Goal: Task Accomplishment & Management: Complete application form

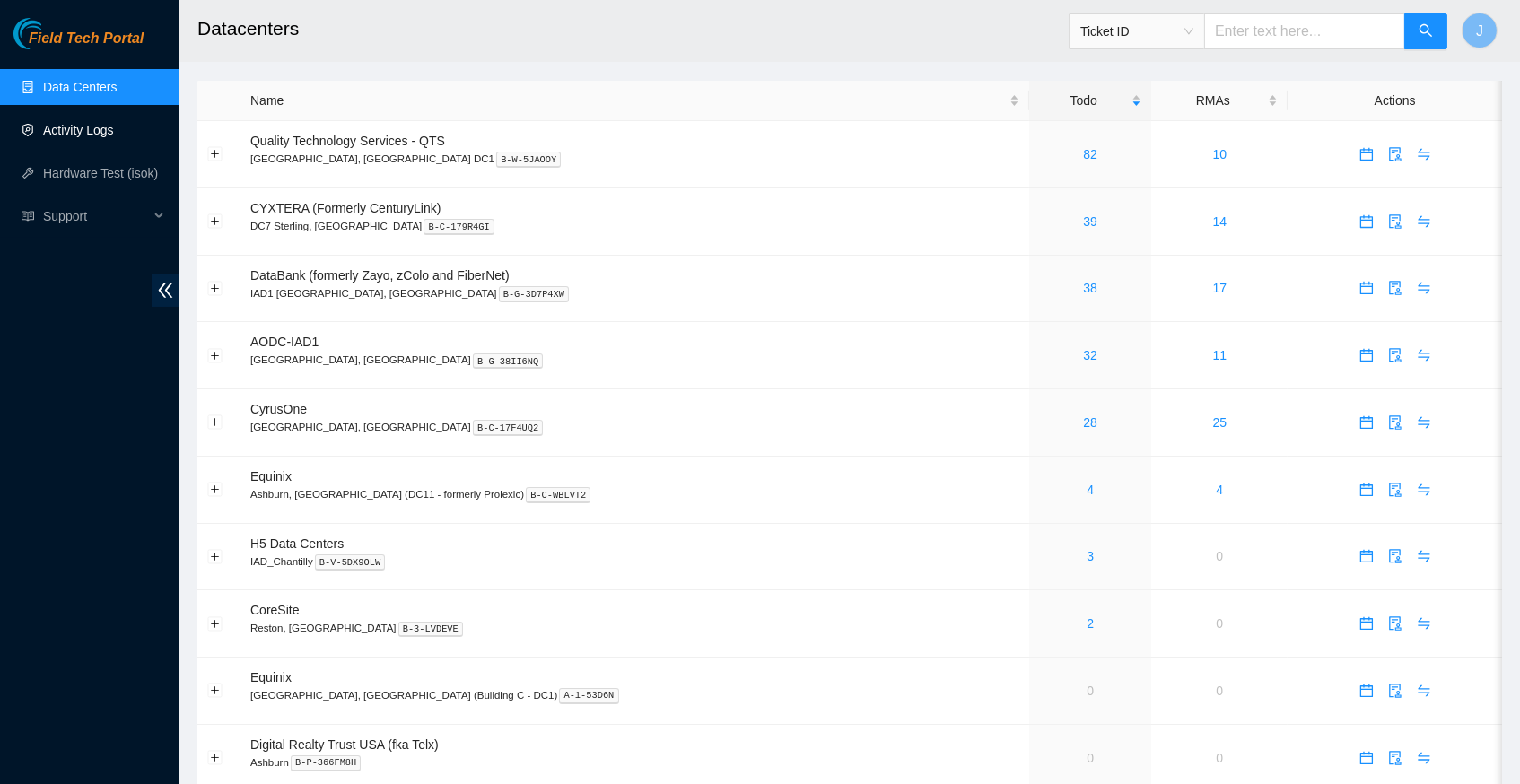
click at [109, 128] on link "Activity Logs" at bounding box center [78, 131] width 71 height 15
click at [106, 129] on link "Activity Logs" at bounding box center [78, 131] width 71 height 15
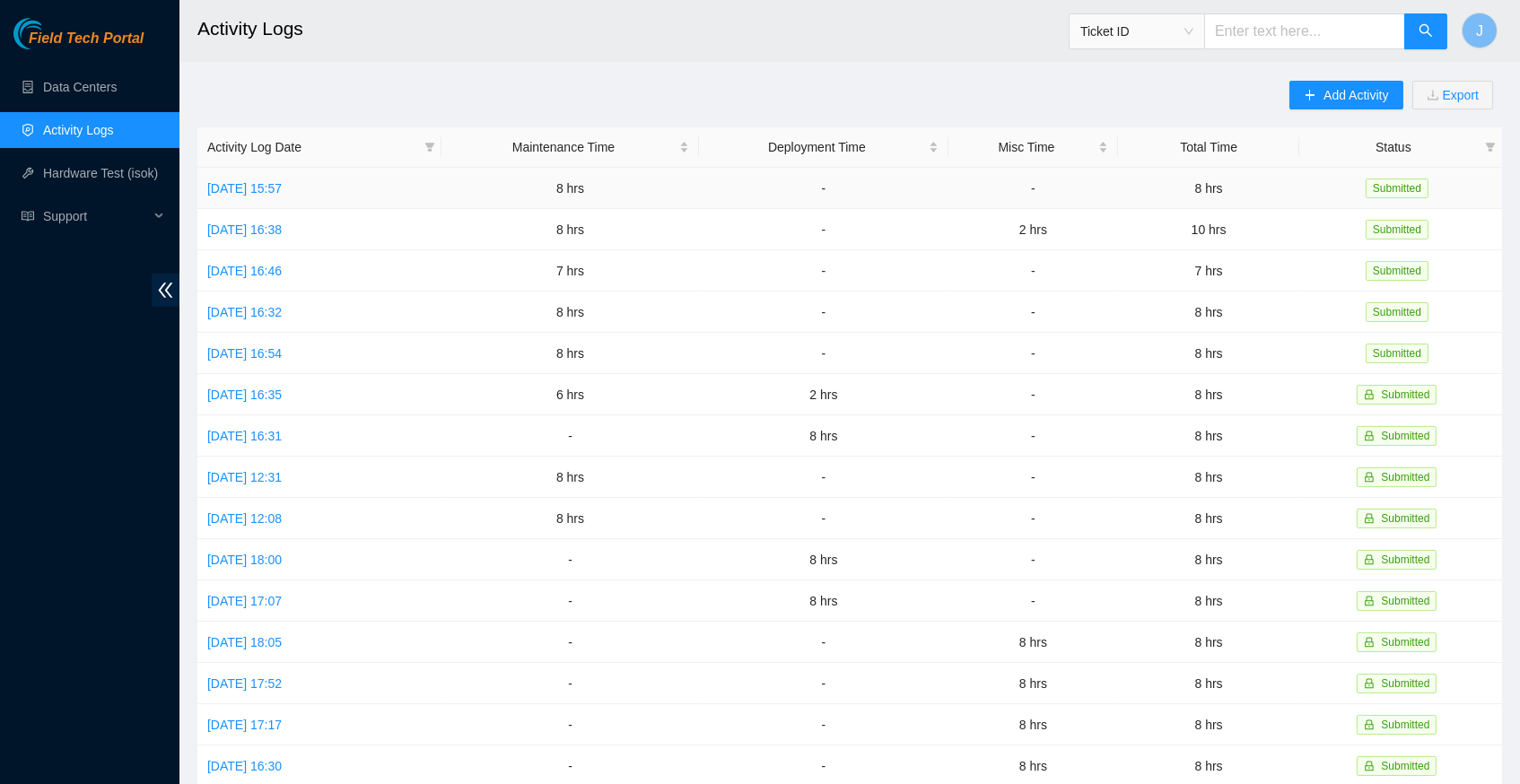
click at [268, 196] on td "[DATE] 15:57" at bounding box center [319, 188] width 244 height 41
click at [281, 181] on link "[DATE] 15:57" at bounding box center [244, 188] width 74 height 15
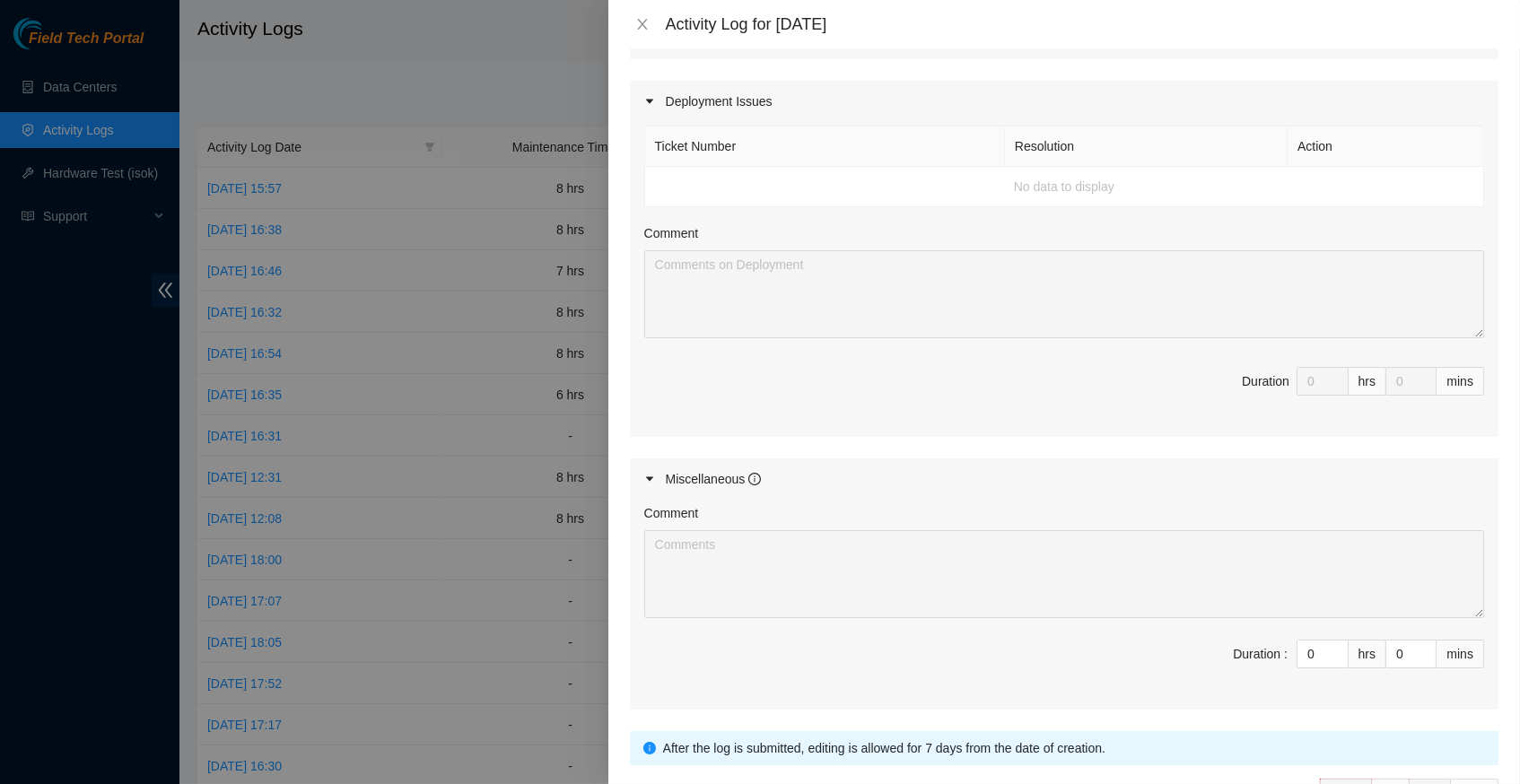
scroll to position [907, 0]
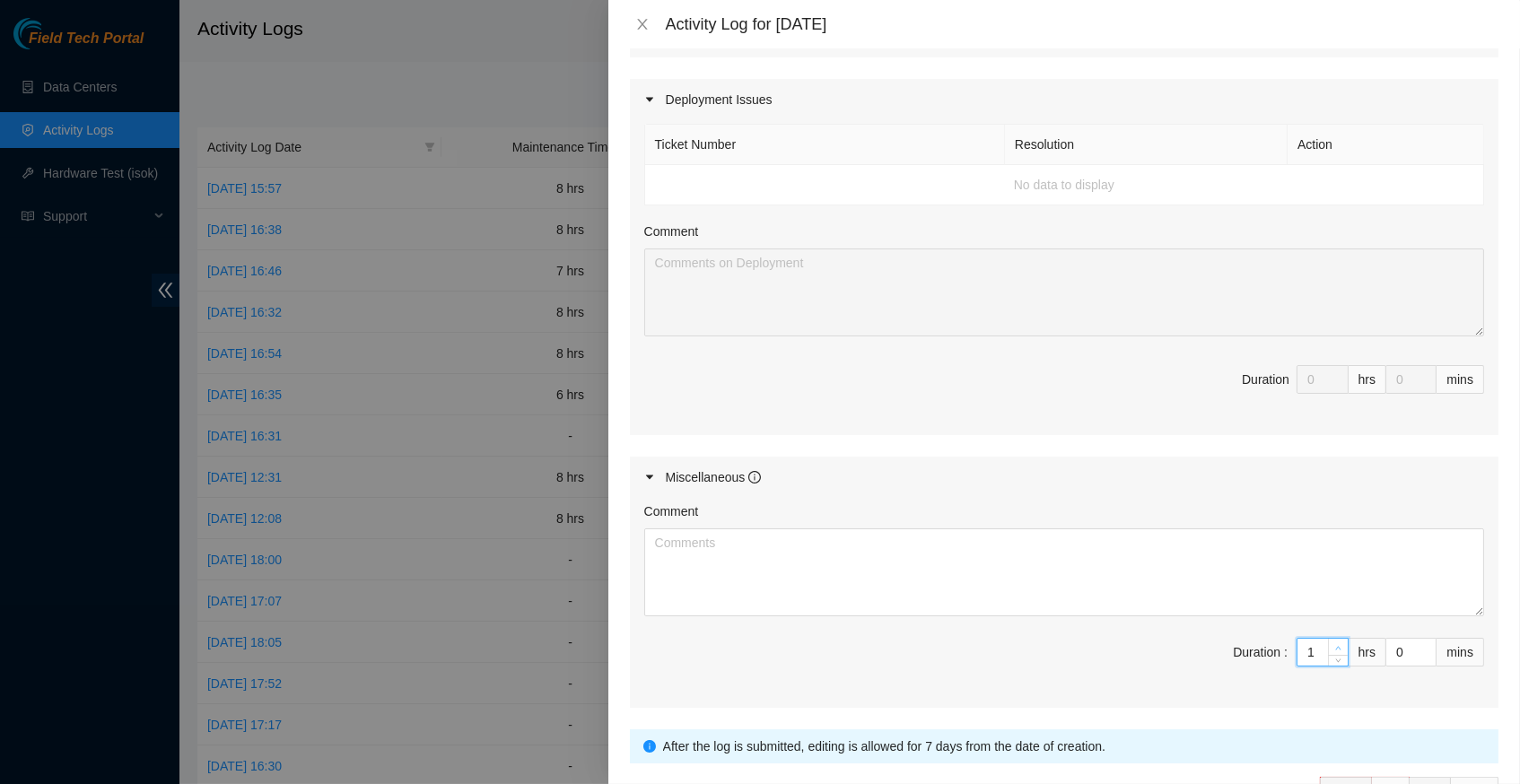
type input "1"
type input "9"
click at [1338, 642] on span "up" at bounding box center [1339, 648] width 11 height 11
click at [763, 528] on textarea "Comment" at bounding box center [1065, 573] width 840 height 88
type textarea "w"
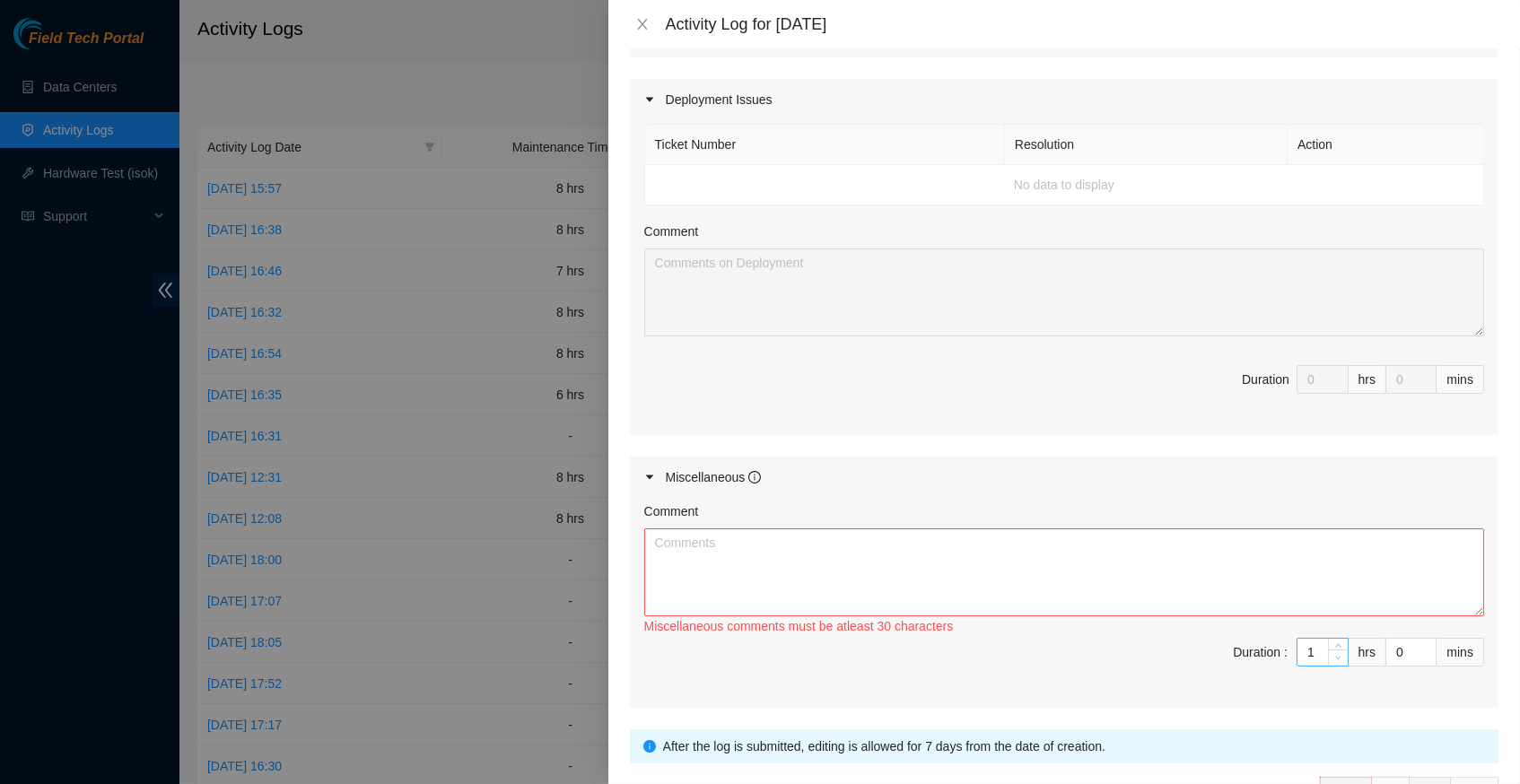
type input "0"
type input "8"
click at [1341, 655] on icon "down" at bounding box center [1338, 658] width 6 height 6
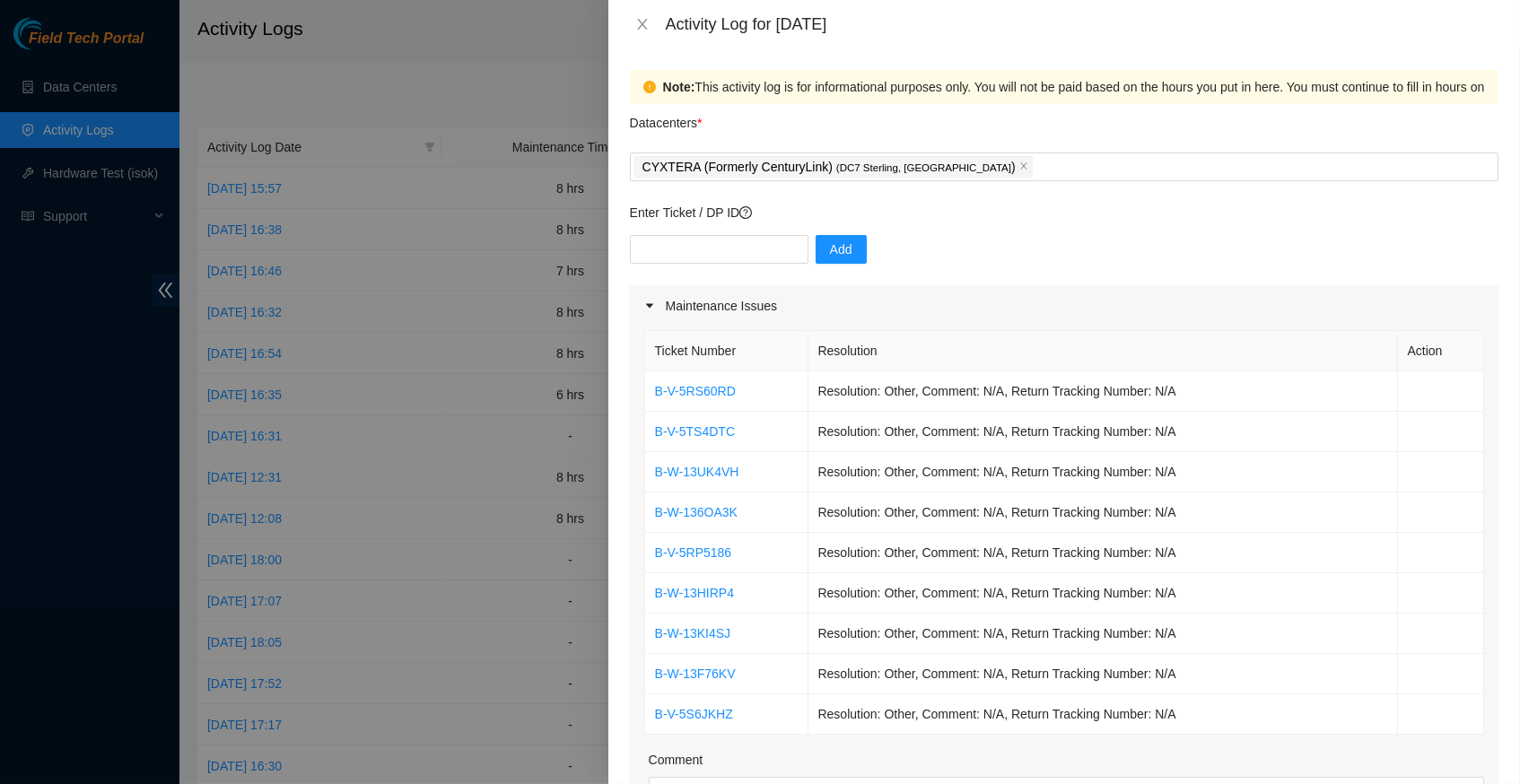
scroll to position [0, 0]
click at [716, 247] on input "text" at bounding box center [719, 249] width 178 height 28
type input "DP83141"
click at [848, 244] on span "Add" at bounding box center [841, 249] width 22 height 19
click at [1020, 168] on icon "close" at bounding box center [1024, 166] width 9 height 9
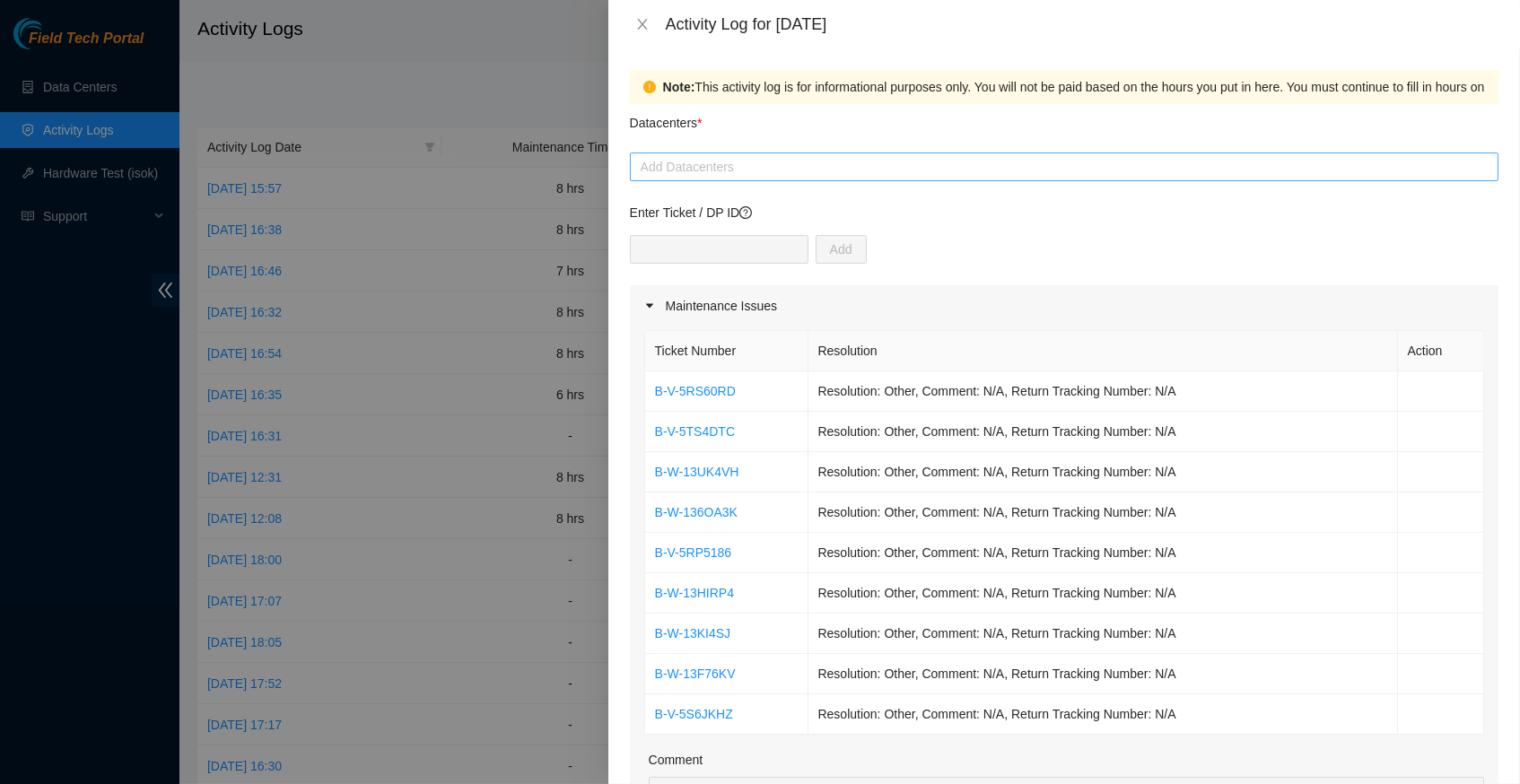
click at [897, 165] on div at bounding box center [1064, 166] width 860 height 21
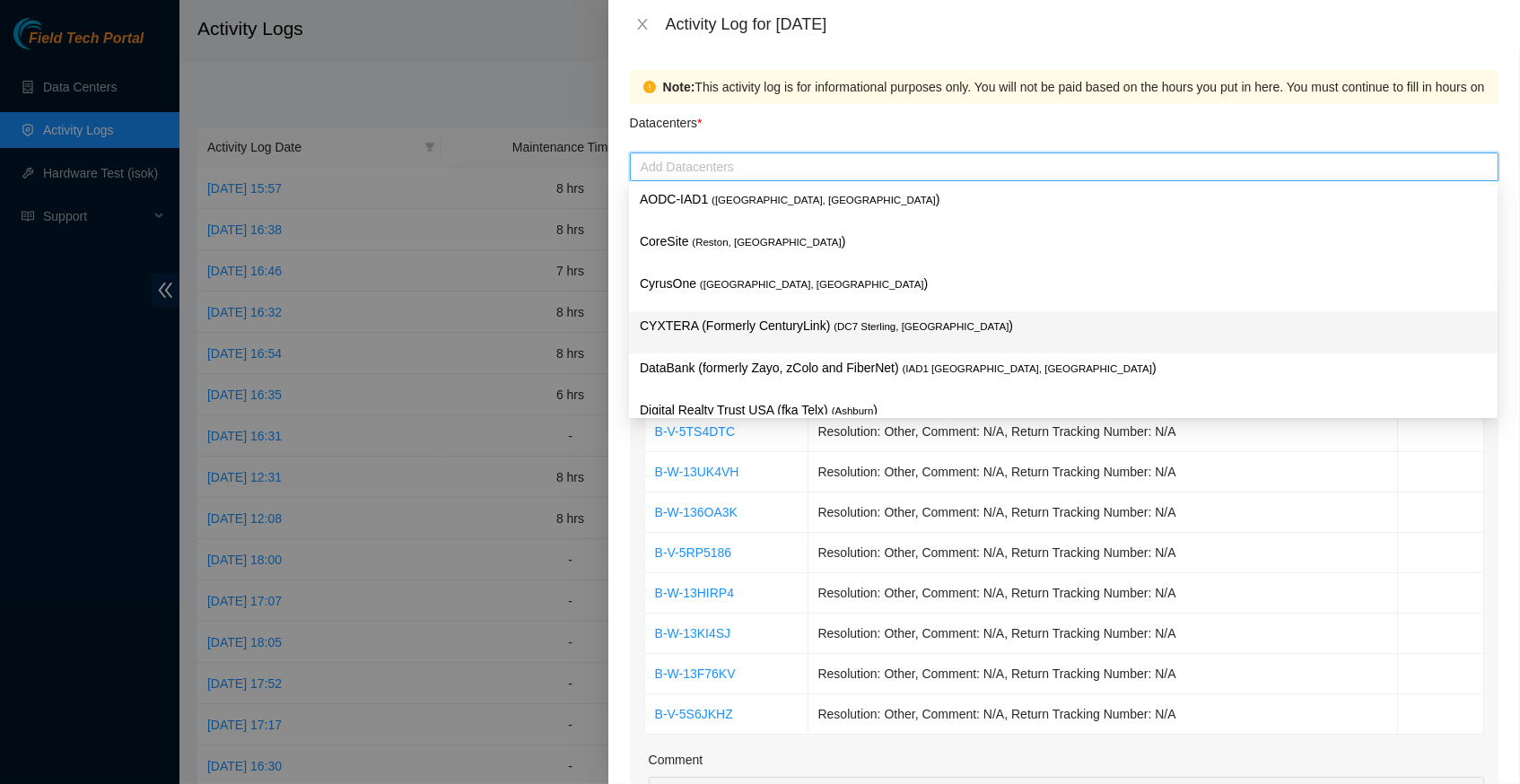
click at [879, 322] on span "( DC7 Sterling, [GEOGRAPHIC_DATA]" at bounding box center [921, 326] width 175 height 11
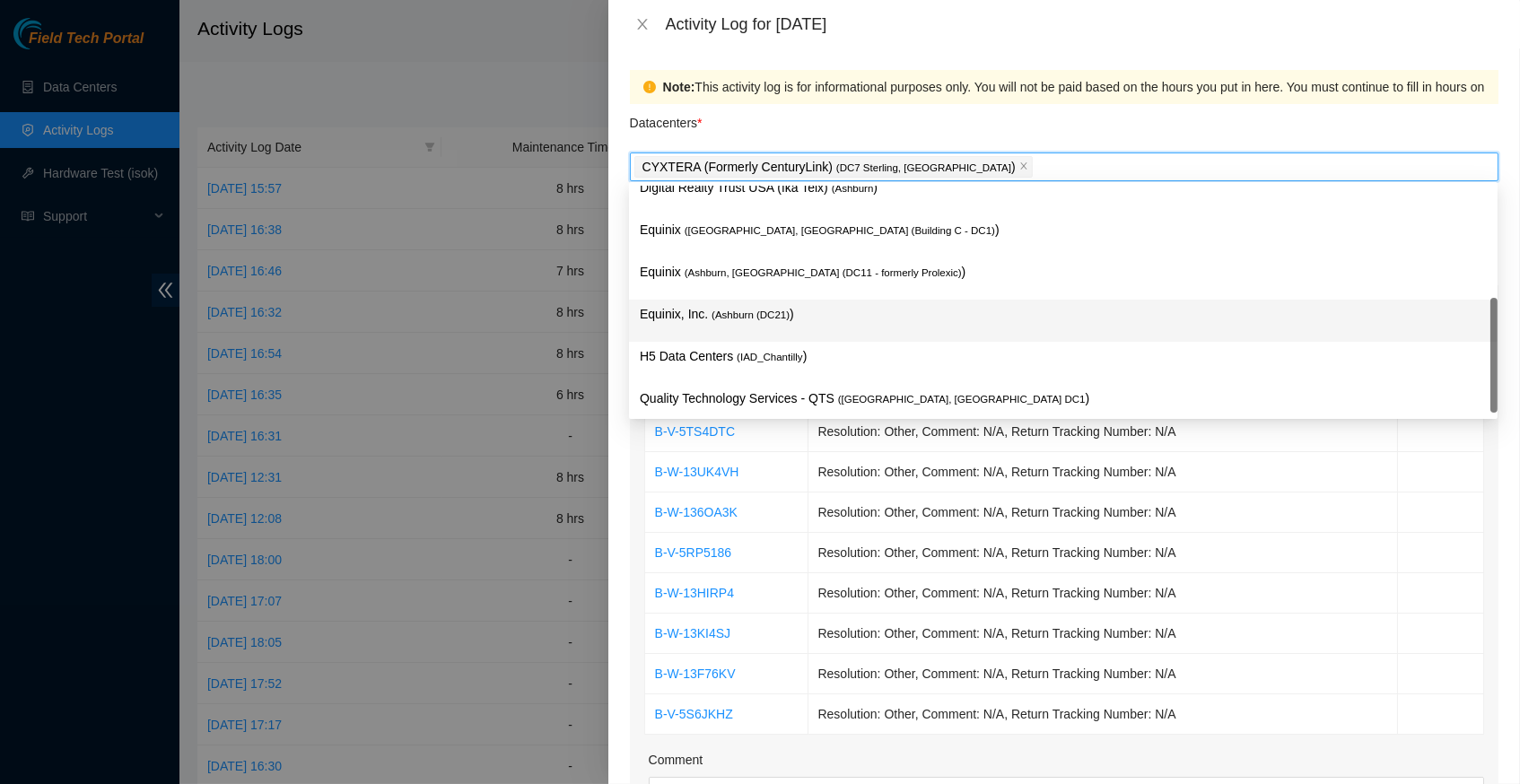
scroll to position [215, 0]
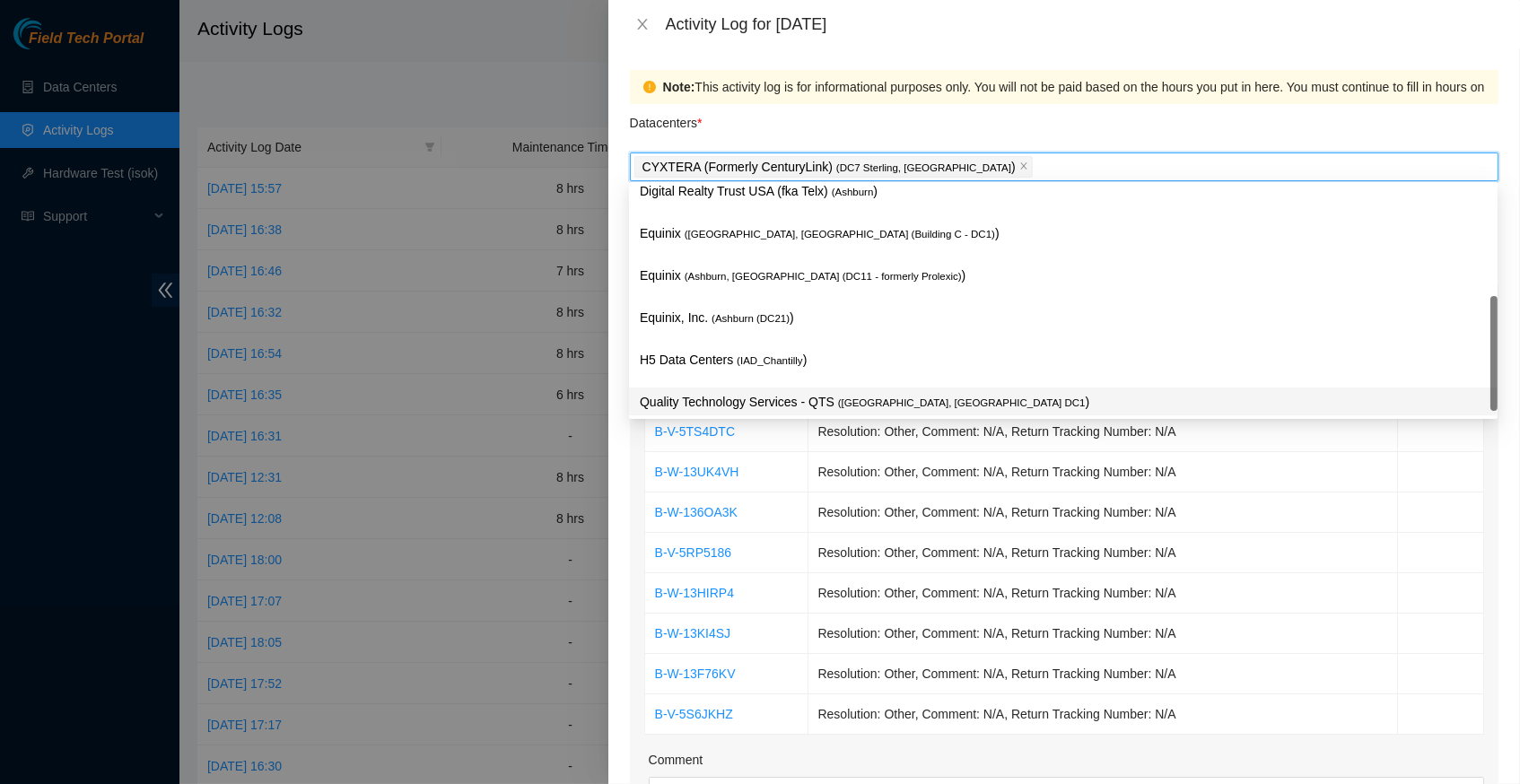
click at [929, 407] on p "Quality Technology Services - QTS ( [GEOGRAPHIC_DATA], [GEOGRAPHIC_DATA] DC1 )" at bounding box center [1063, 403] width 847 height 20
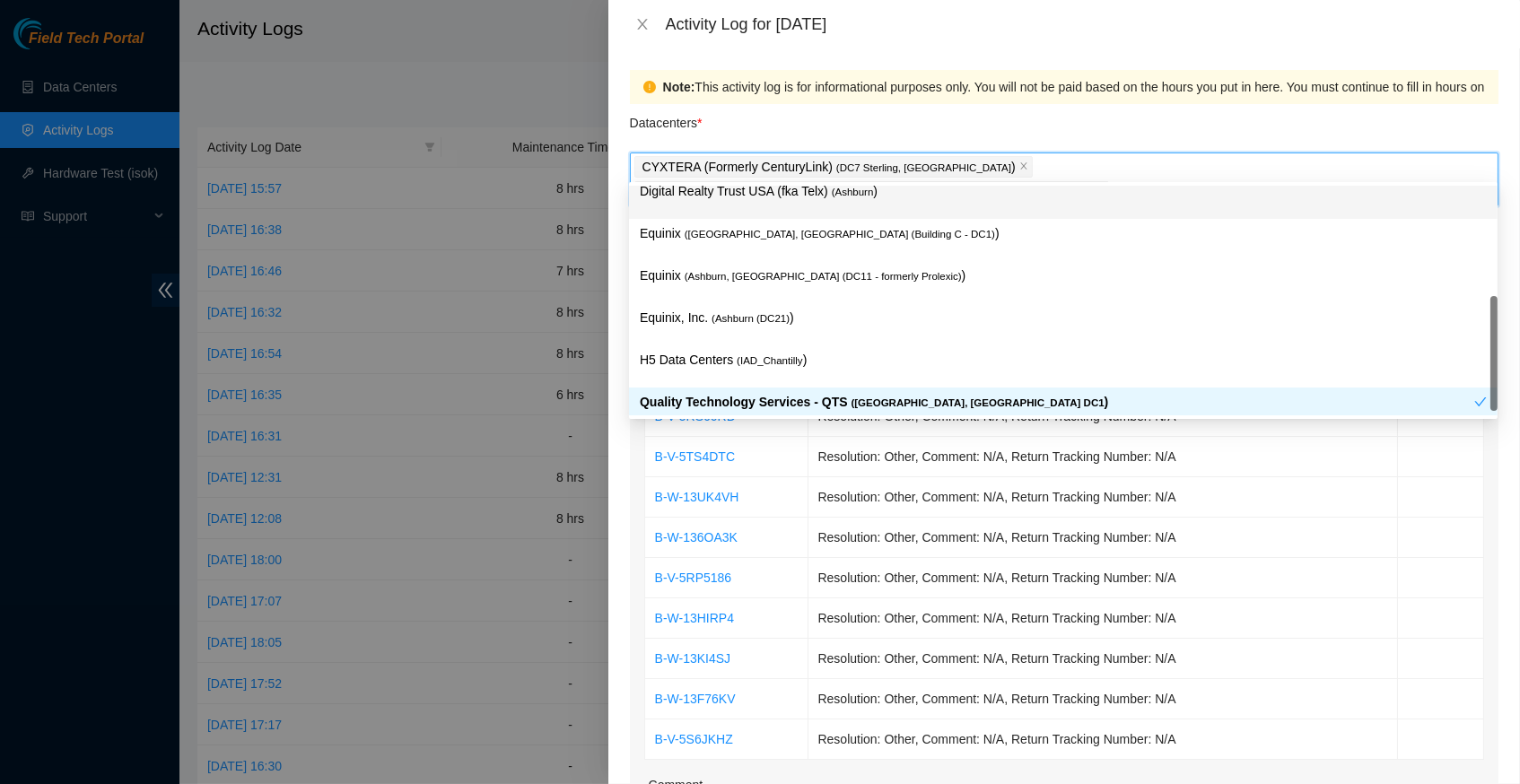
click at [817, 140] on div "Datacenters *" at bounding box center [1064, 128] width 869 height 49
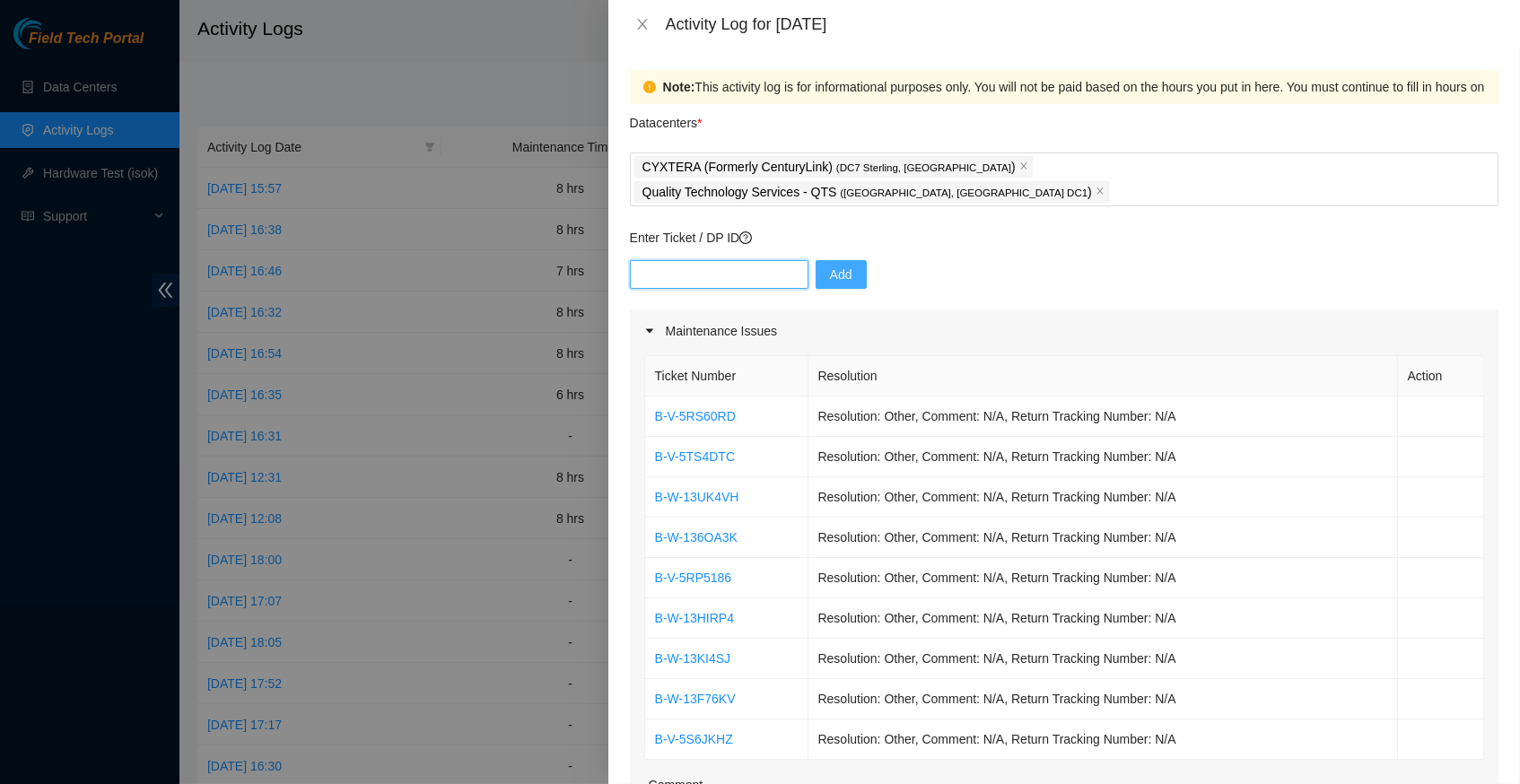
click at [731, 260] on input "text" at bounding box center [719, 274] width 178 height 28
type input "DP83141"
click at [854, 260] on button "Add" at bounding box center [841, 274] width 51 height 28
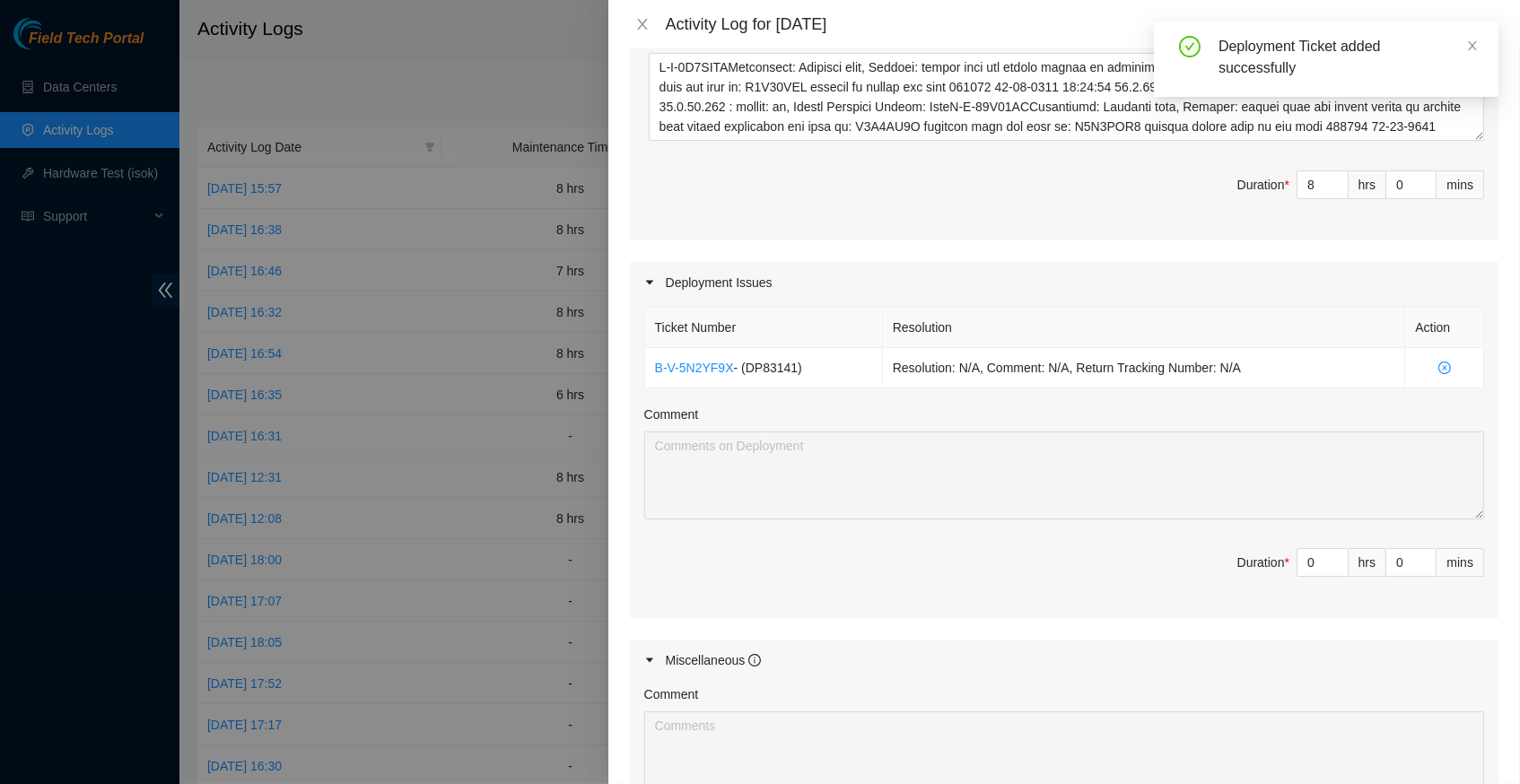
scroll to position [750, 0]
type input "1"
type input "9"
click at [1341, 551] on span "up" at bounding box center [1339, 557] width 11 height 11
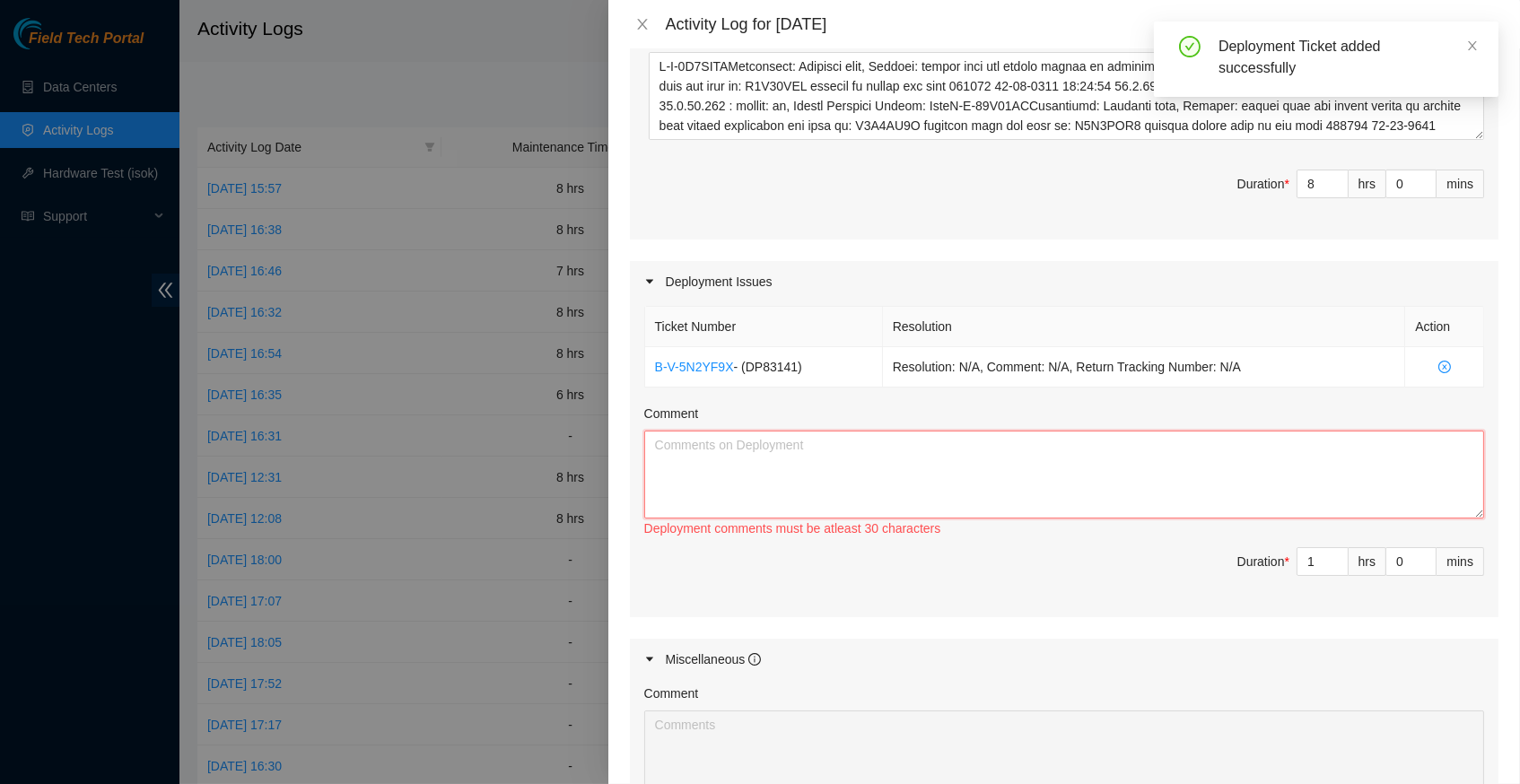
click at [886, 430] on textarea "Comment" at bounding box center [1065, 474] width 840 height 88
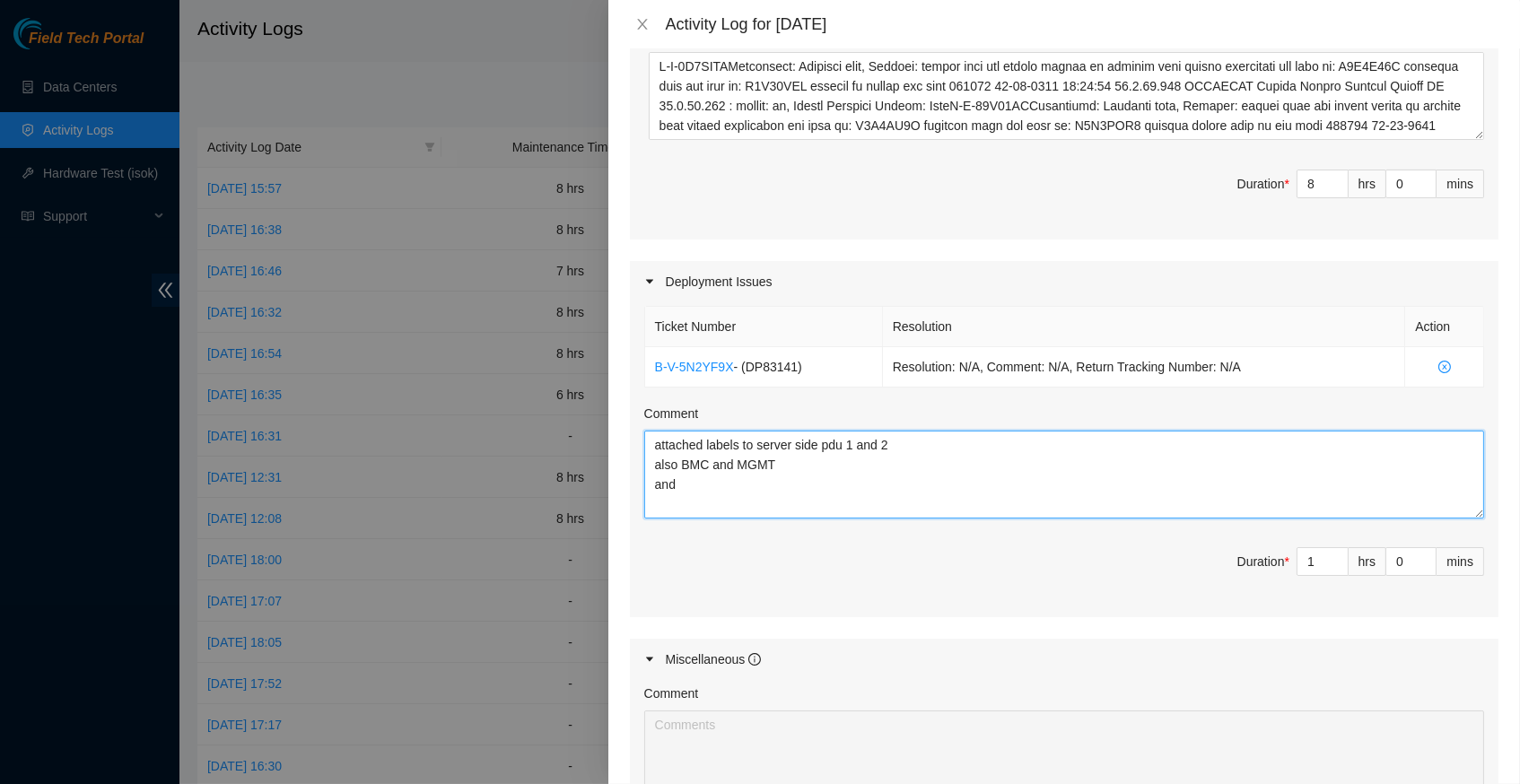
drag, startPoint x: 737, startPoint y: 422, endPoint x: 785, endPoint y: 419, distance: 48.1
click at [785, 430] on textarea "attached labels to server side pdu 1 and 2 also BMC and MGMT and" at bounding box center [1065, 474] width 840 height 88
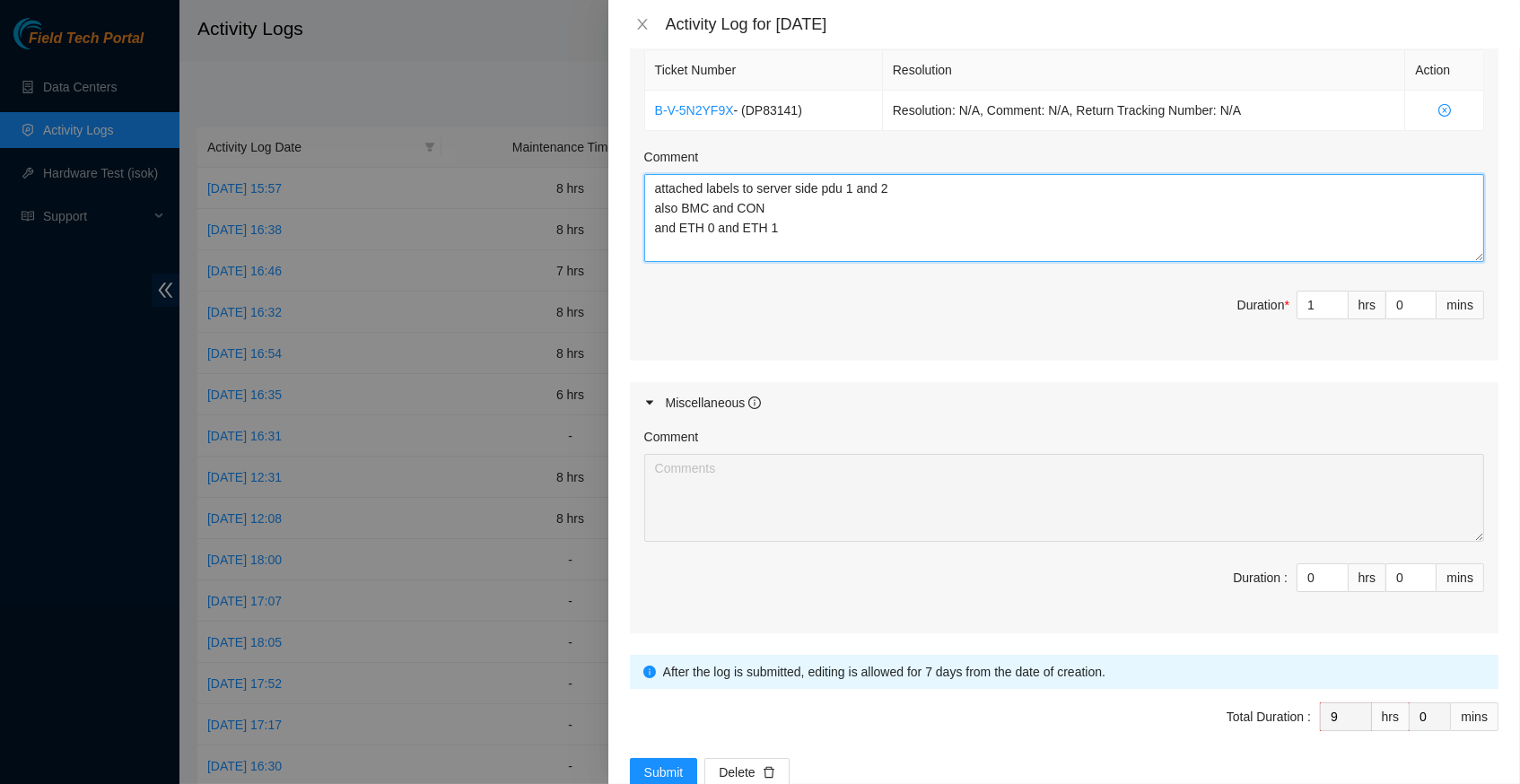
scroll to position [1006, 0]
type textarea "attached labels to server side pdu 1 and 2 also BMC and CON and ETH 0 and ETH 1"
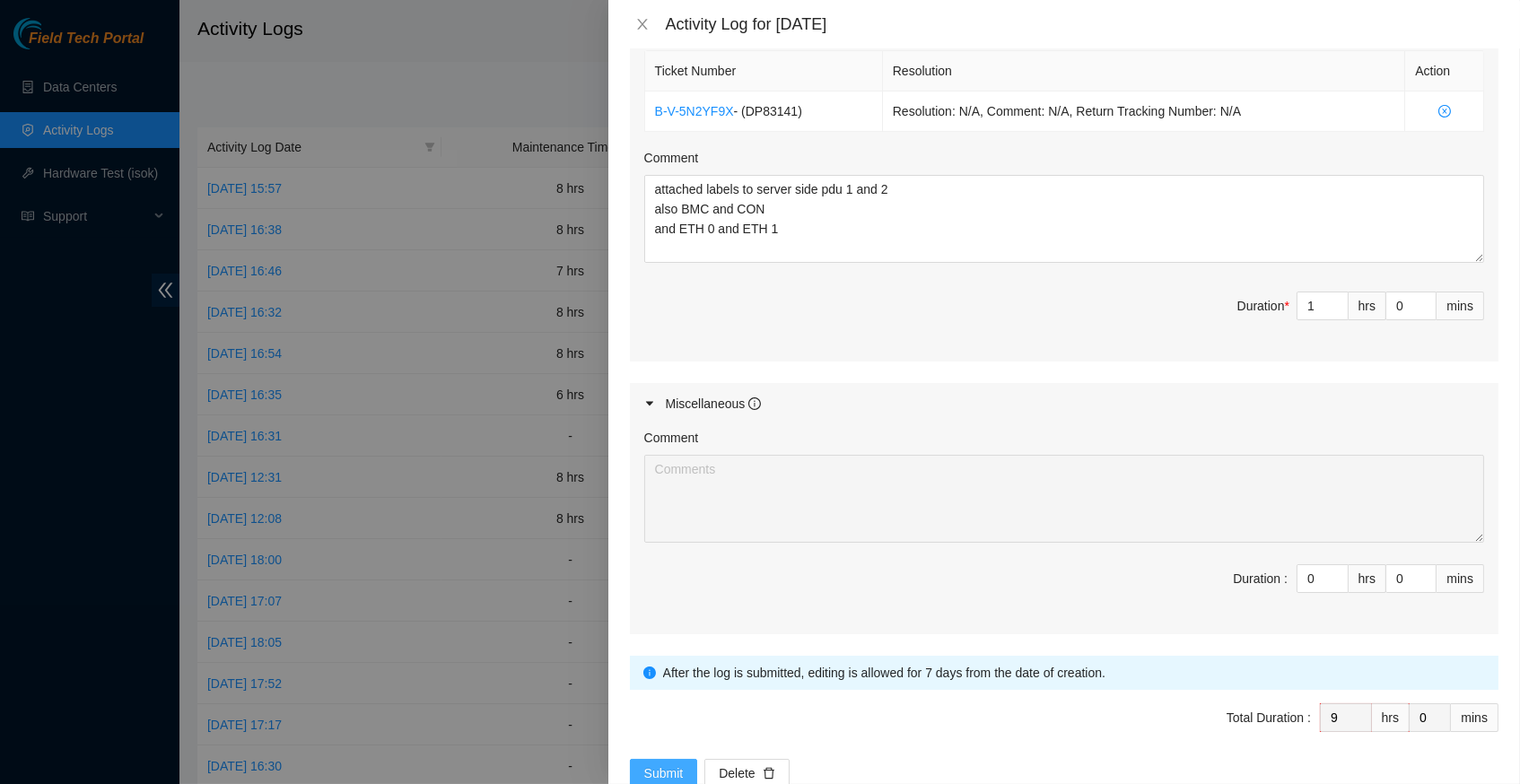
click at [663, 764] on span "Submit" at bounding box center [664, 773] width 40 height 19
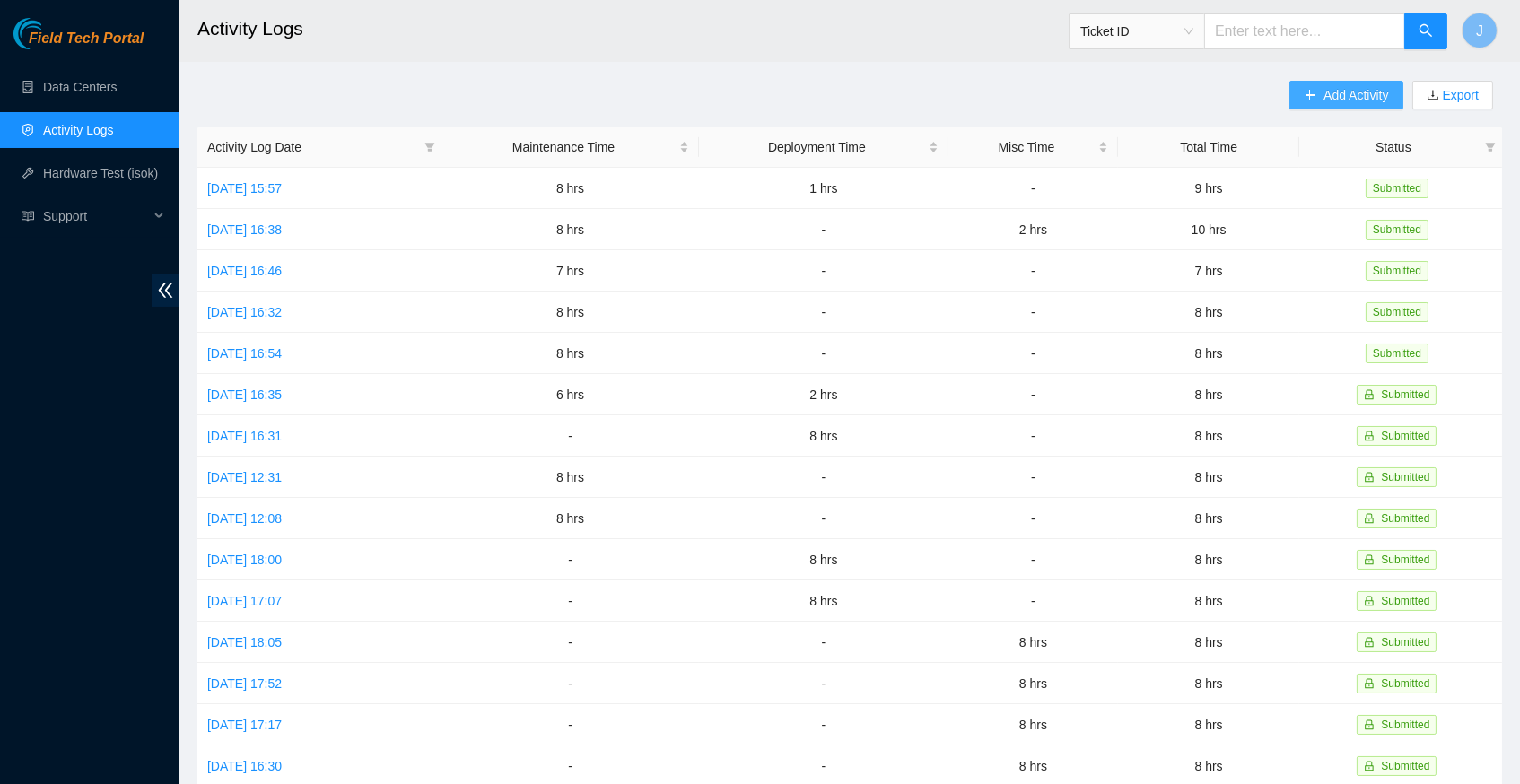
click at [1347, 92] on span "Add Activity" at bounding box center [1356, 95] width 64 height 19
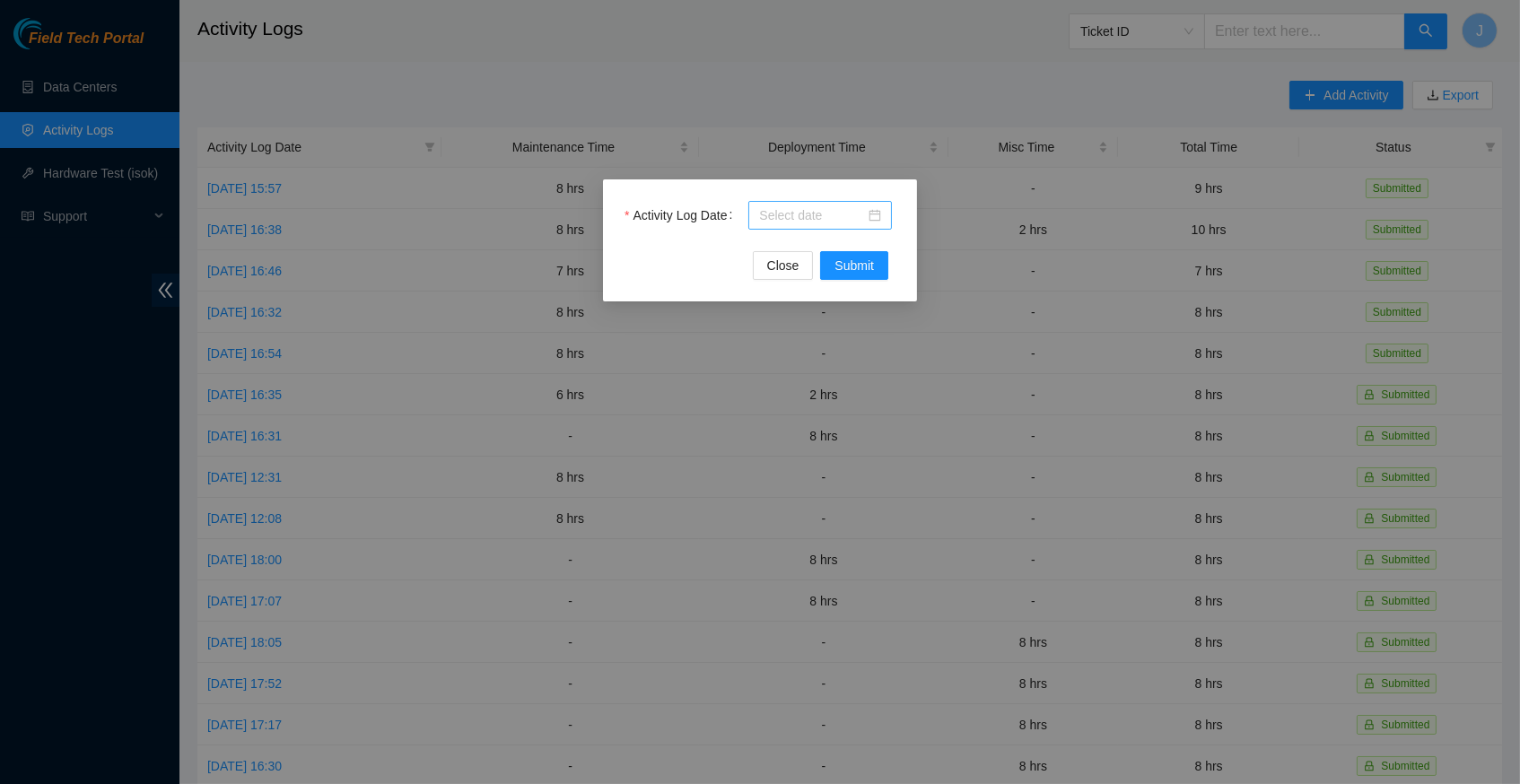
click at [882, 219] on div at bounding box center [820, 215] width 143 height 28
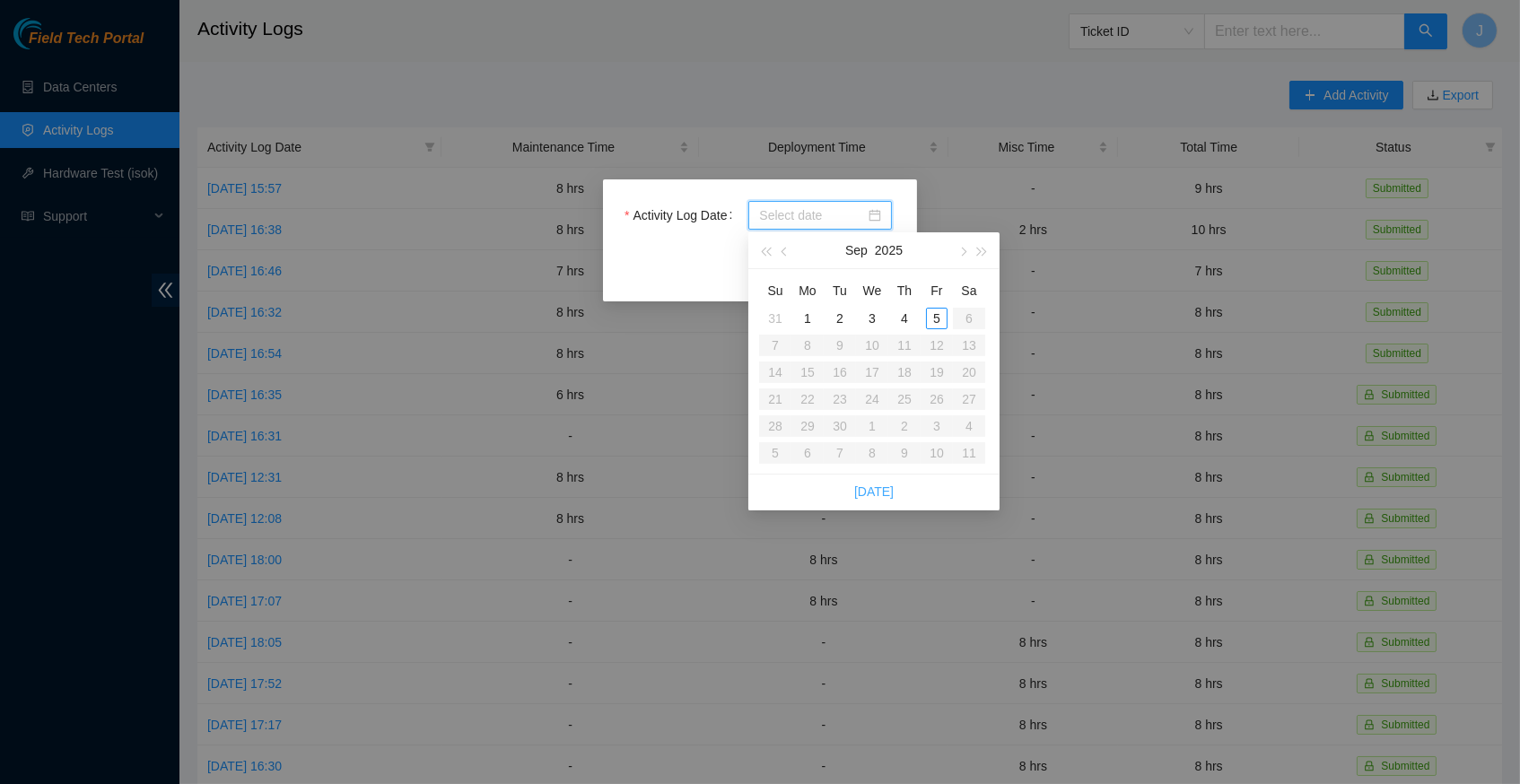
click at [868, 487] on link "[DATE]" at bounding box center [874, 492] width 40 height 15
type input "[DATE]"
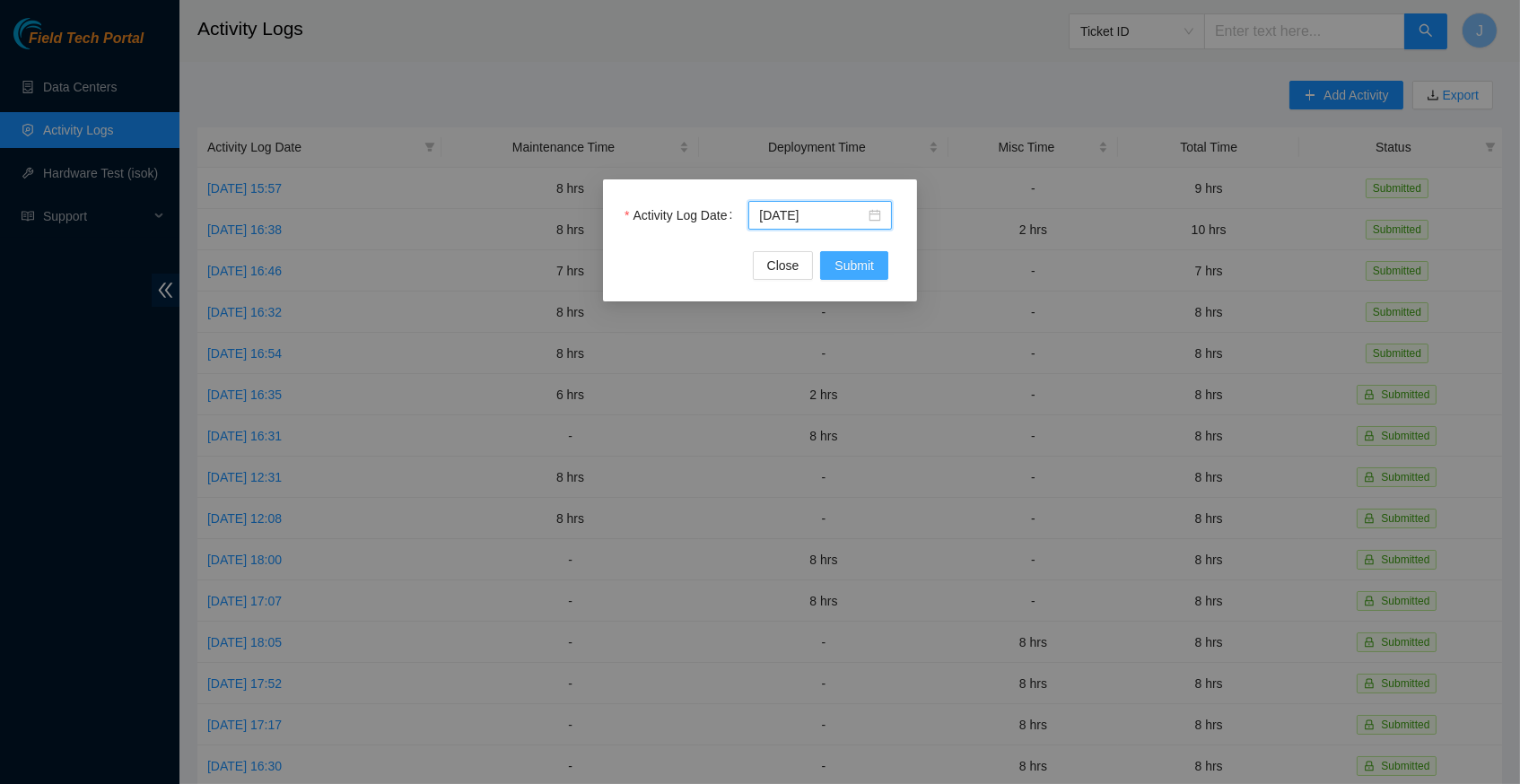
click at [873, 274] on span "Submit" at bounding box center [854, 265] width 40 height 19
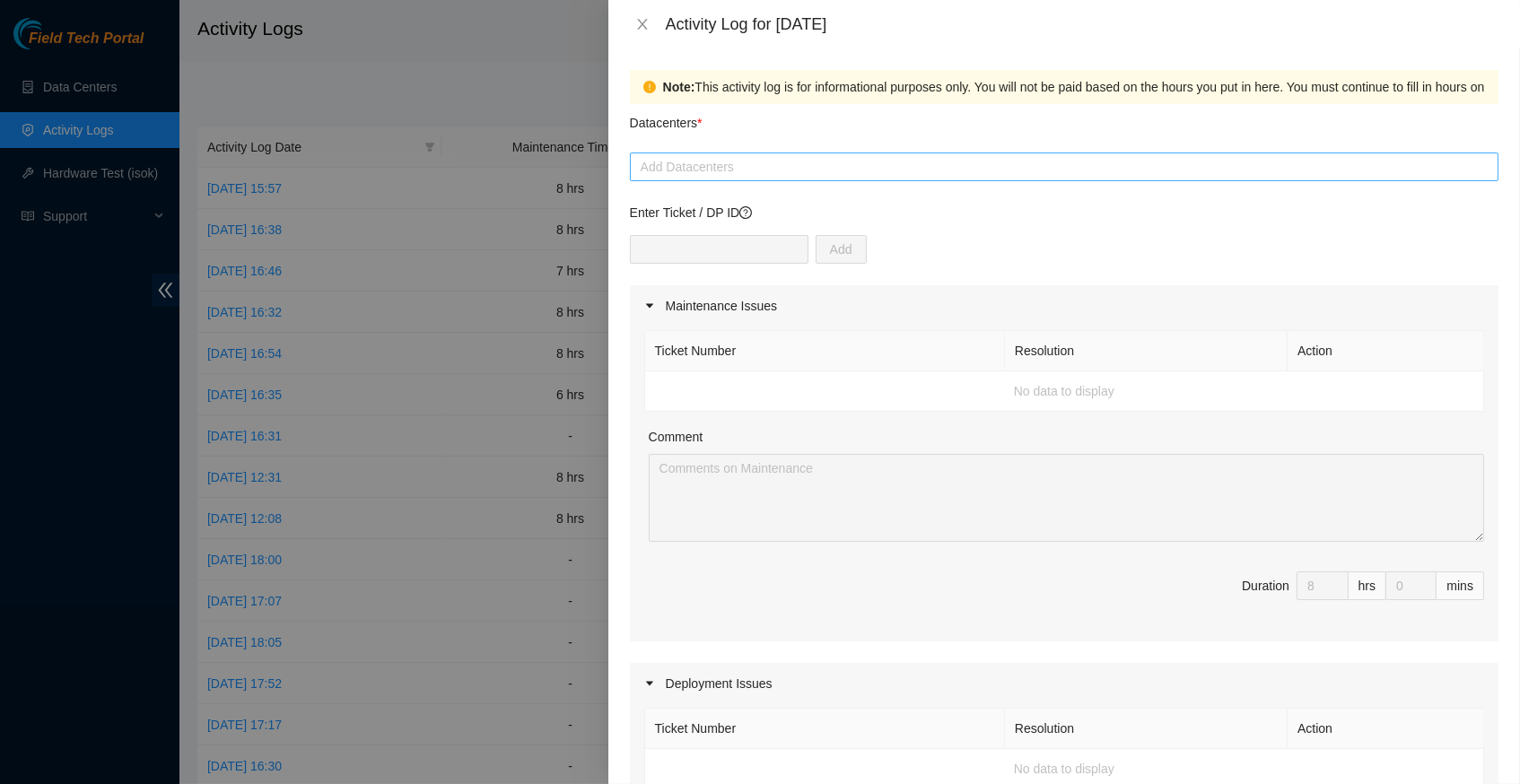
click at [857, 172] on div at bounding box center [1064, 166] width 860 height 21
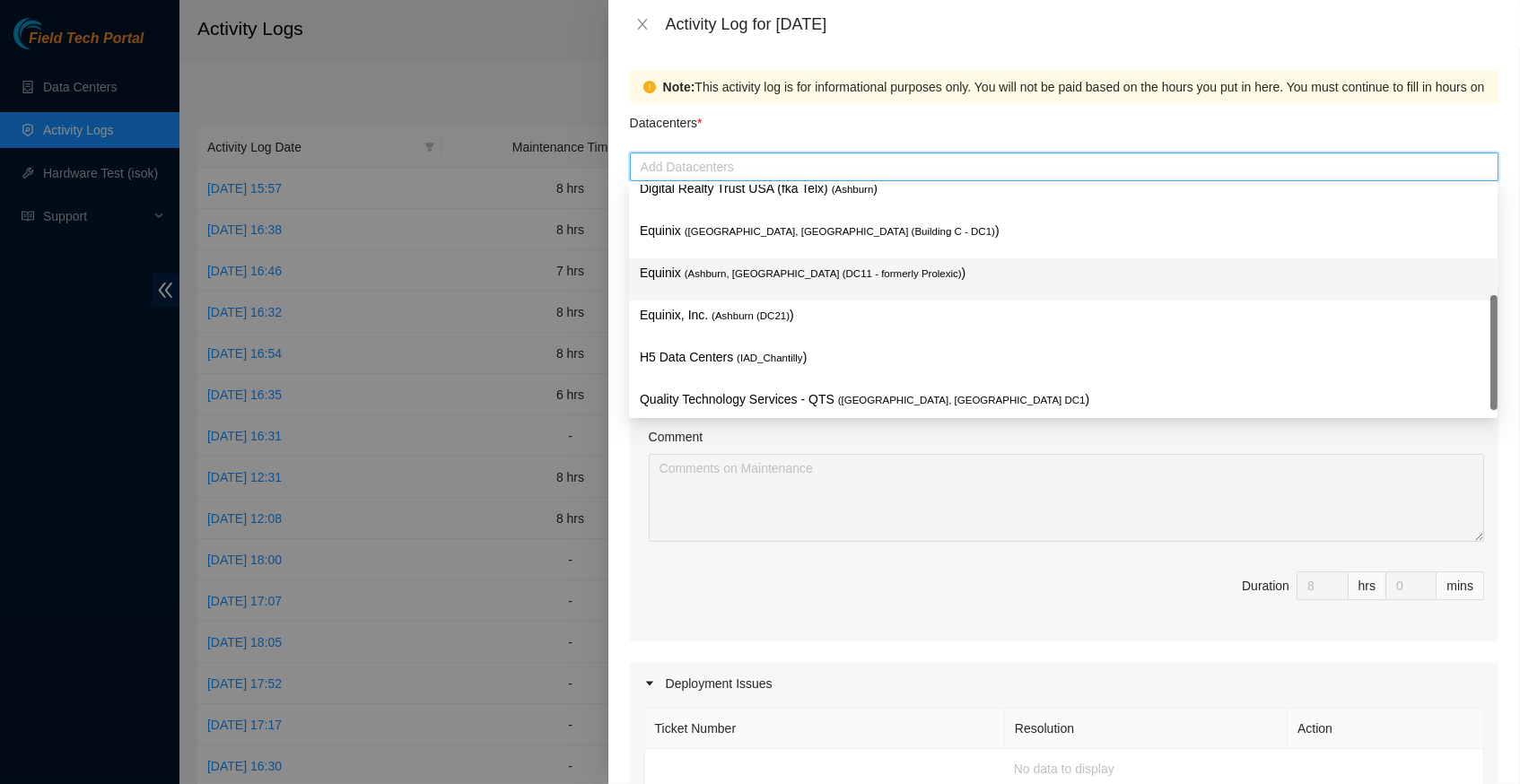
scroll to position [215, 0]
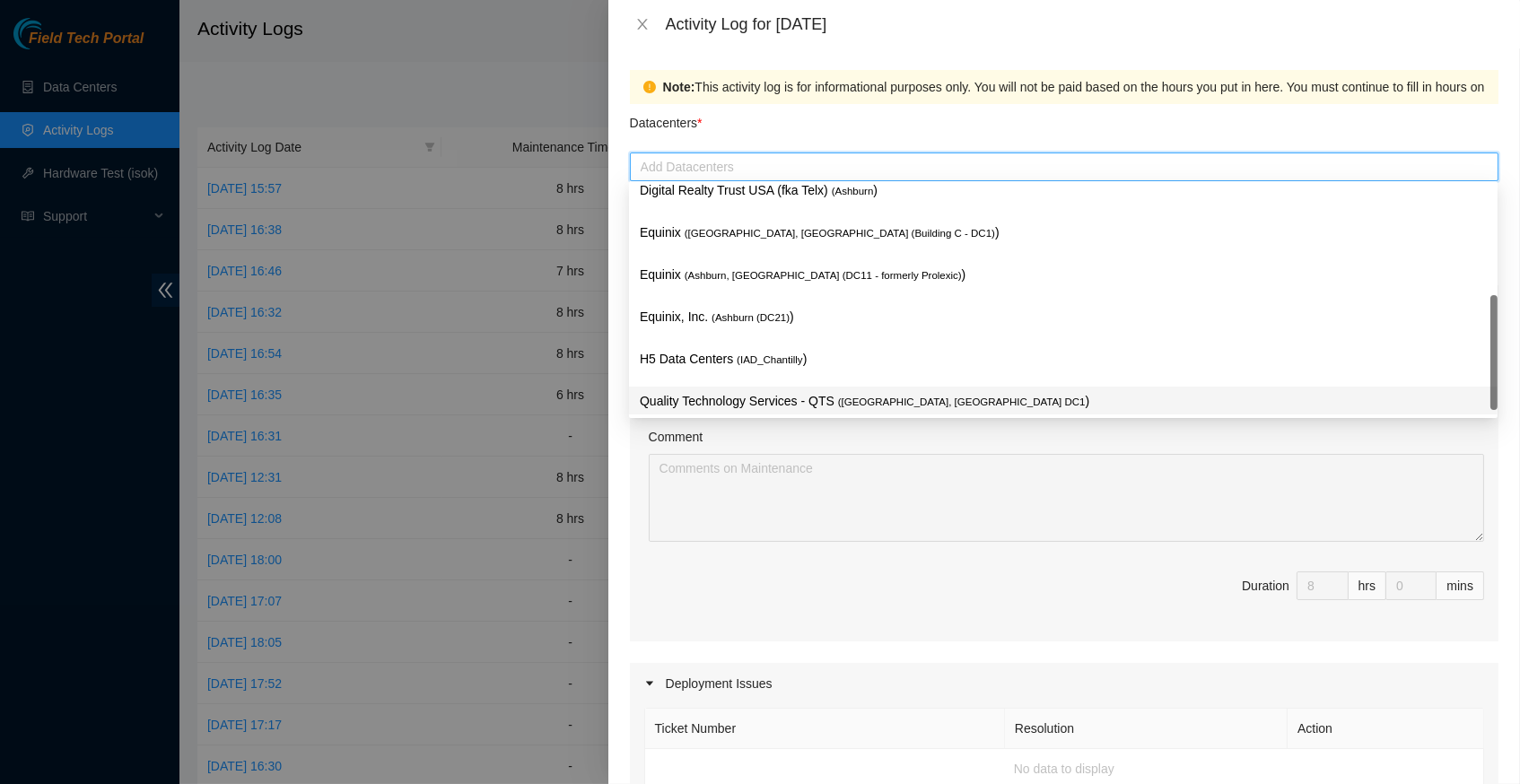
click at [920, 396] on span "( [GEOGRAPHIC_DATA], [GEOGRAPHIC_DATA] DC1" at bounding box center [962, 402] width 247 height 11
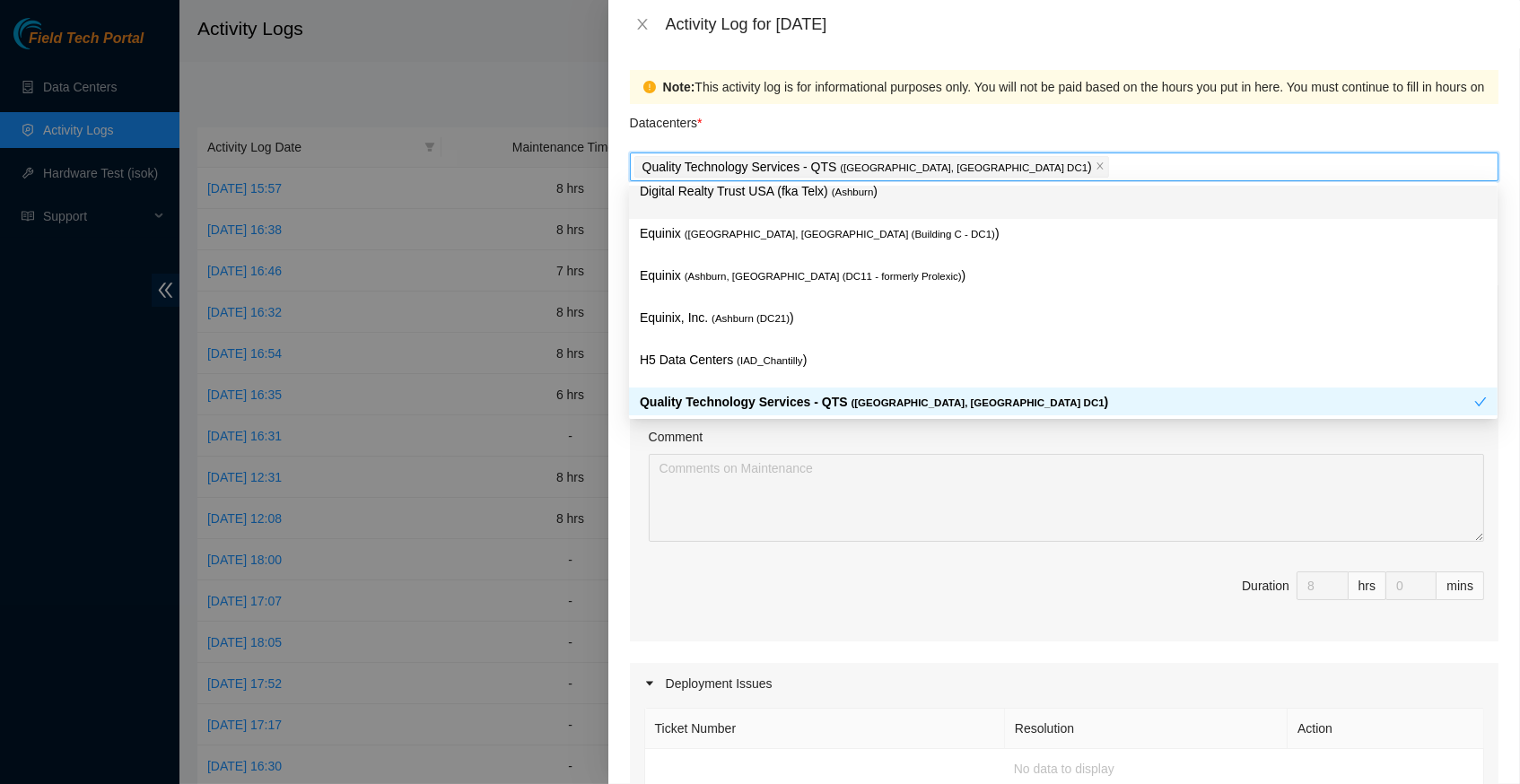
click at [1114, 145] on div "Datacenters *" at bounding box center [1064, 128] width 869 height 49
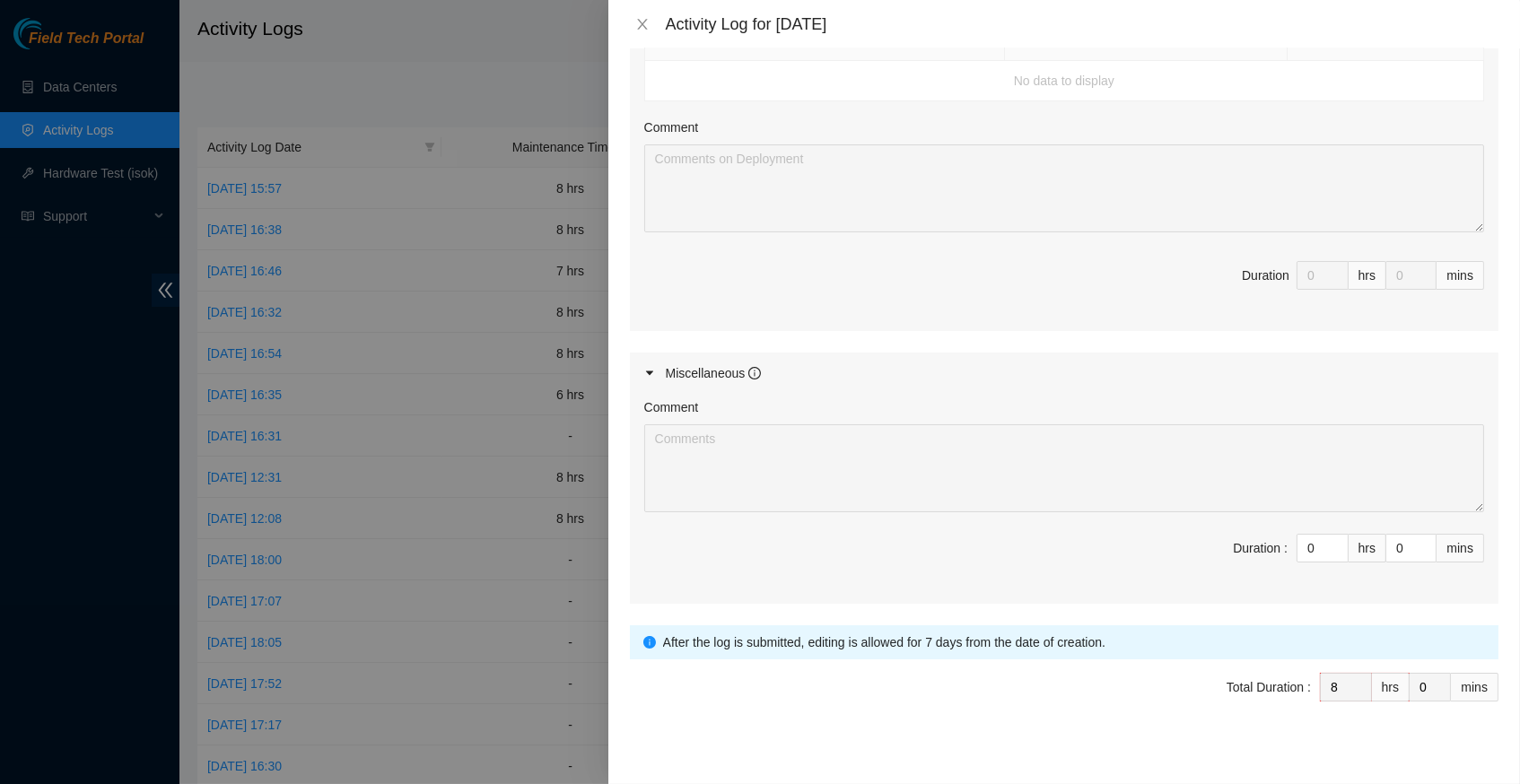
scroll to position [687, 0]
type input "1"
type input "9"
click at [1337, 542] on icon "up" at bounding box center [1338, 545] width 6 height 6
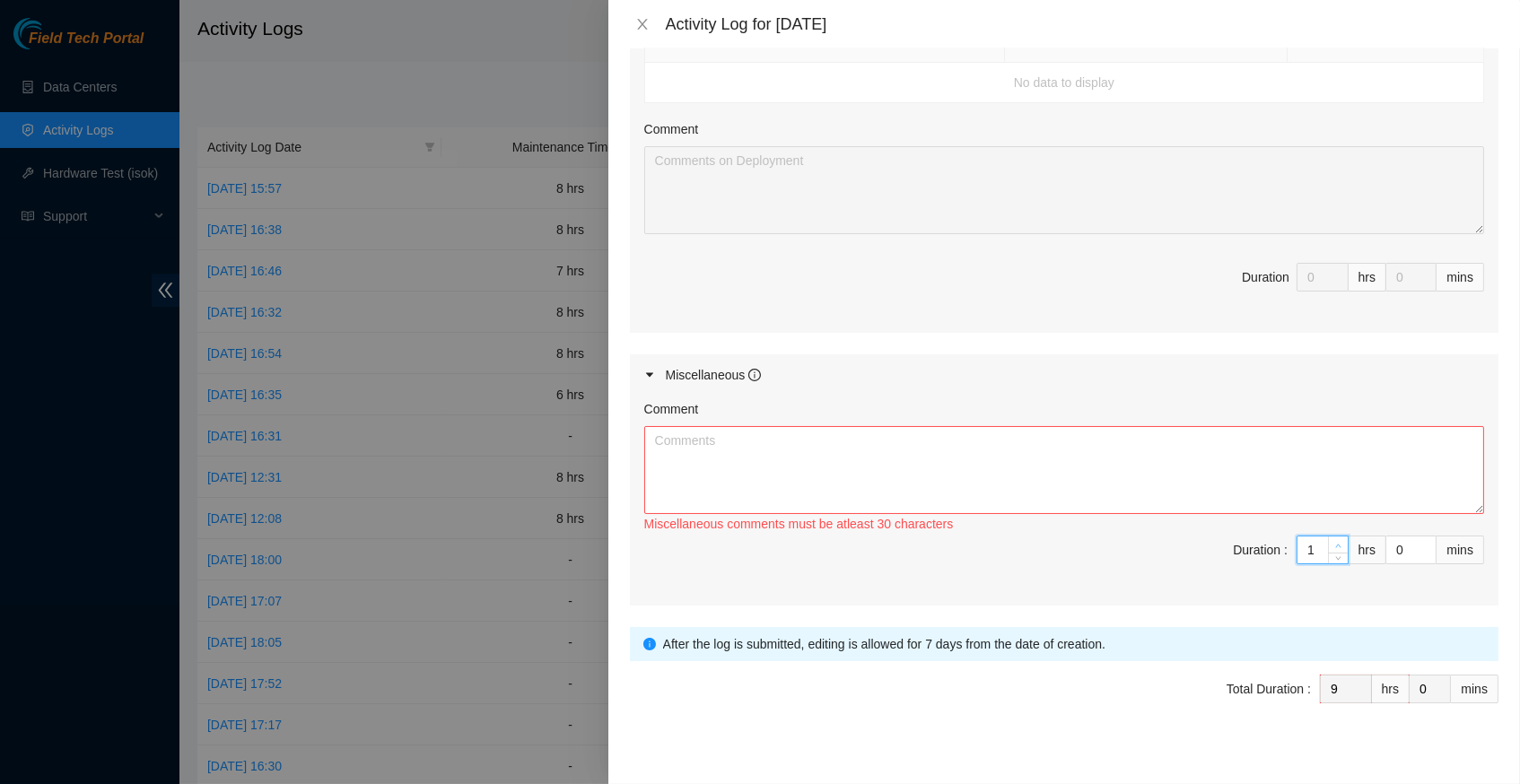
type input "2"
type input "10"
click at [1337, 542] on icon "up" at bounding box center [1338, 545] width 6 height 6
type input "3"
type input "11"
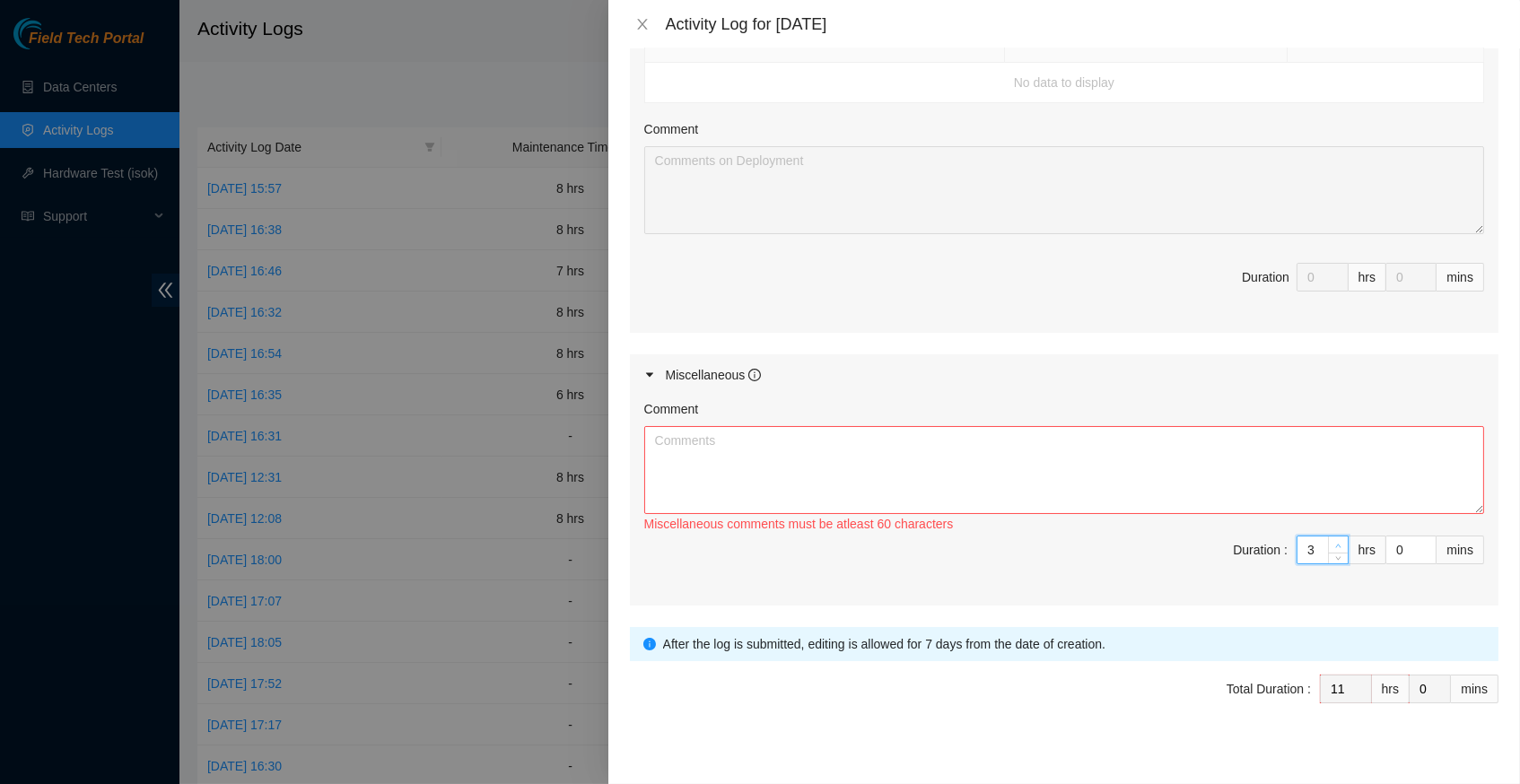
click at [1337, 542] on icon "up" at bounding box center [1338, 545] width 6 height 6
click at [749, 455] on textarea "Comment" at bounding box center [1065, 471] width 840 height 88
type input "2"
type input "10"
click at [1335, 552] on icon "down" at bounding box center [1338, 555] width 6 height 6
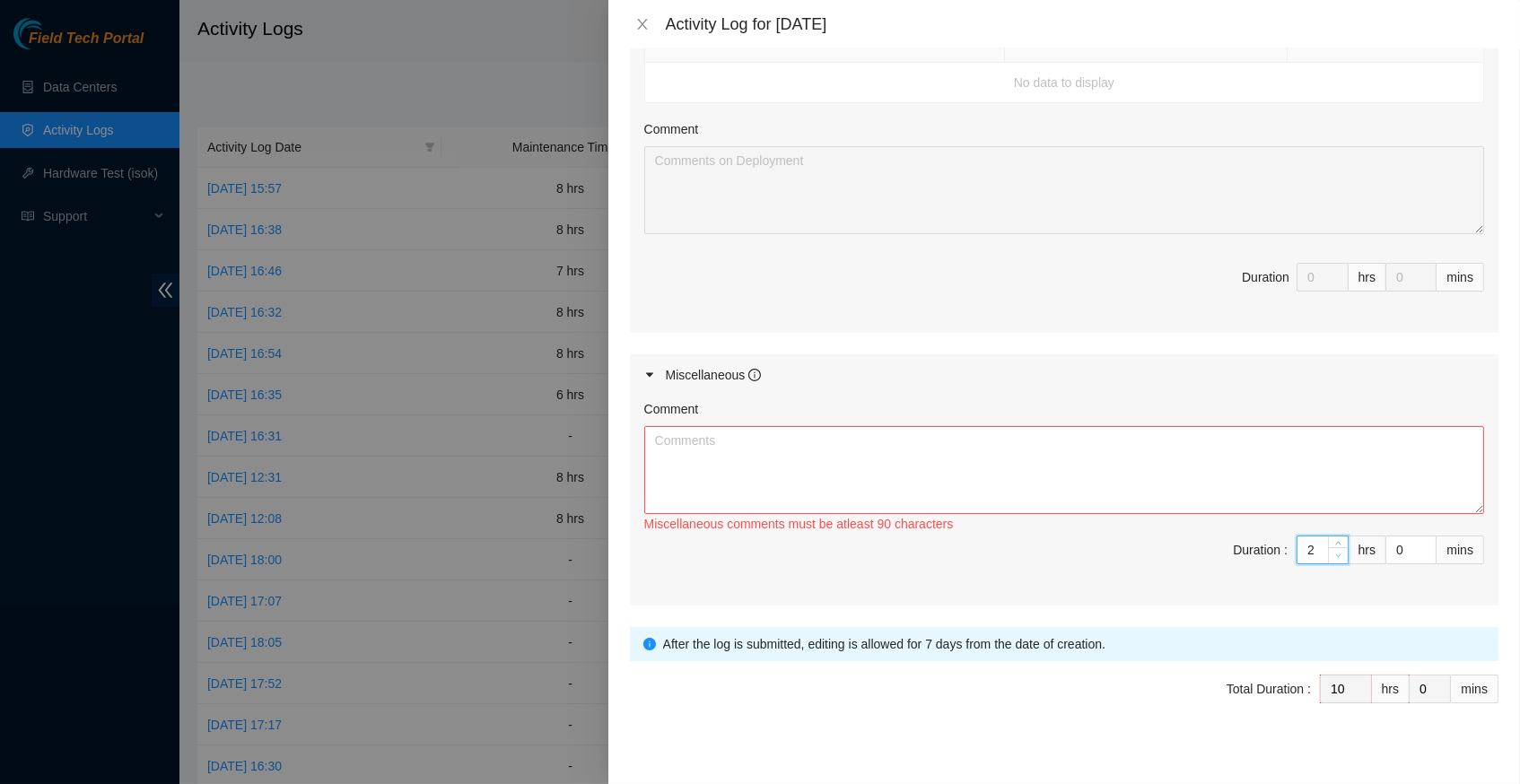
click at [1335, 552] on icon "down" at bounding box center [1338, 555] width 6 height 6
type input "1"
type input "9"
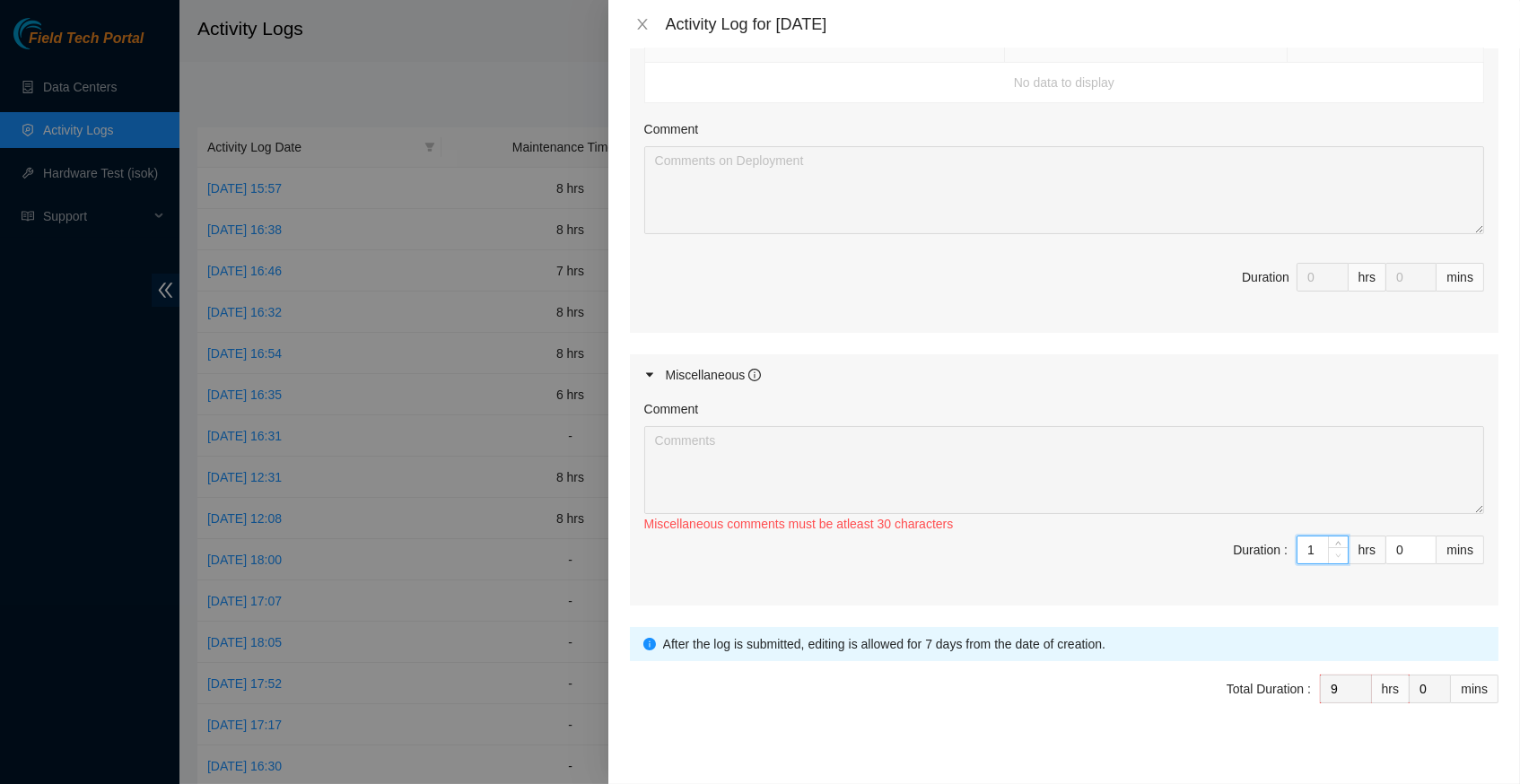
type input "0"
type input "8"
click at [1335, 552] on icon "down" at bounding box center [1338, 555] width 6 height 6
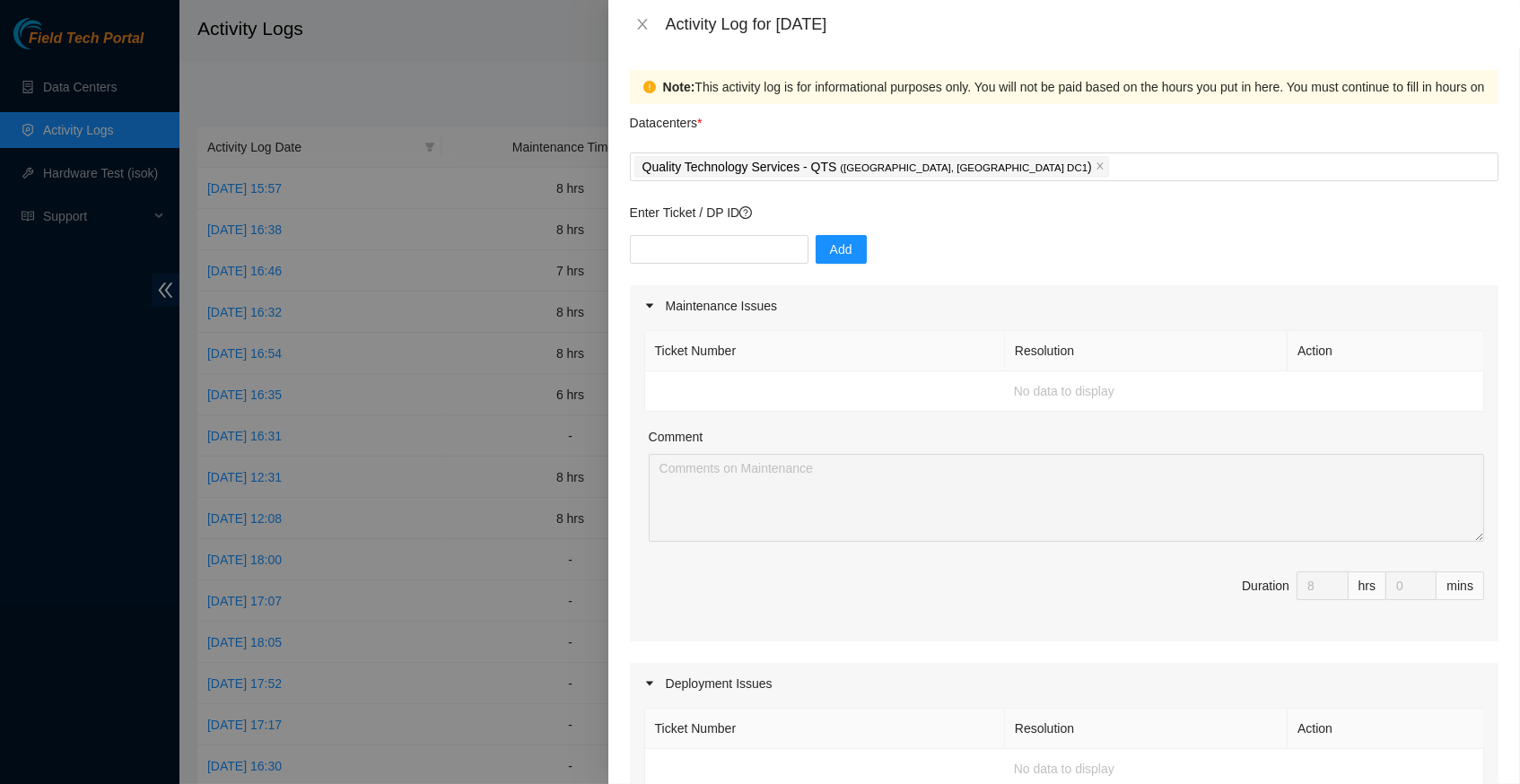
scroll to position [0, 0]
click at [687, 241] on input "text" at bounding box center [719, 249] width 178 height 28
type input "DP83141"
click at [840, 244] on span "Add" at bounding box center [841, 249] width 22 height 19
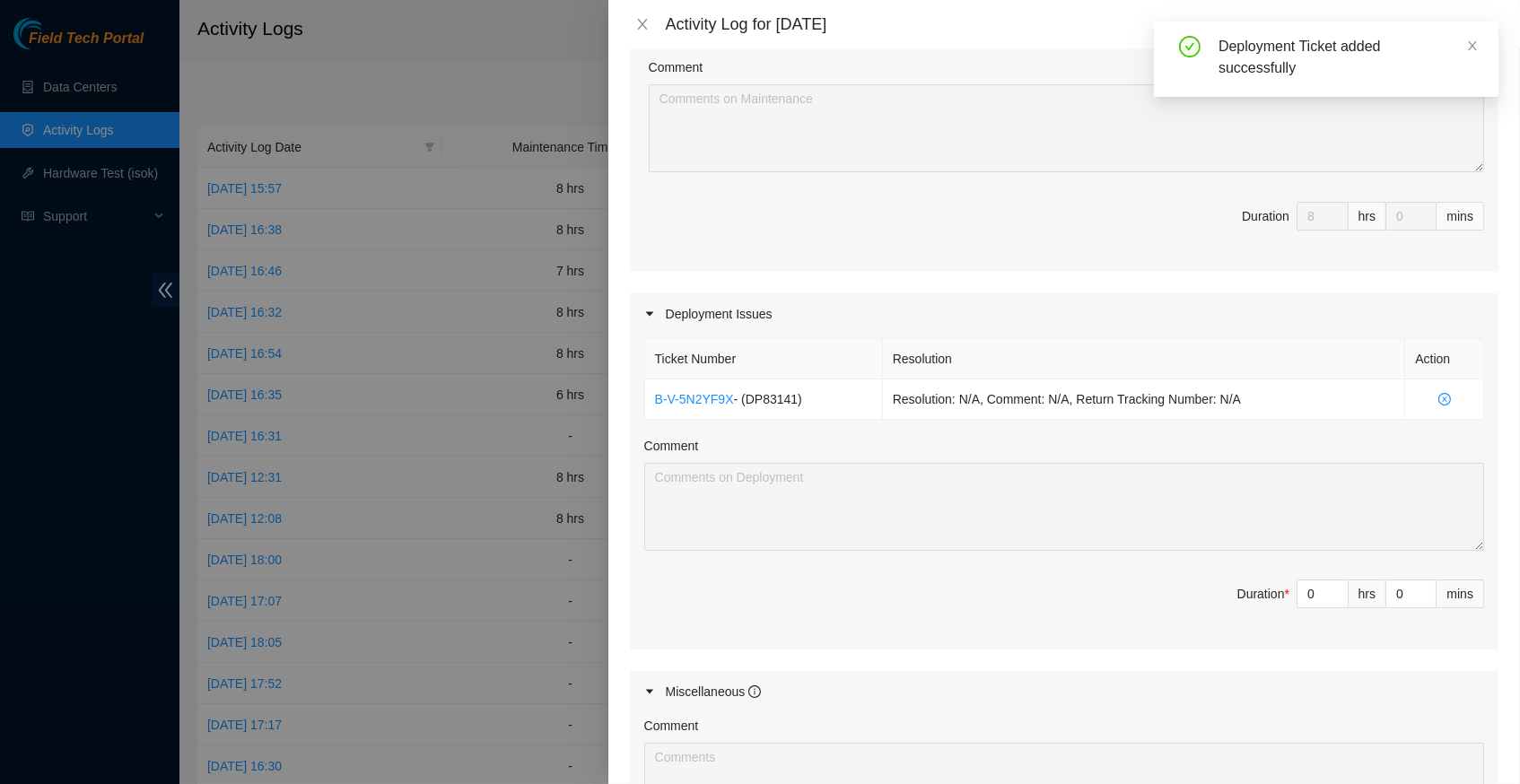
scroll to position [398, 0]
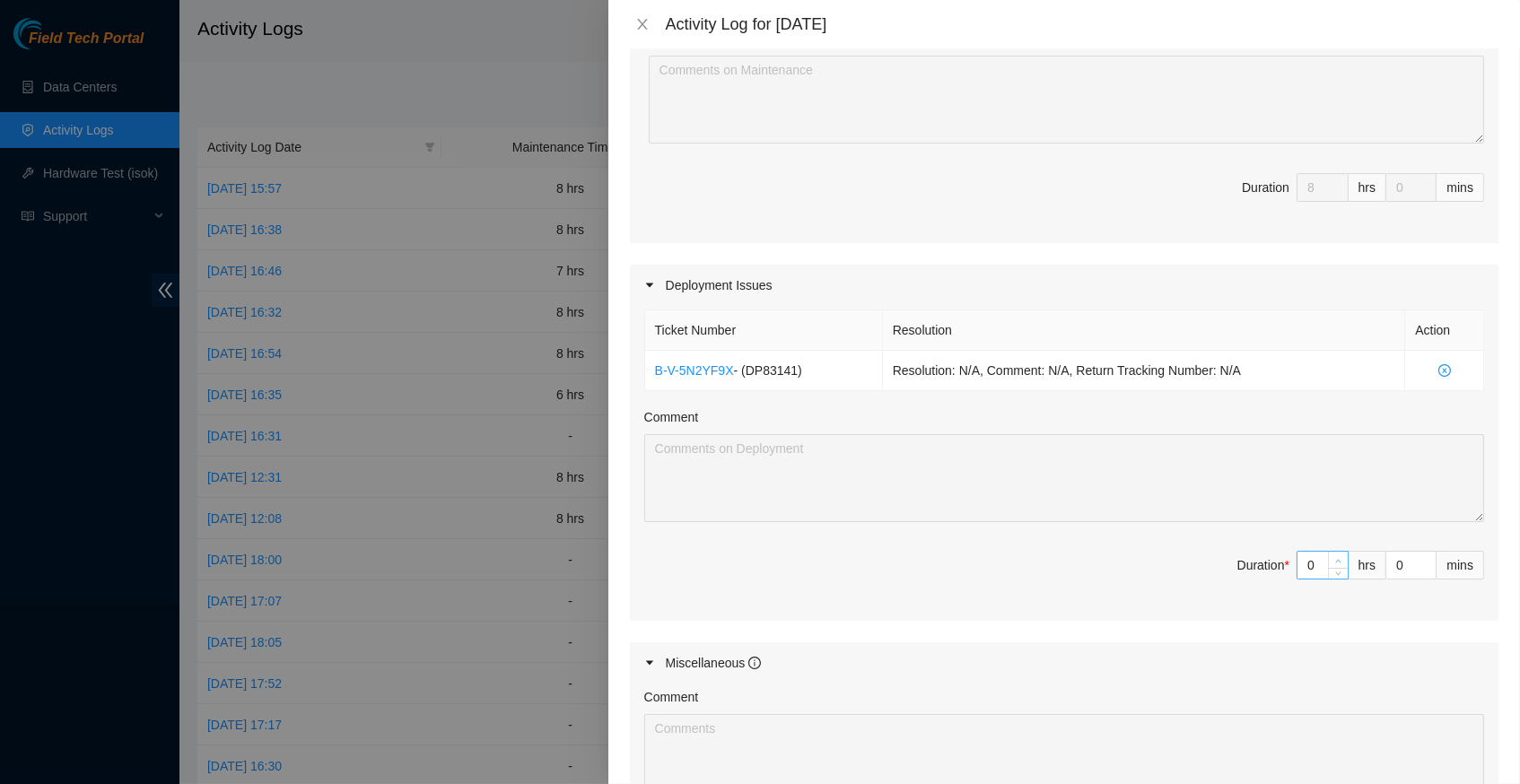
type input "1"
type input "9"
click at [1337, 558] on icon "up" at bounding box center [1338, 561] width 6 height 6
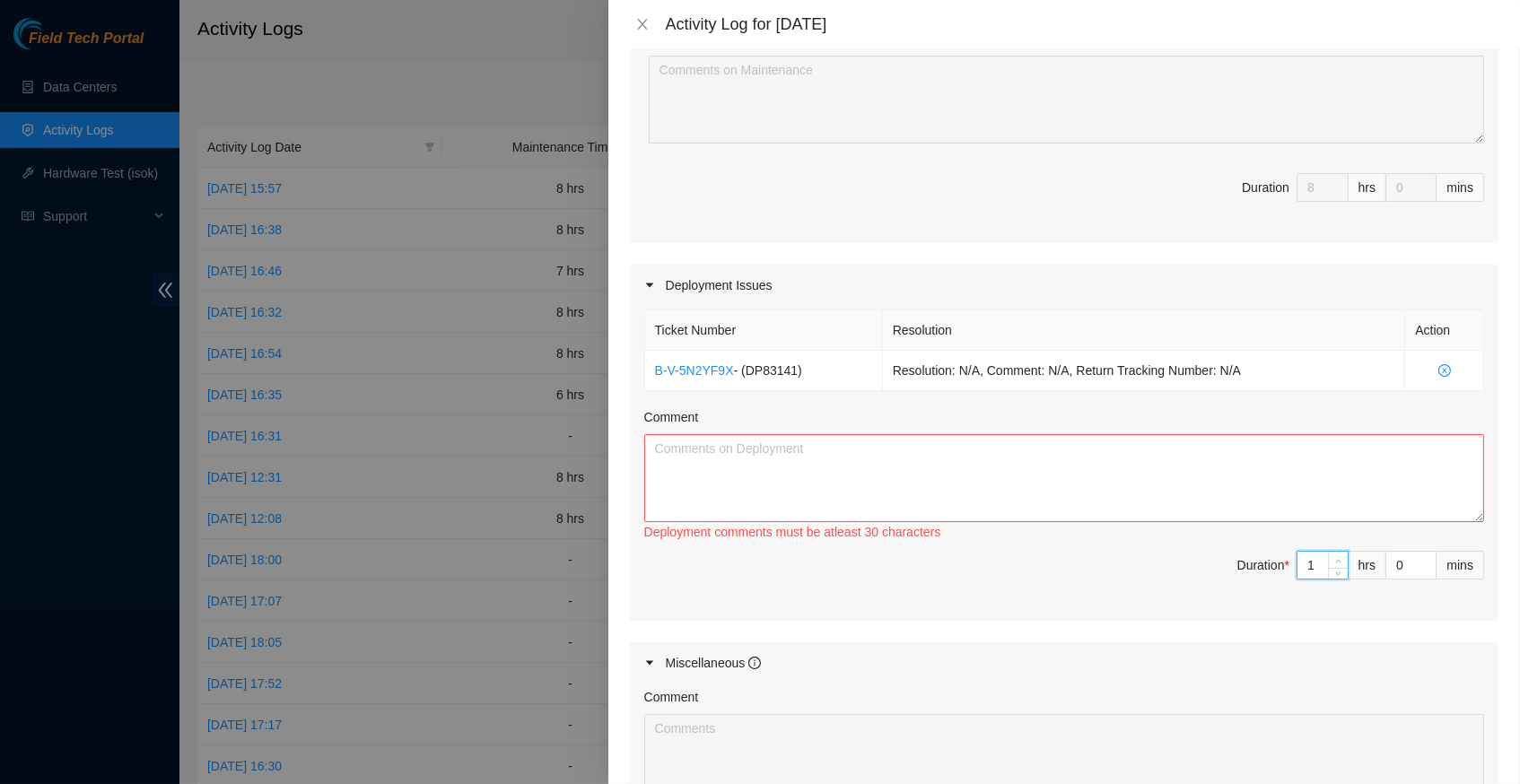
type input "2"
type input "10"
click at [1337, 558] on icon "up" at bounding box center [1338, 561] width 6 height 6
type input "3"
type input "11"
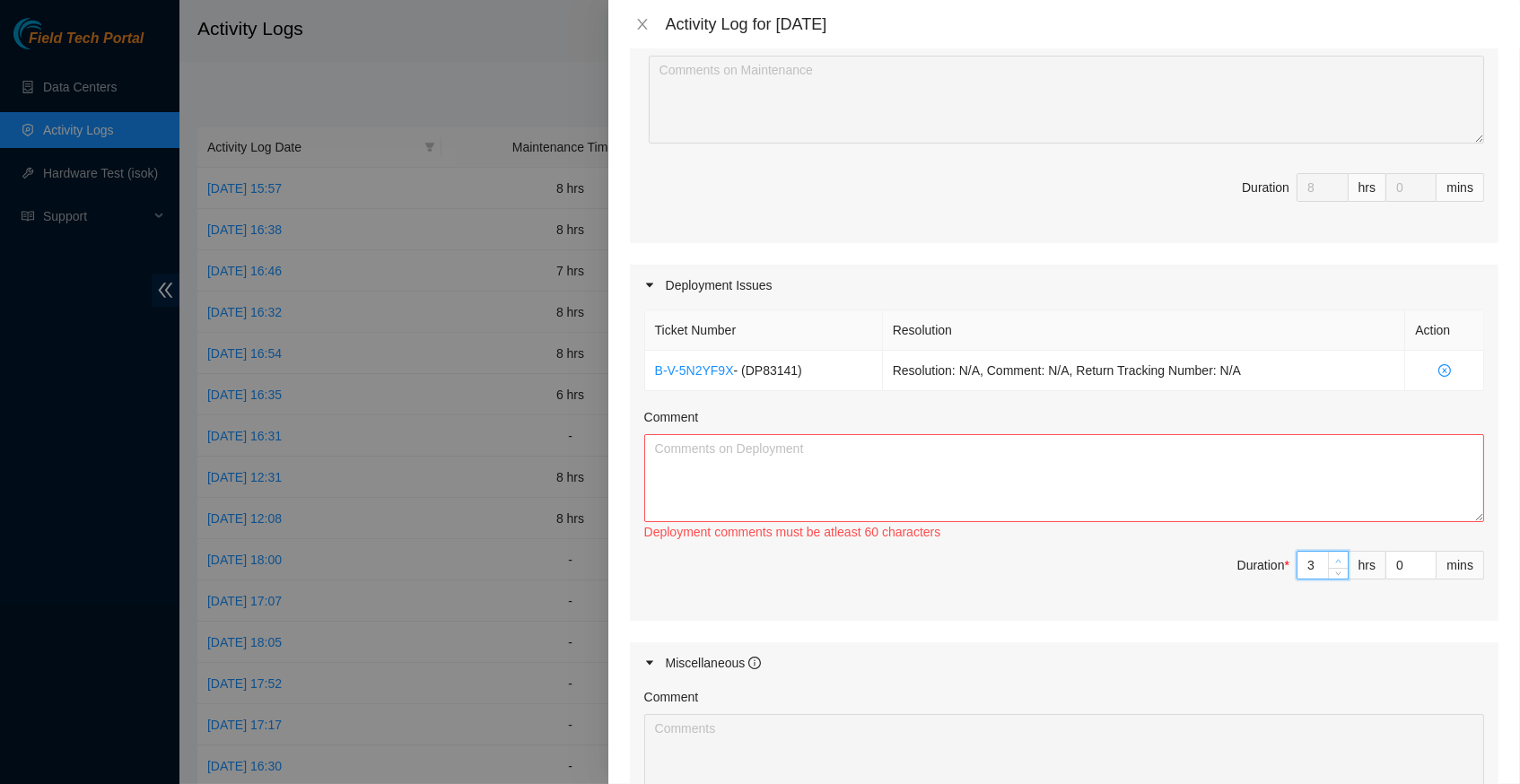
click at [1337, 558] on icon "up" at bounding box center [1338, 561] width 6 height 6
click at [996, 480] on textarea "Comment" at bounding box center [1065, 478] width 840 height 88
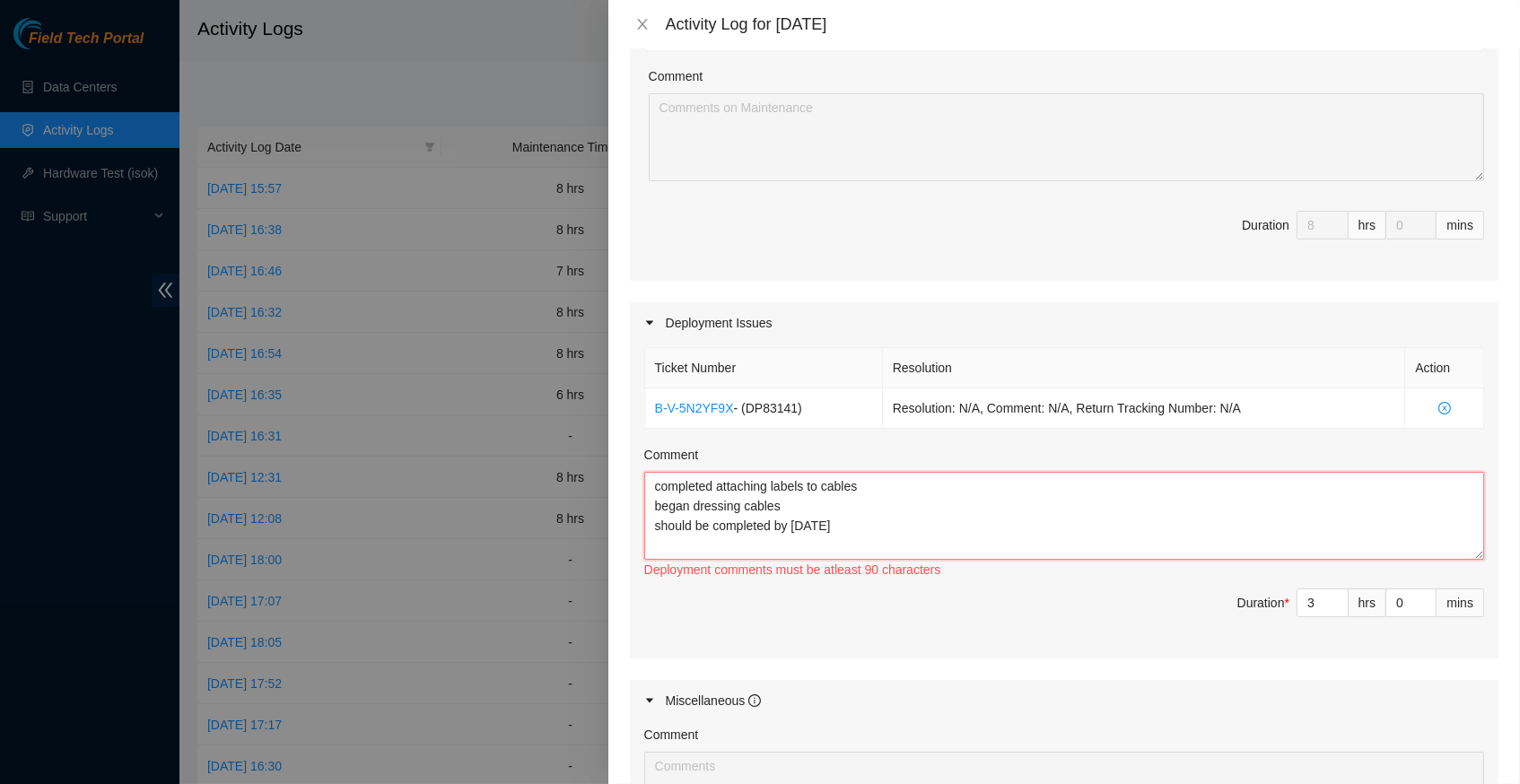
scroll to position [434, 0]
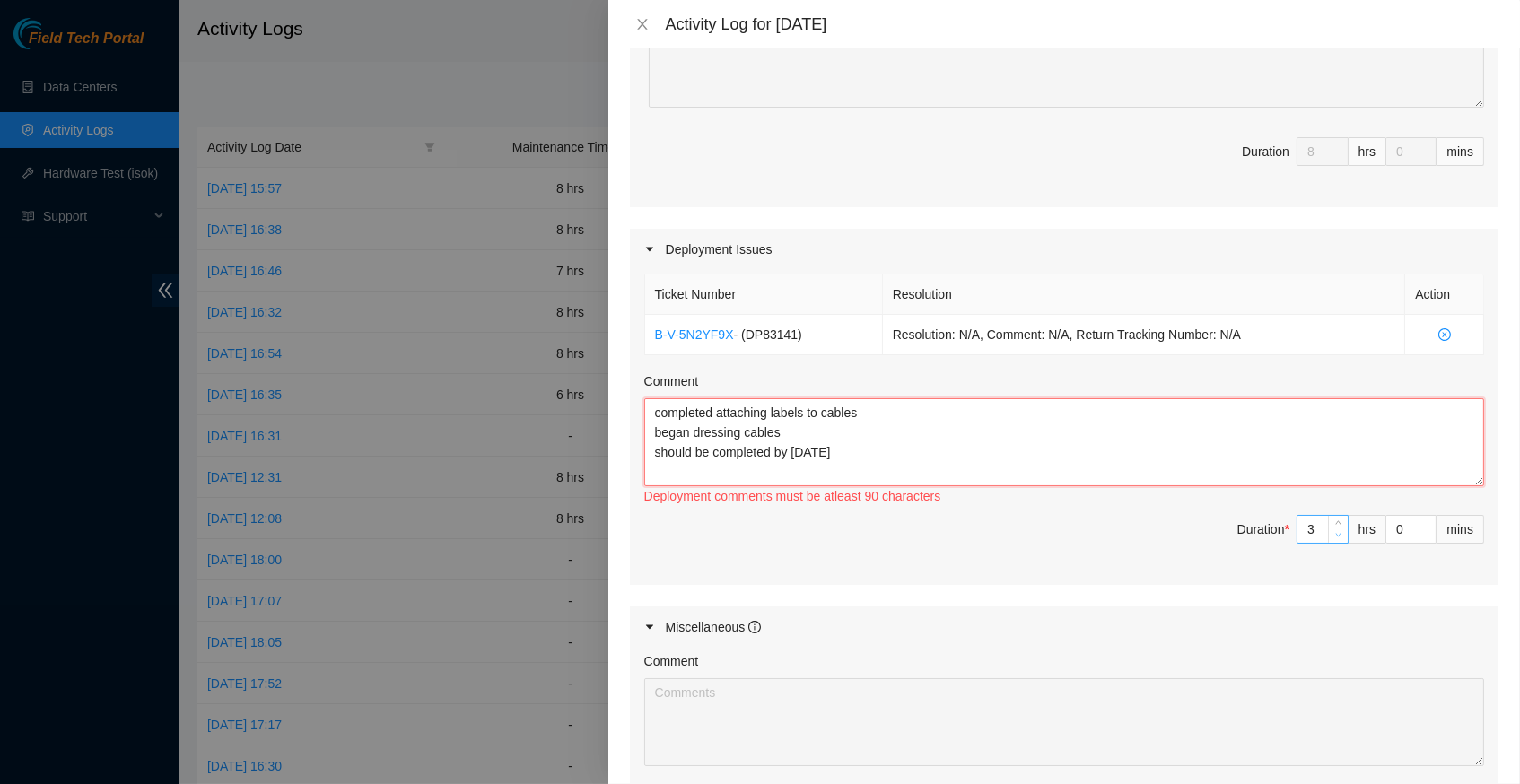
type textarea "completed attaching labels to cables began dressing cables should be completed …"
click at [1338, 530] on span "down" at bounding box center [1339, 536] width 11 height 11
type input "2"
type input "10"
type input "1"
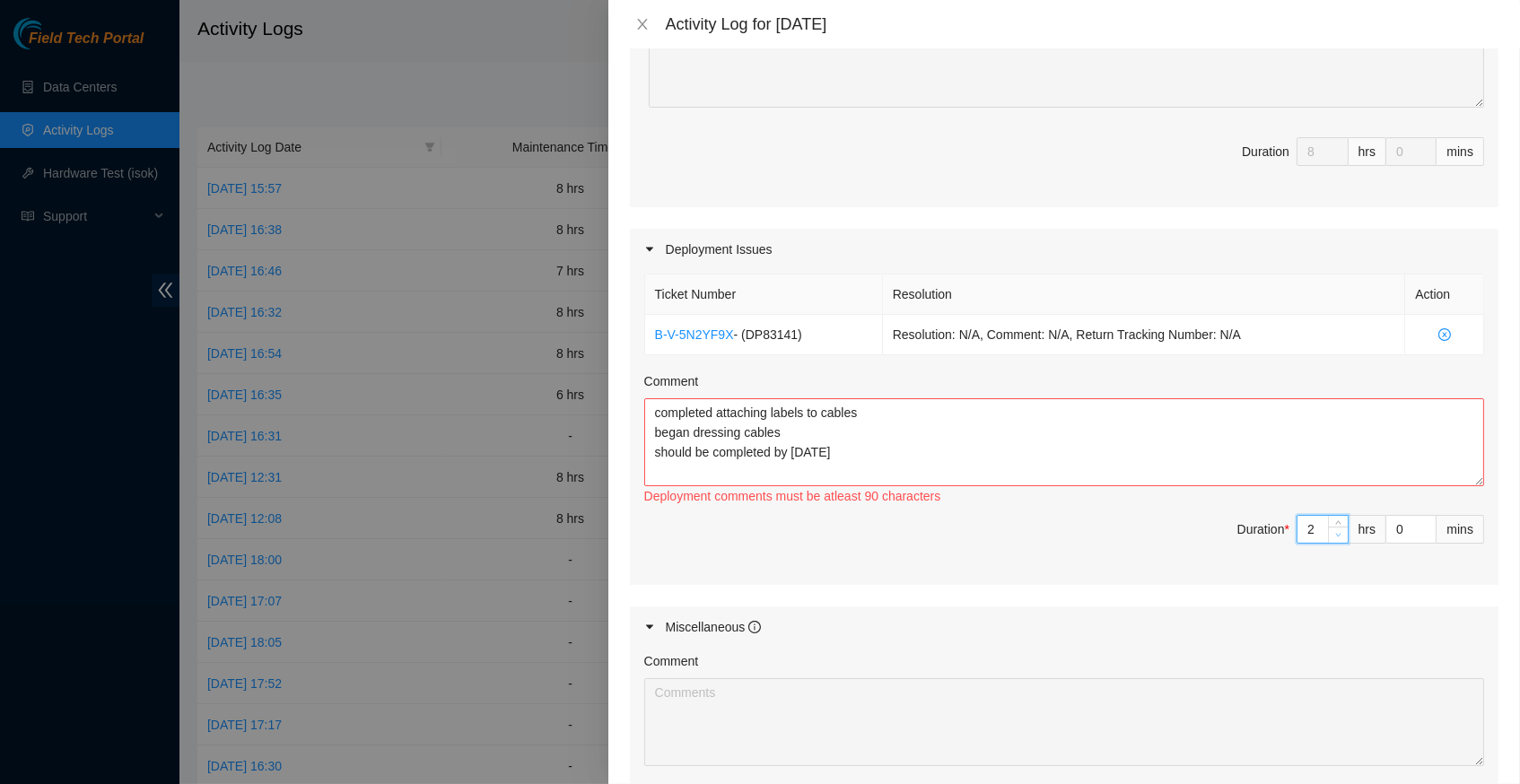
type input "9"
click at [1338, 530] on span "down" at bounding box center [1339, 536] width 11 height 11
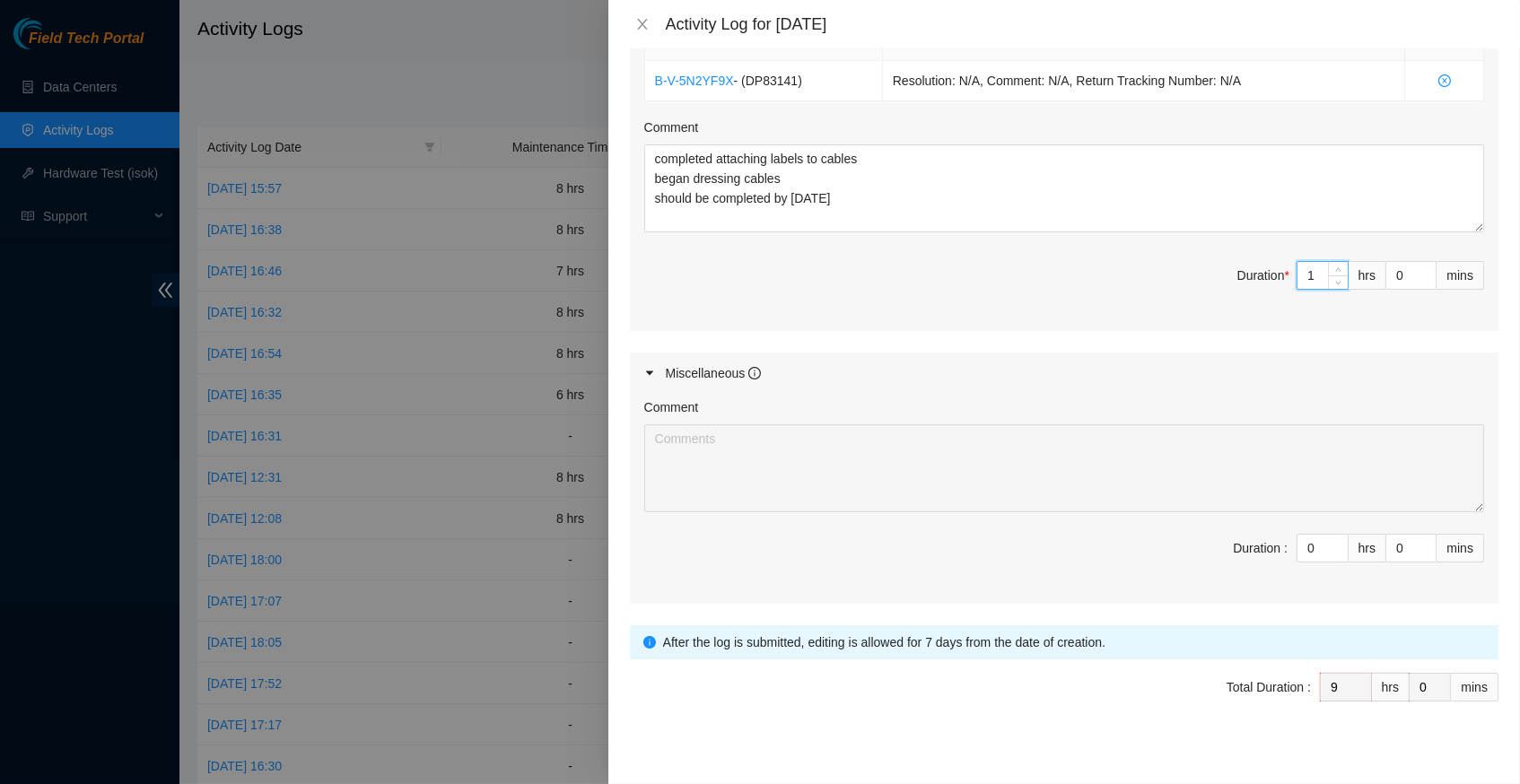
scroll to position [687, 0]
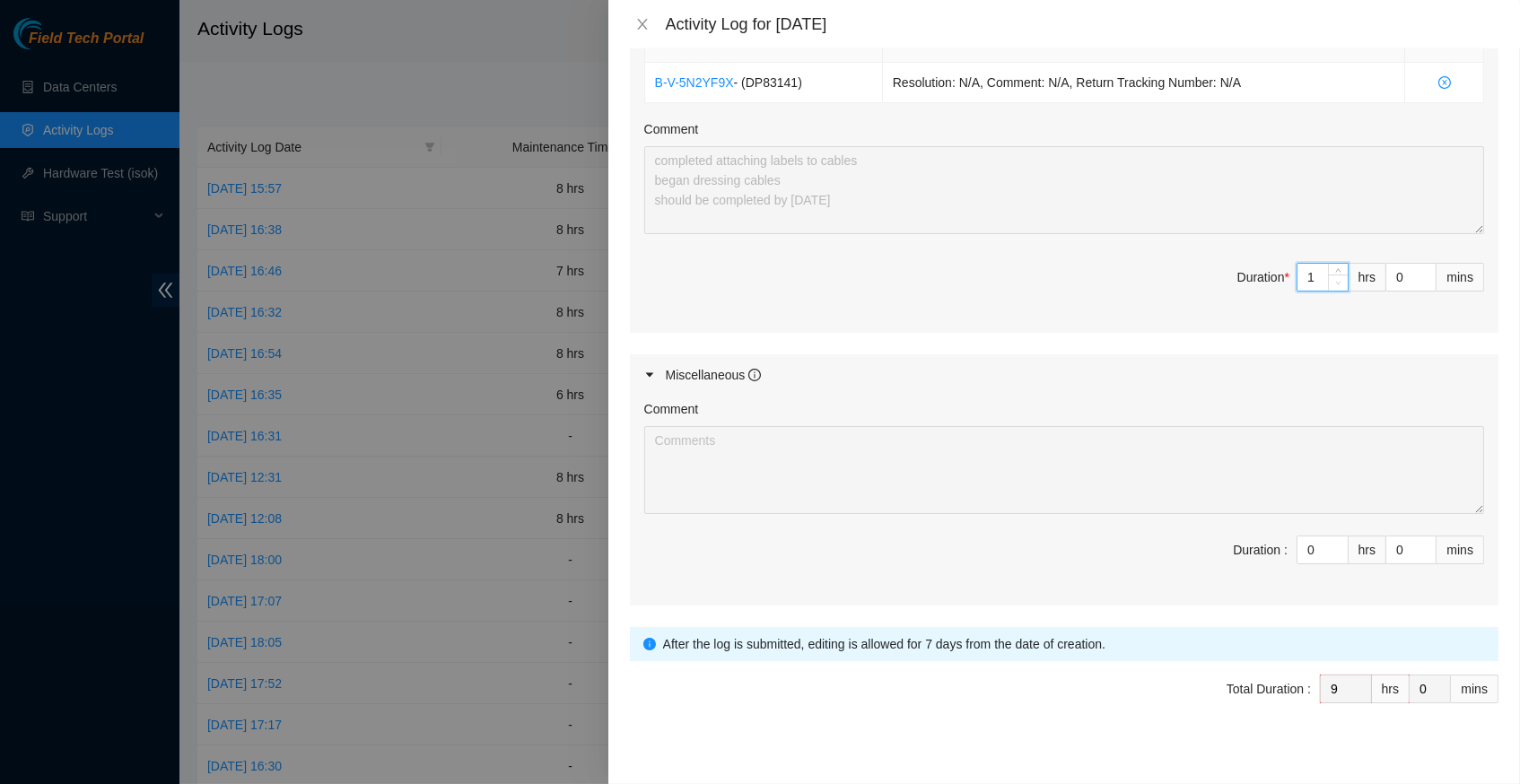
type input "0"
type input "8"
click at [1338, 280] on icon "down" at bounding box center [1338, 283] width 6 height 6
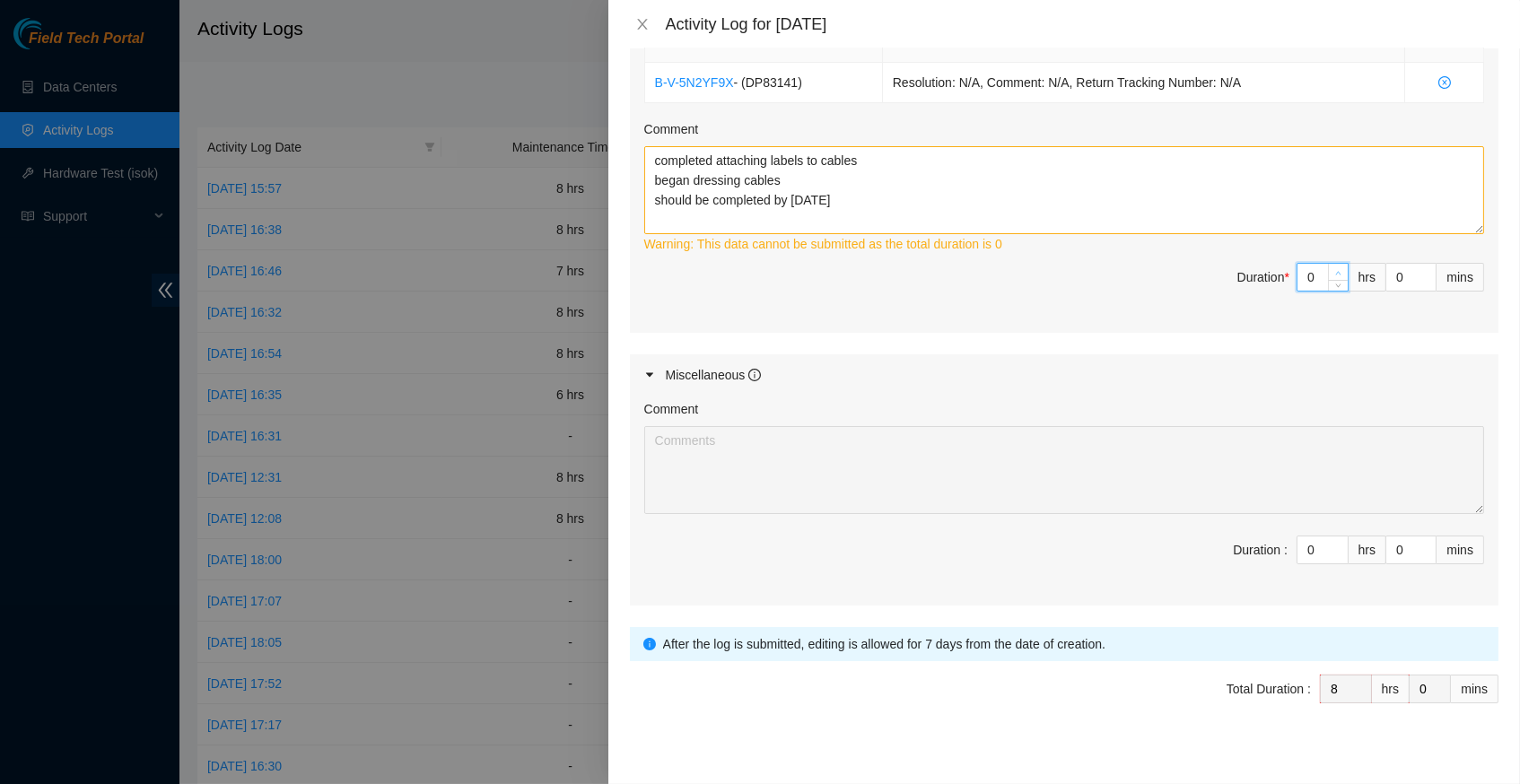
type input "1"
type input "9"
click at [1335, 270] on icon "up" at bounding box center [1338, 273] width 6 height 6
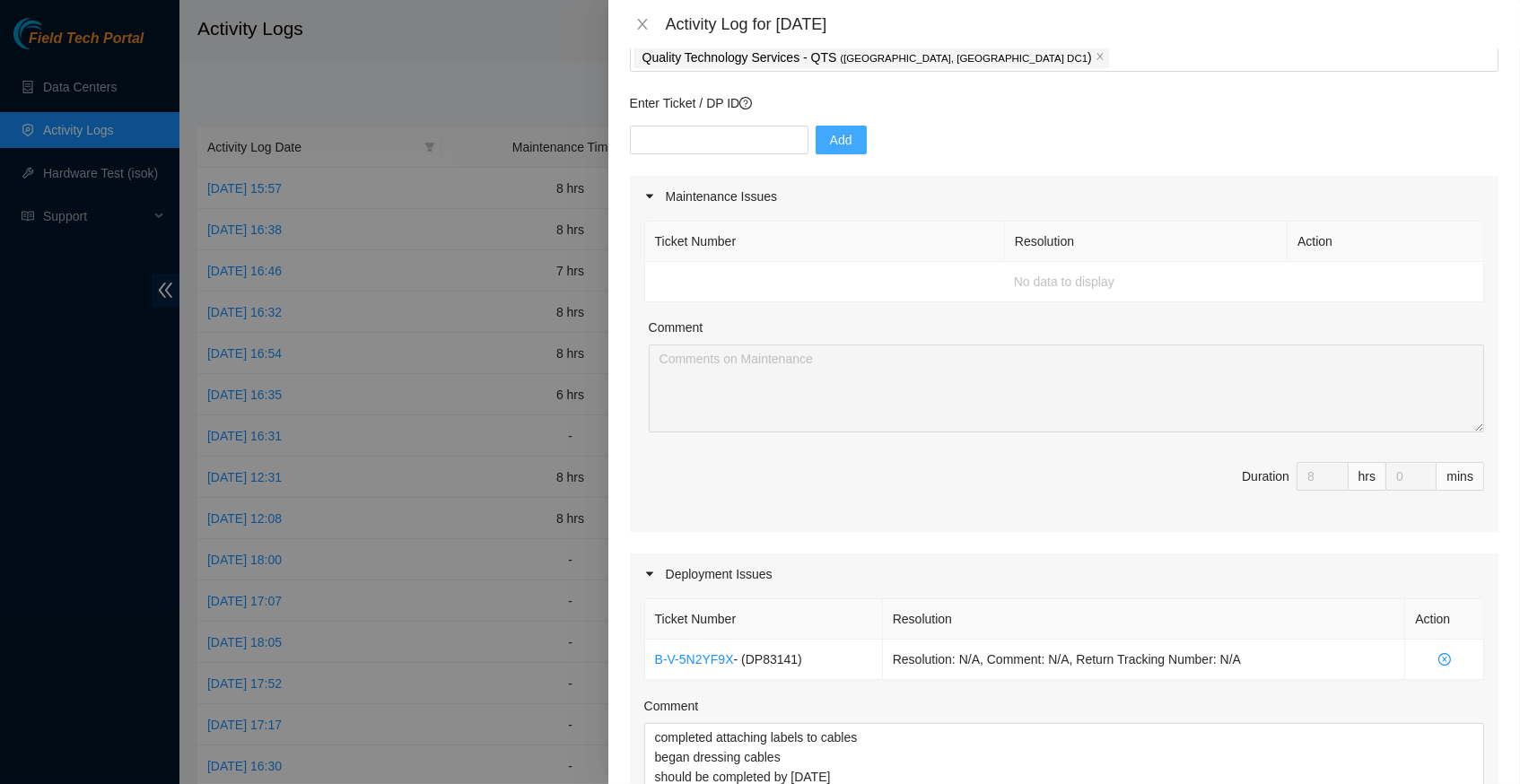
scroll to position [112, 0]
click at [752, 130] on input "text" at bounding box center [719, 137] width 178 height 28
type input "DP83141"
click at [852, 129] on span "Add" at bounding box center [841, 137] width 22 height 19
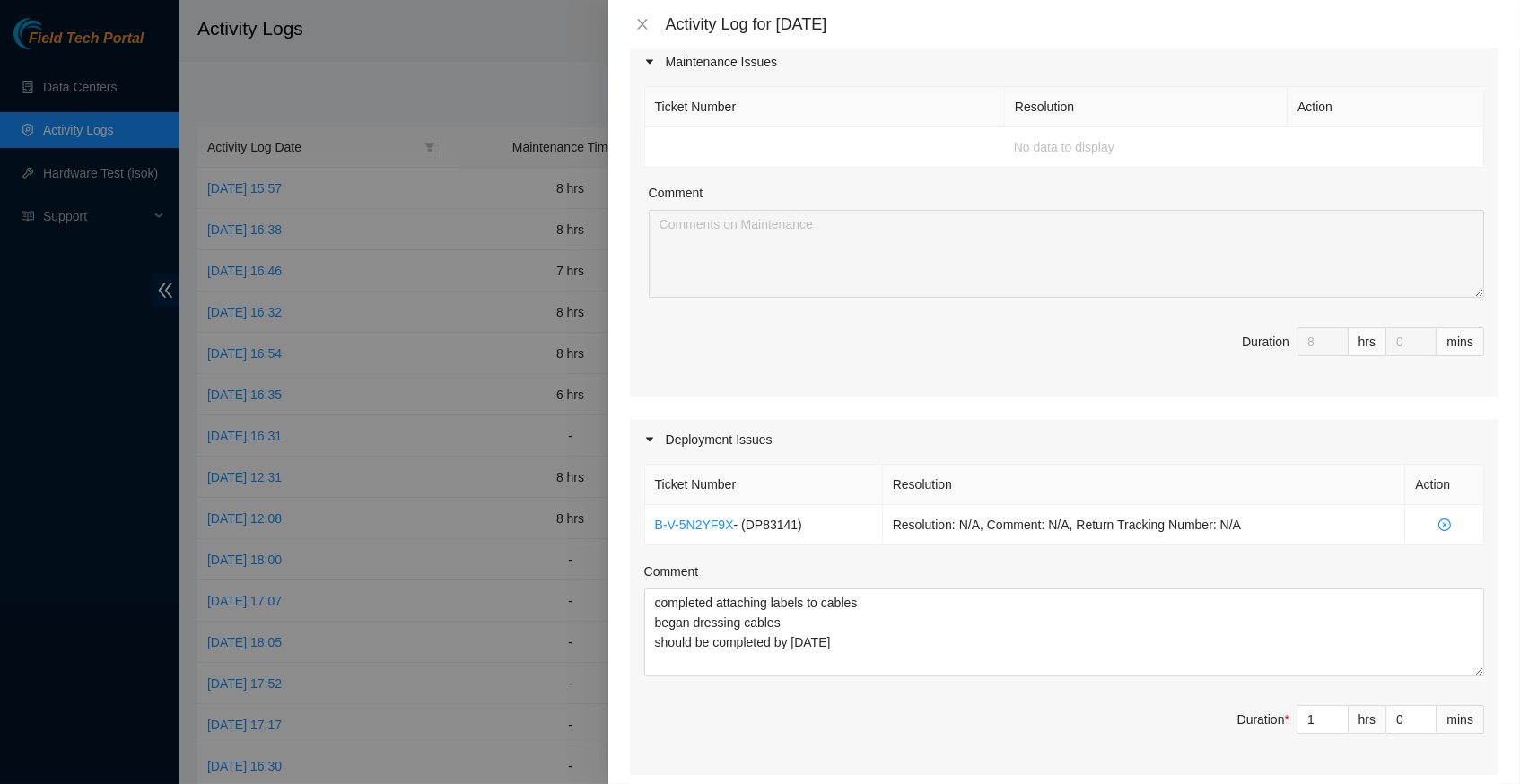
scroll to position [249, 0]
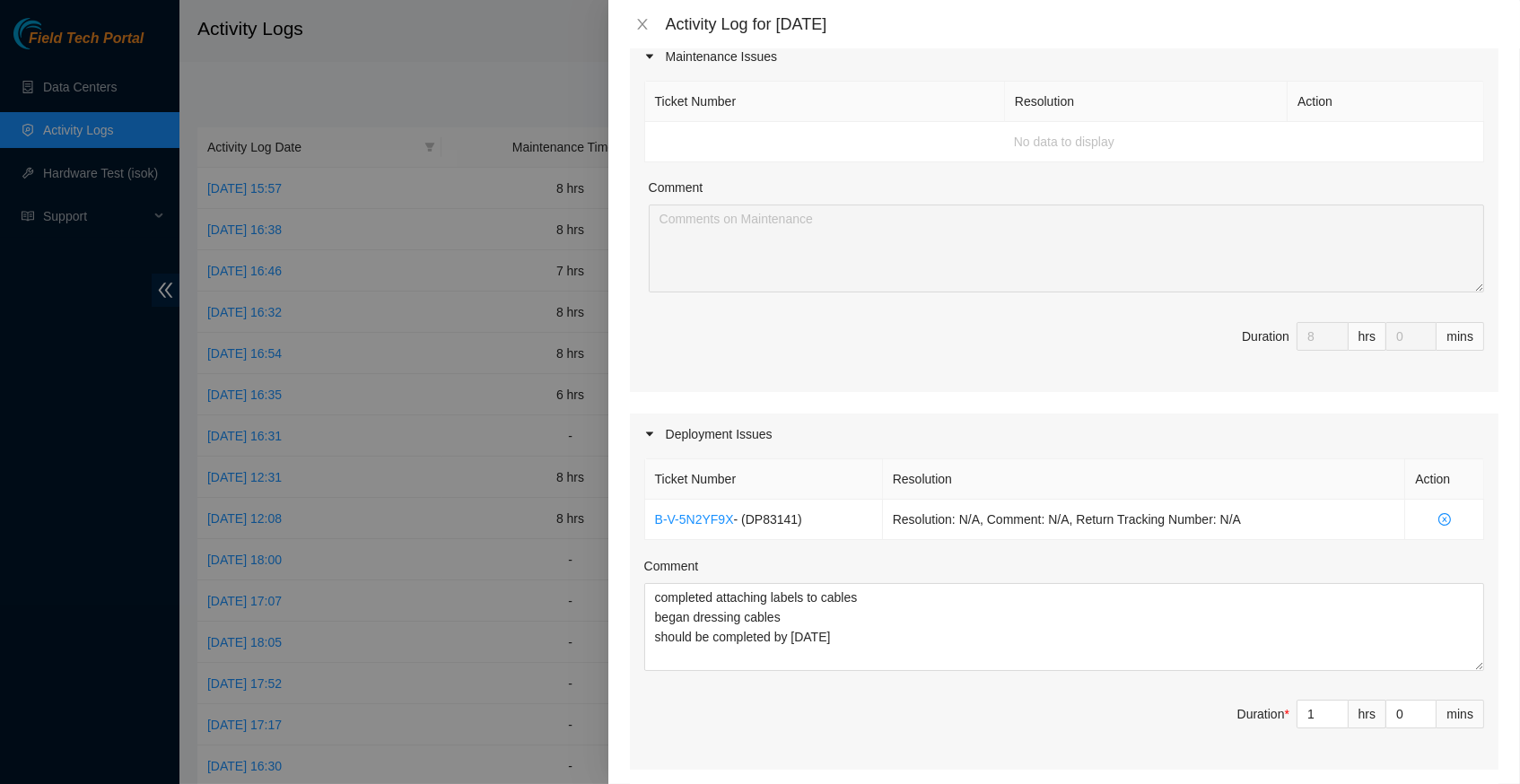
click at [1001, 234] on textarea "Comment" at bounding box center [1067, 249] width 836 height 88
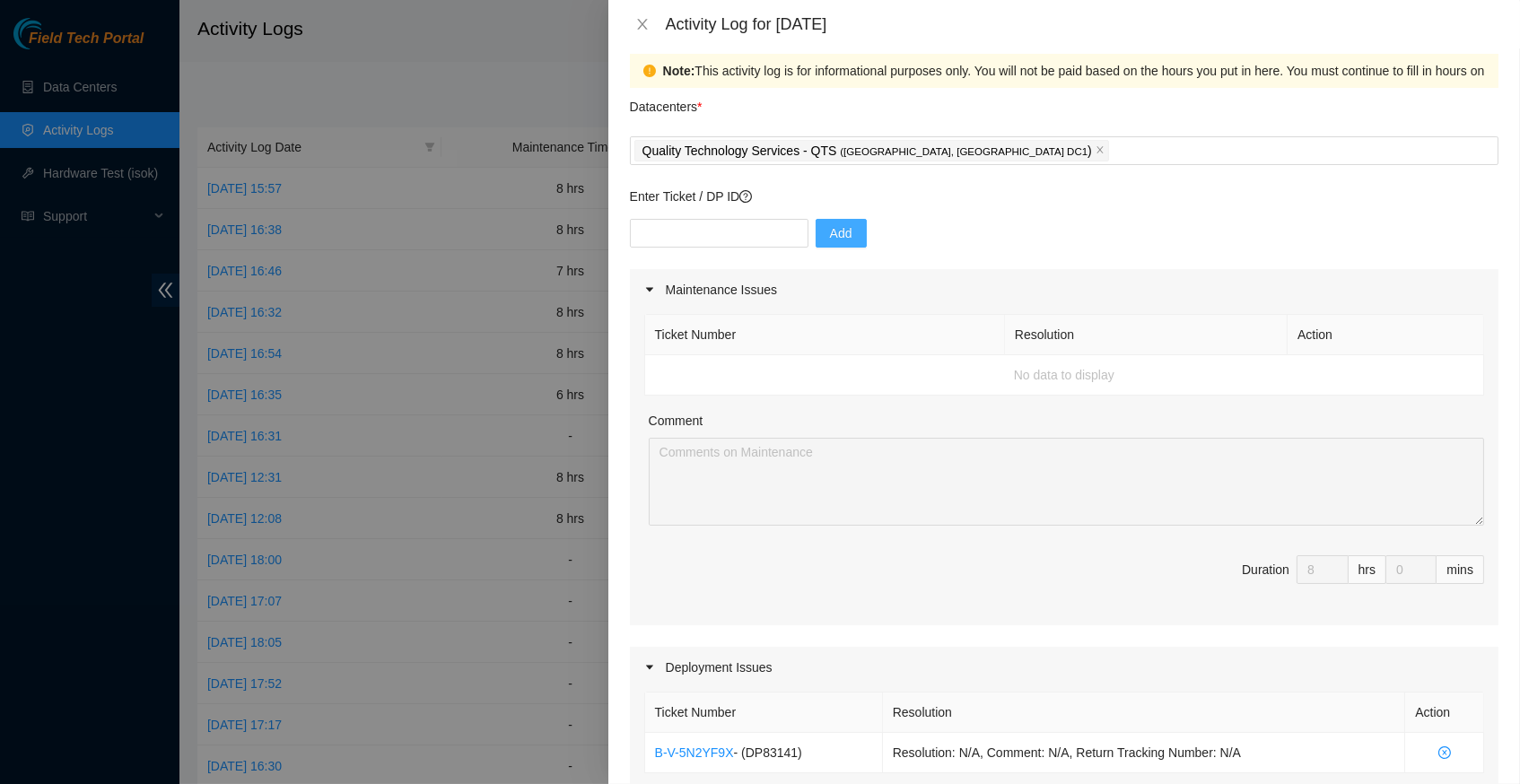
scroll to position [0, 0]
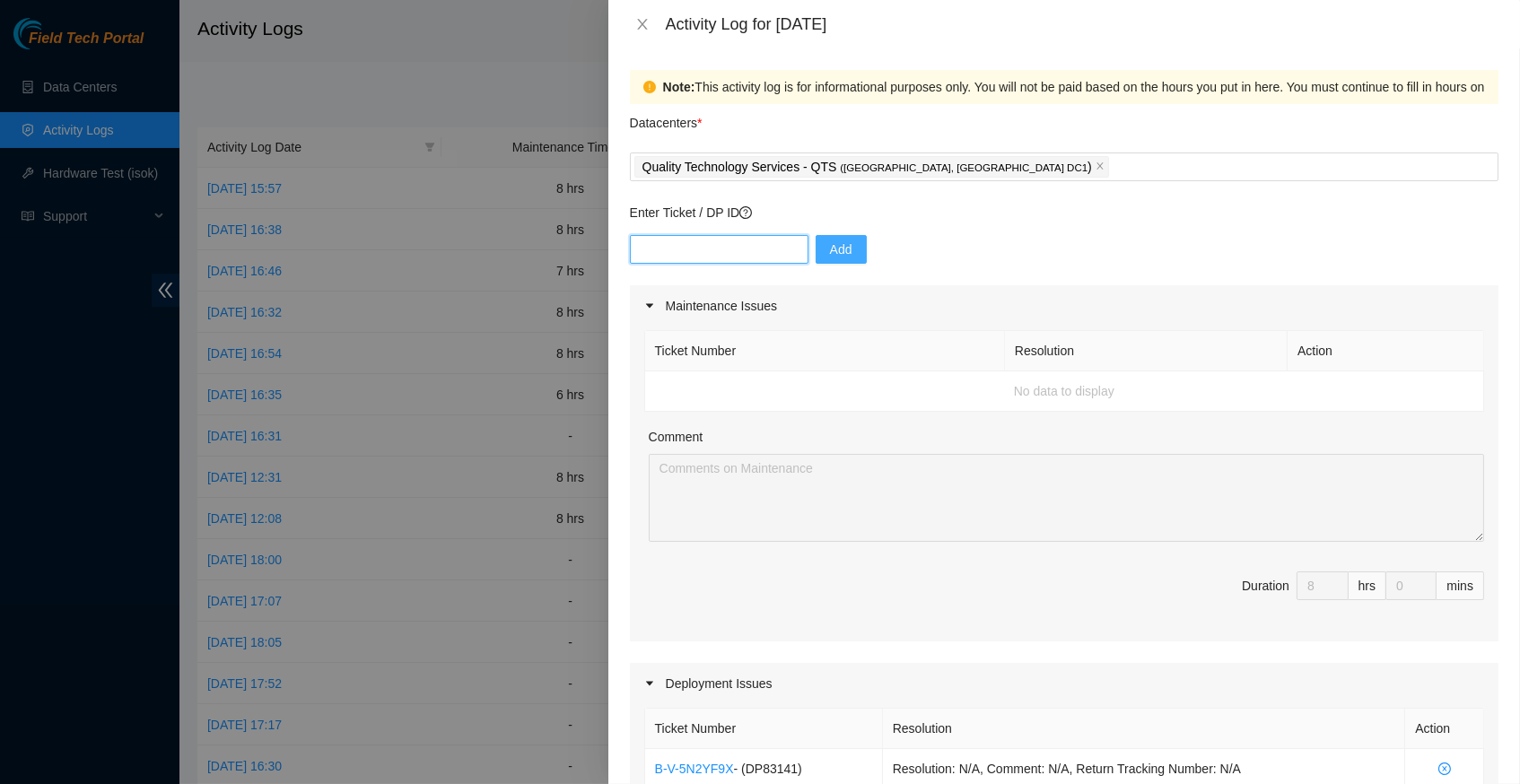
click at [731, 250] on input "text" at bounding box center [719, 249] width 178 height 28
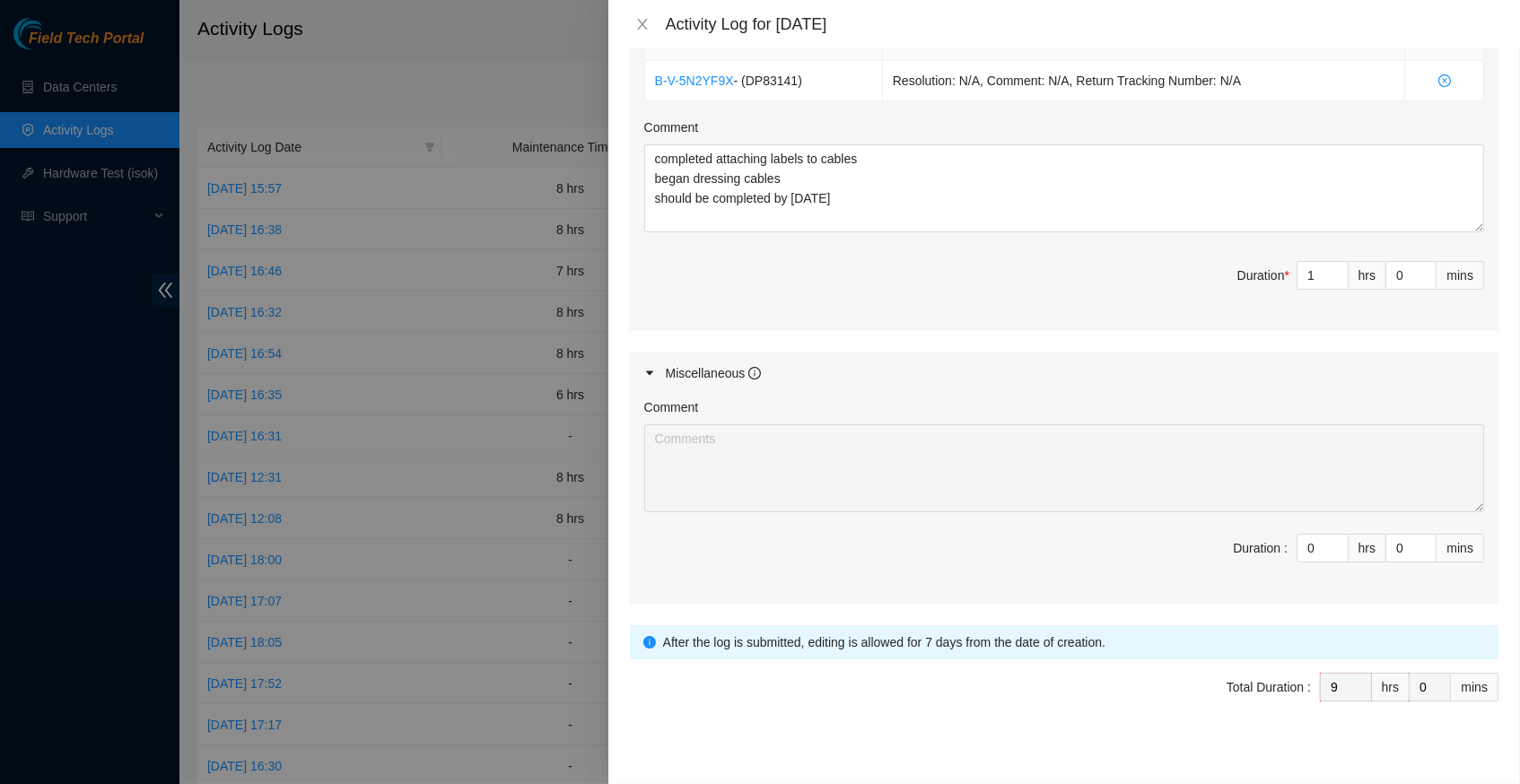
scroll to position [687, 0]
drag, startPoint x: 857, startPoint y: 190, endPoint x: 639, endPoint y: 133, distance: 225.3
click at [639, 133] on div "Ticket Number Resolution Action B-V-5N2YF9X - ( DP83141 ) Resolution: N/A, Comm…" at bounding box center [1064, 176] width 869 height 315
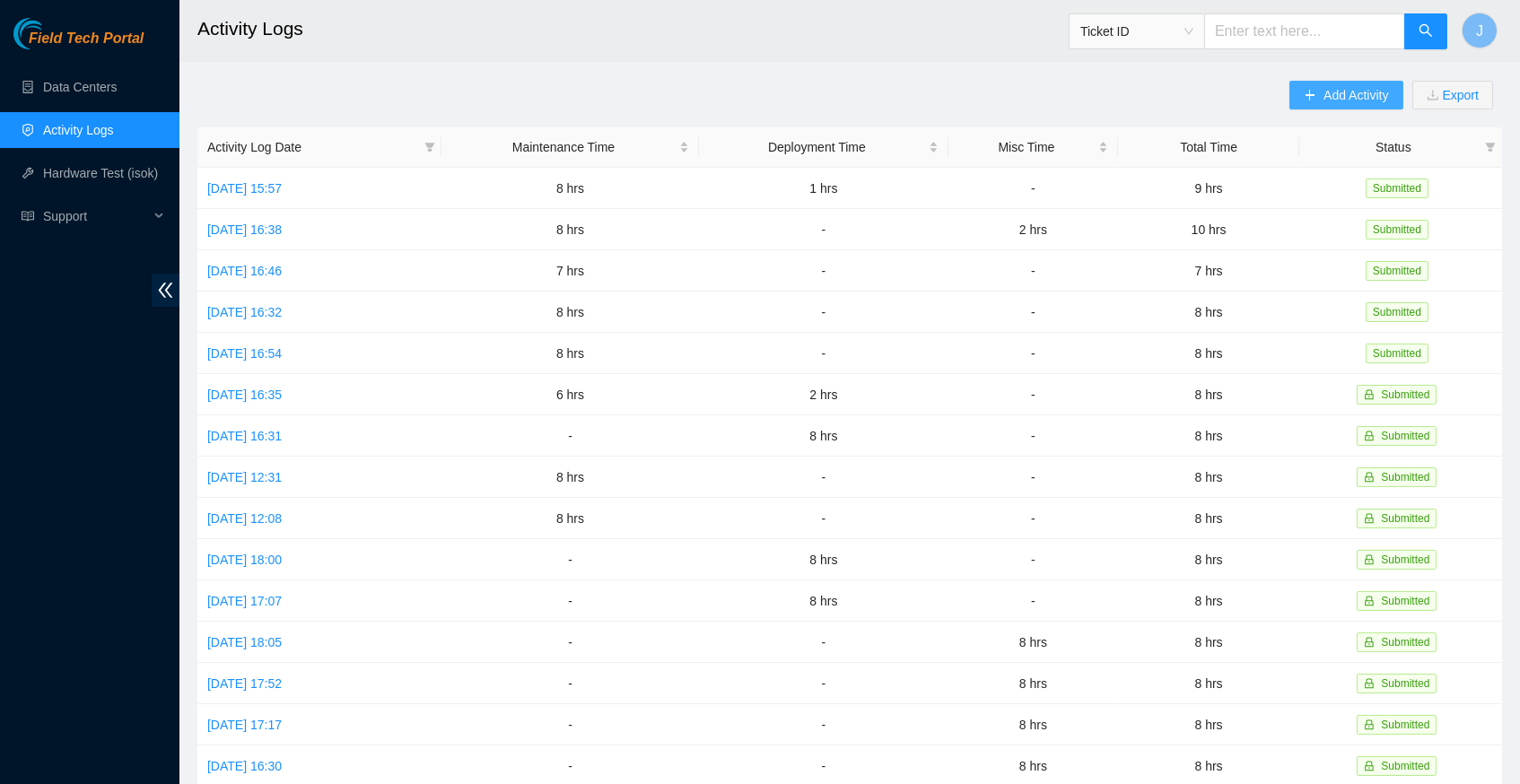
click at [1324, 93] on span "Add Activity" at bounding box center [1356, 95] width 64 height 19
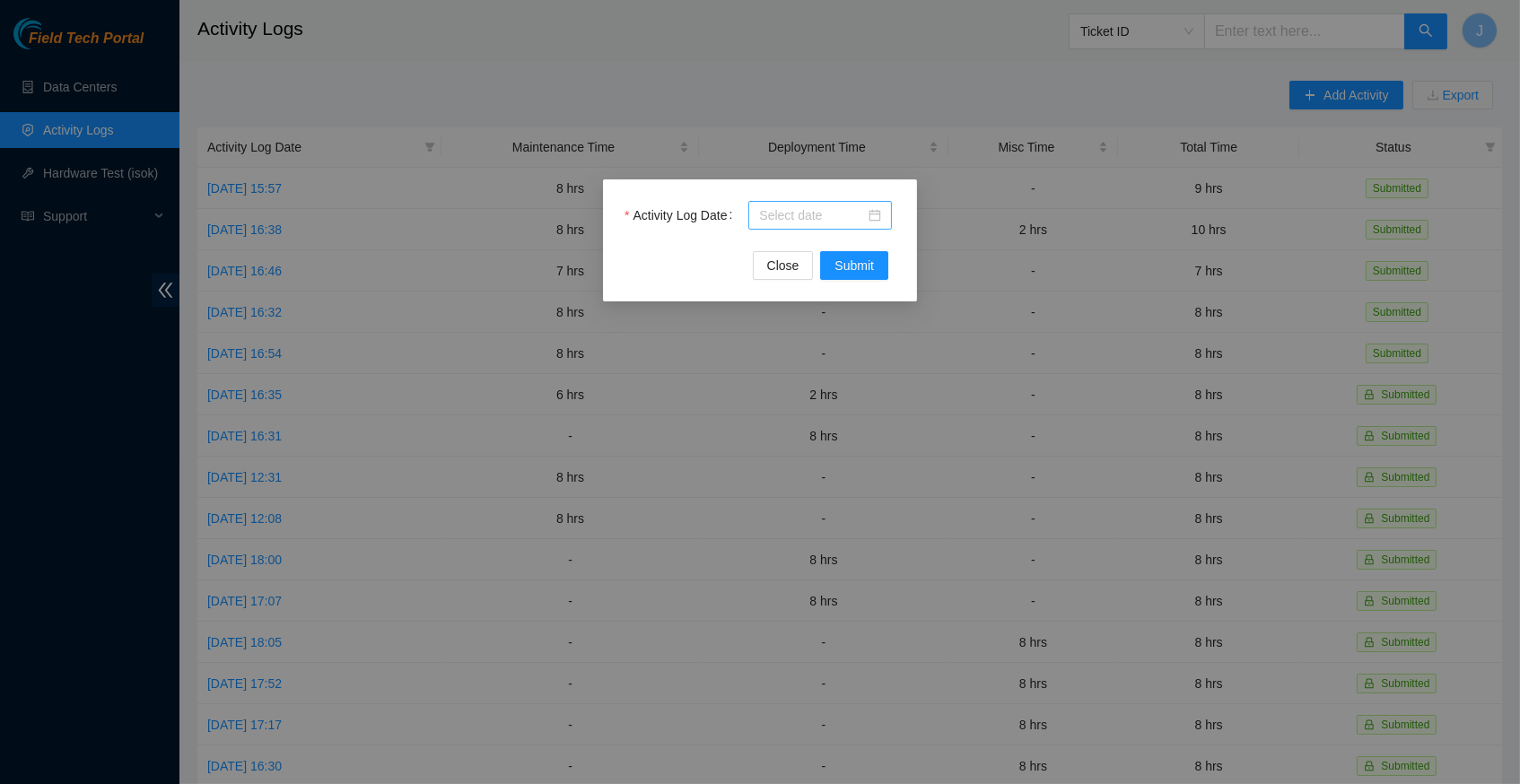
click at [883, 218] on div at bounding box center [820, 215] width 143 height 28
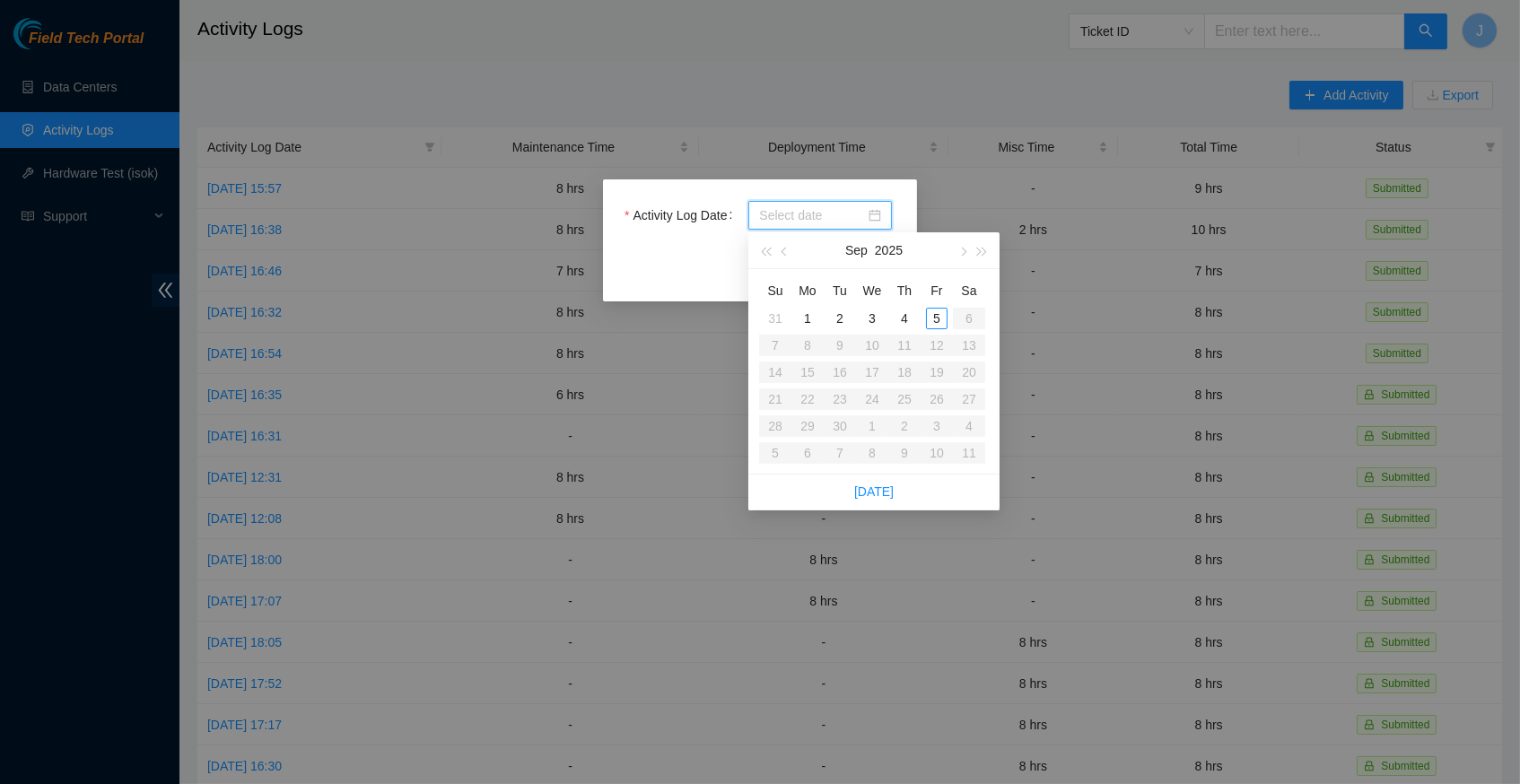
type input "2025-09-03"
click at [884, 485] on link "[DATE]" at bounding box center [874, 492] width 40 height 15
type input "[DATE]"
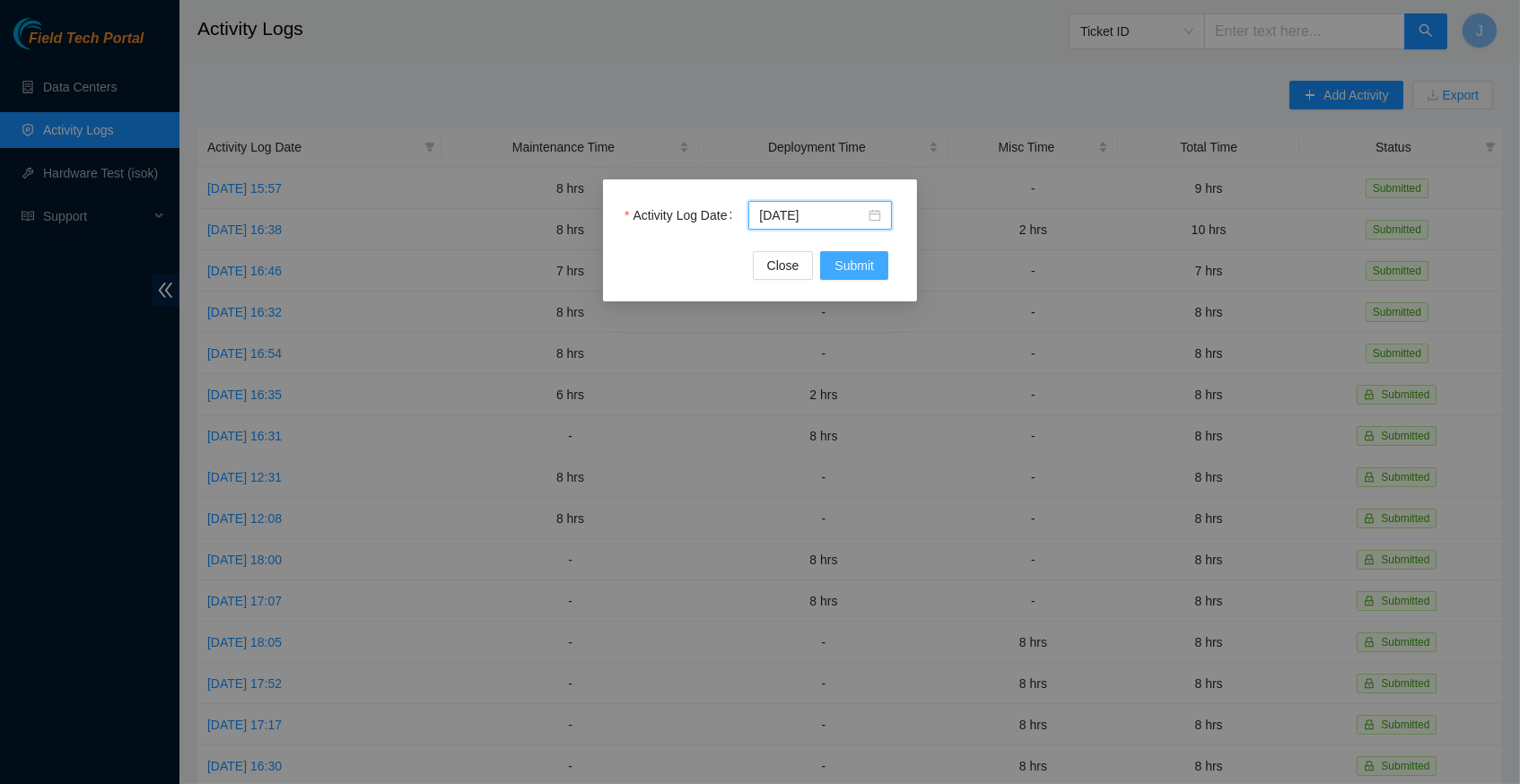
click at [858, 259] on span "Submit" at bounding box center [854, 265] width 40 height 19
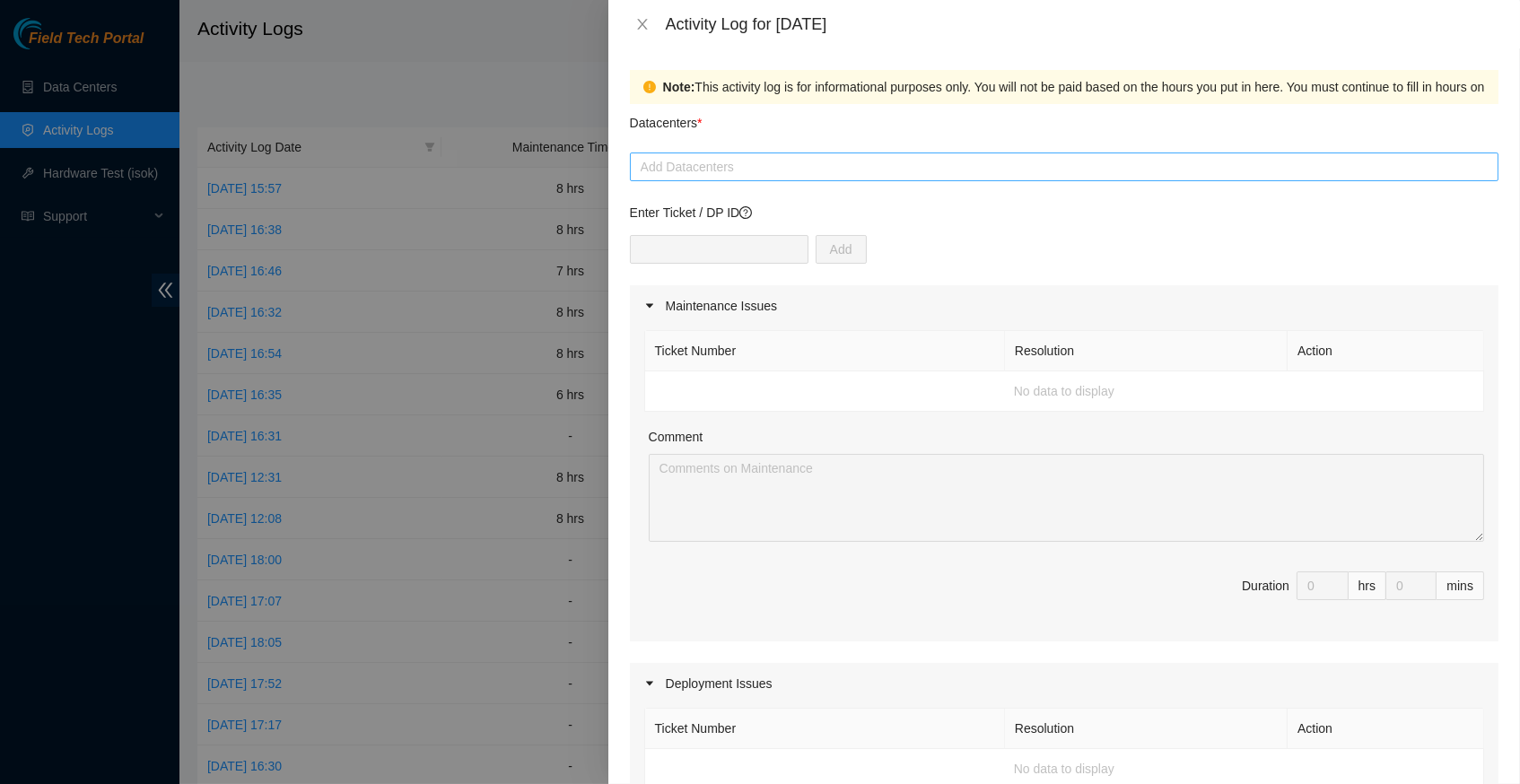
click at [827, 168] on div at bounding box center [1064, 166] width 860 height 21
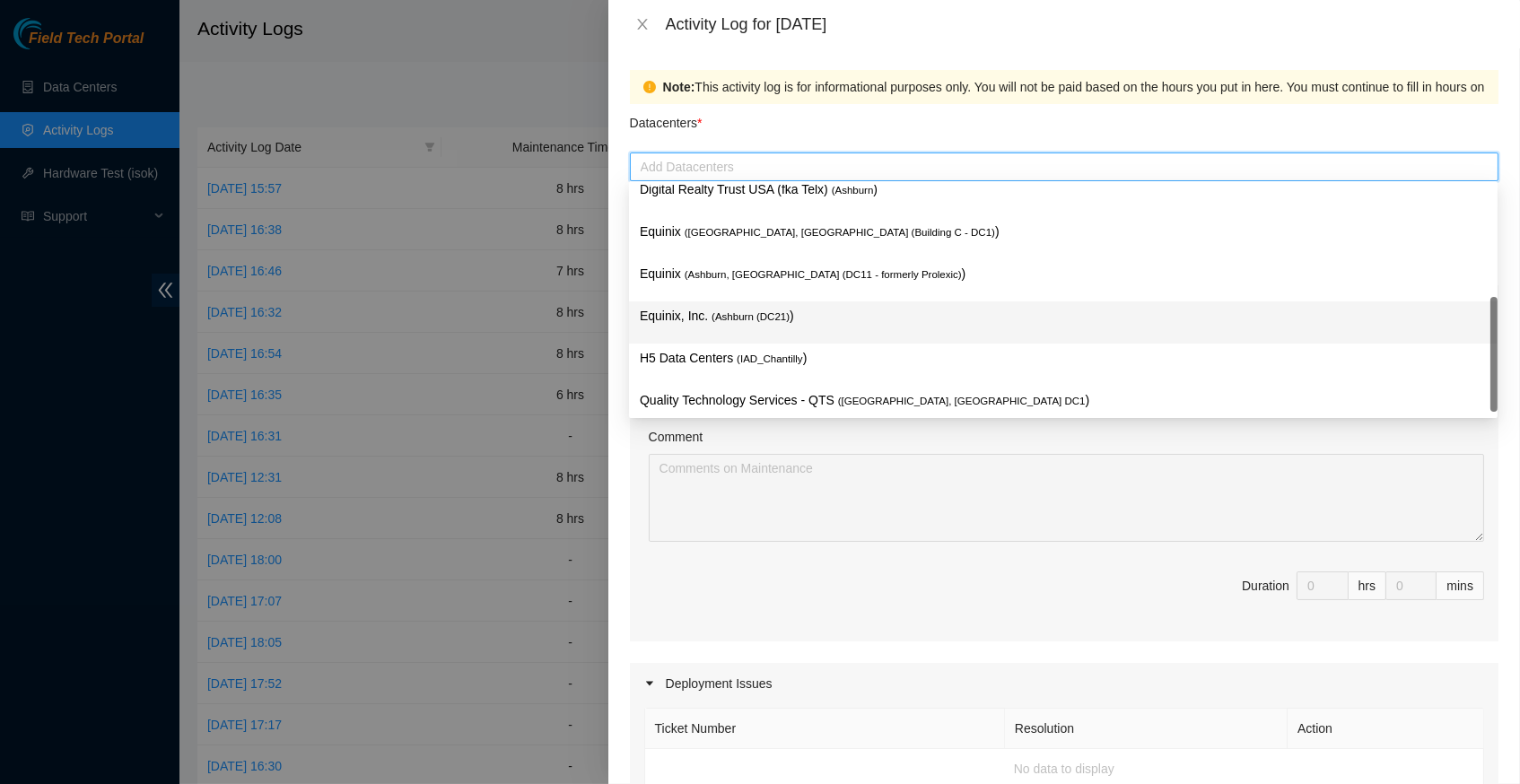
scroll to position [215, 0]
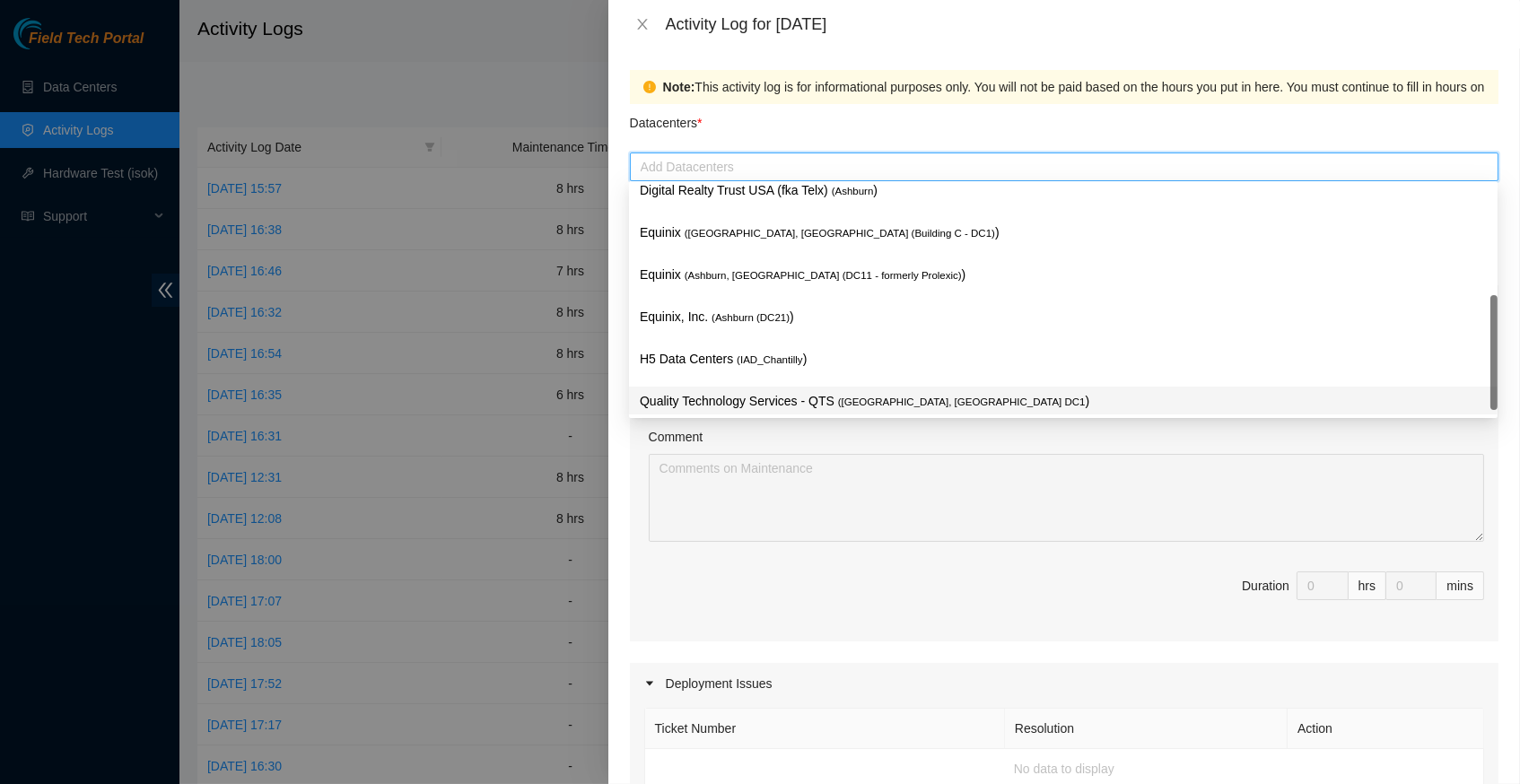
click at [806, 393] on p "Quality Technology Services - QTS ( [GEOGRAPHIC_DATA], [GEOGRAPHIC_DATA] DC1 )" at bounding box center [1063, 402] width 847 height 20
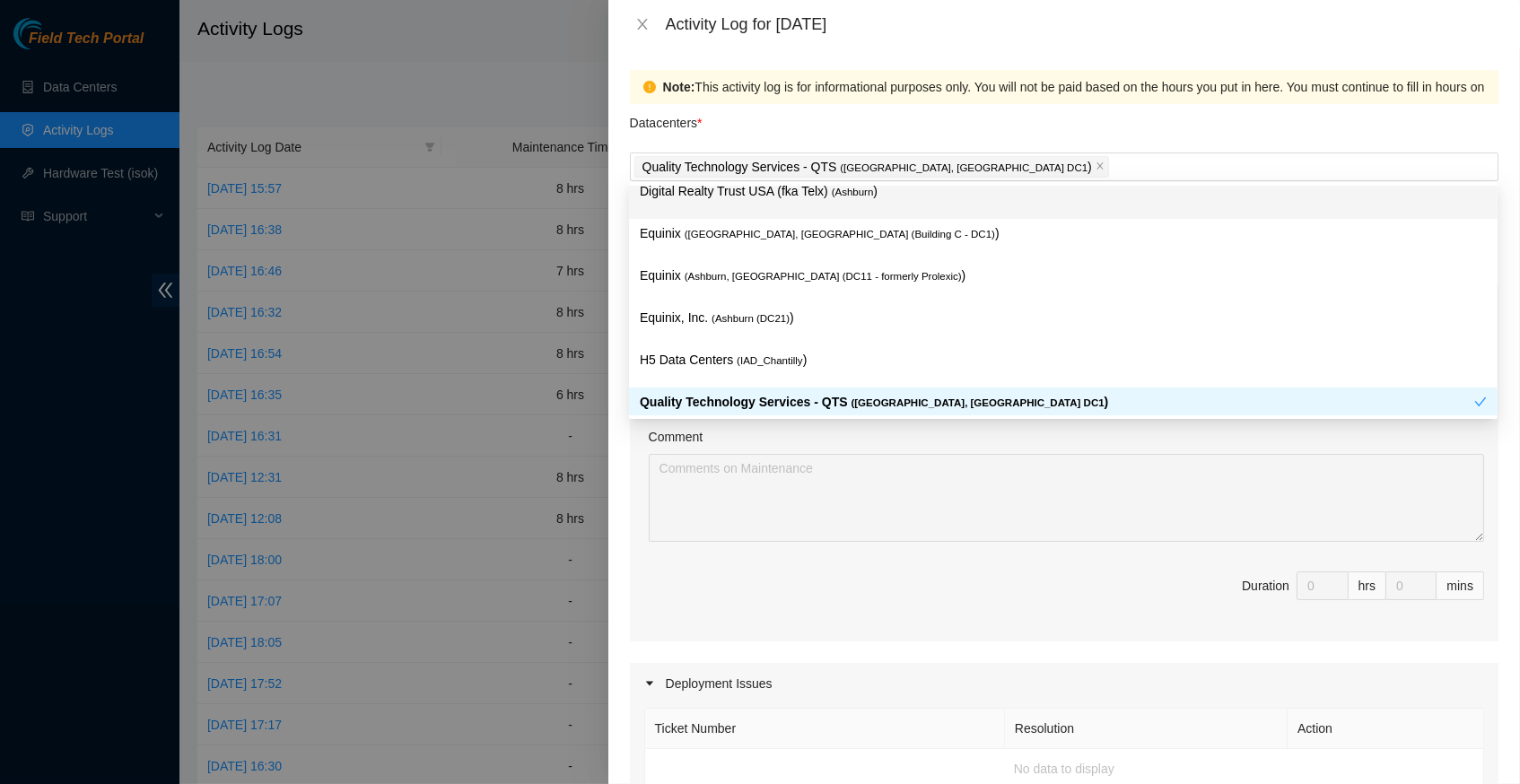
click at [1028, 139] on div "Datacenters *" at bounding box center [1064, 128] width 869 height 49
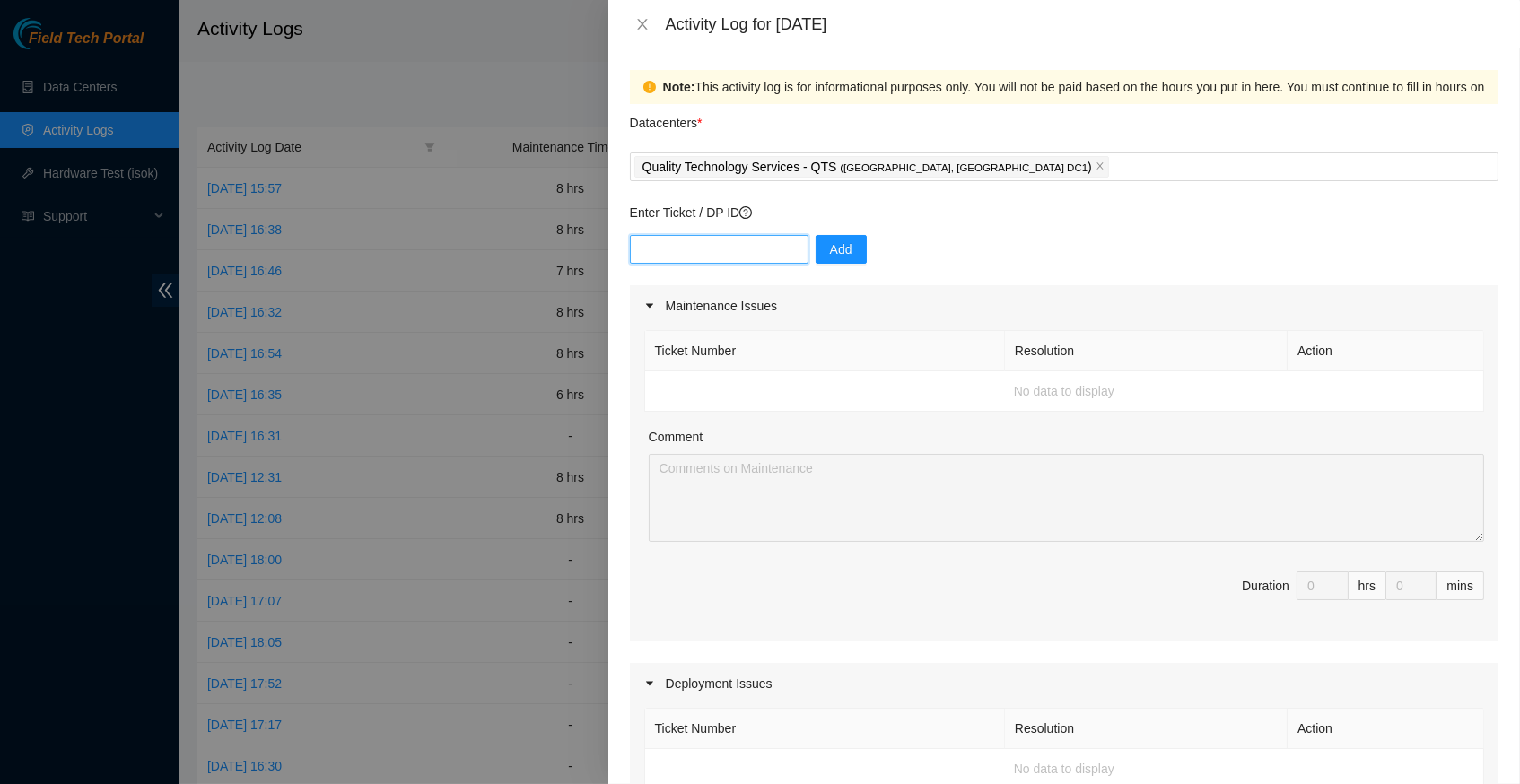
click at [723, 250] on input "text" at bounding box center [719, 249] width 178 height 28
type input "DP83141"
click at [851, 250] on span "Add" at bounding box center [841, 249] width 22 height 19
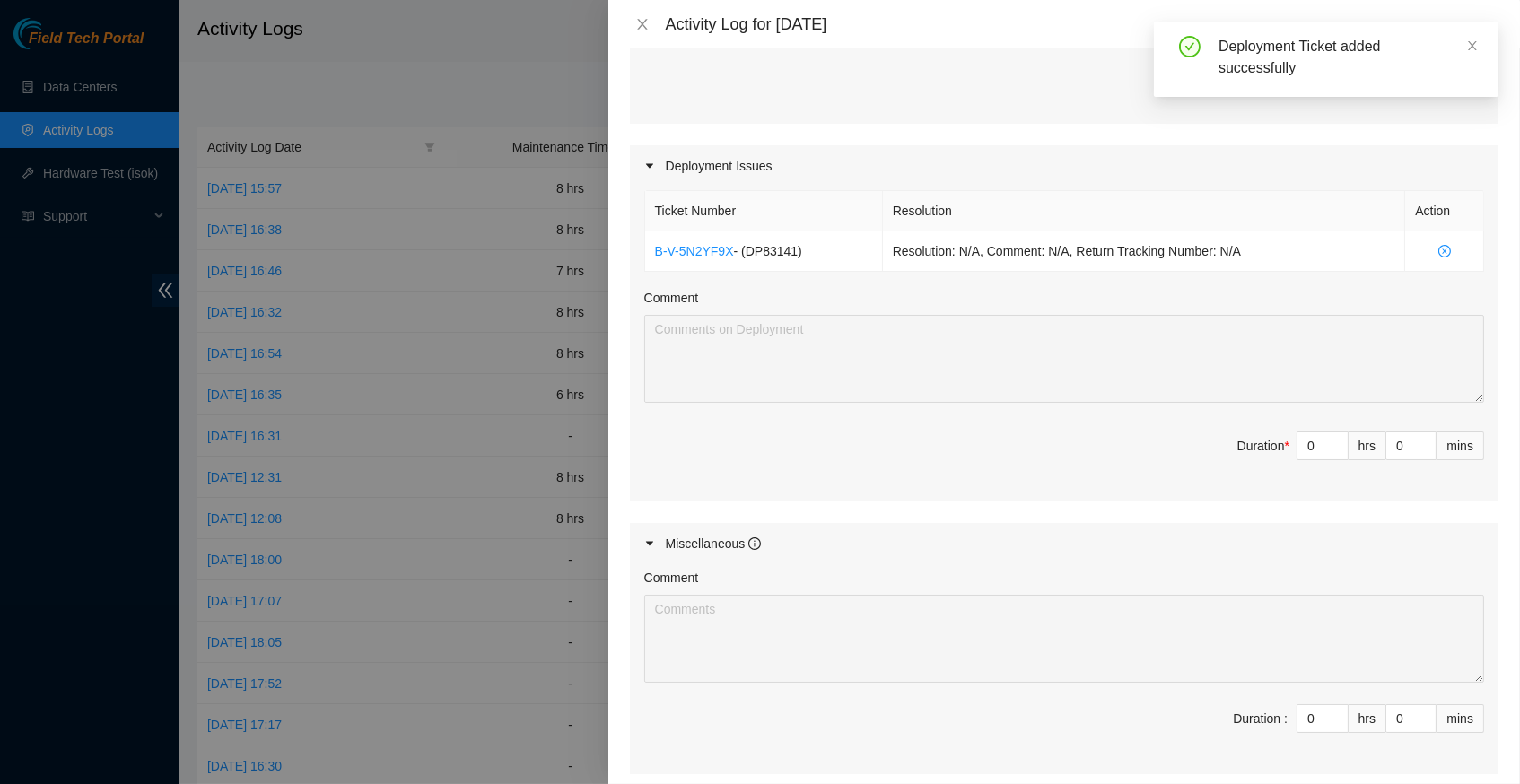
scroll to position [516, 0]
type input "1"
click at [1333, 437] on span "up" at bounding box center [1339, 443] width 11 height 11
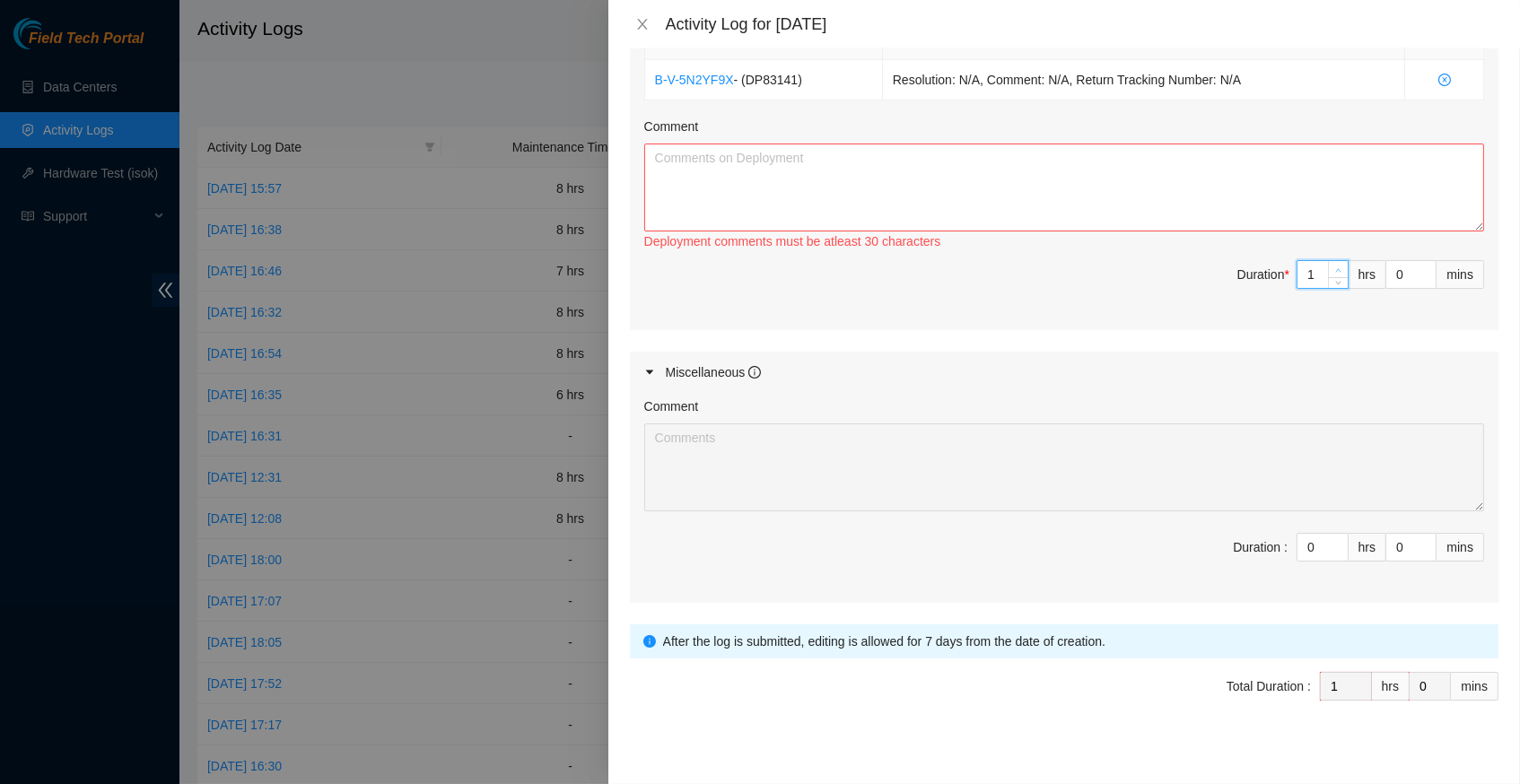
scroll to position [687, 0]
click at [989, 180] on textarea "Comment" at bounding box center [1065, 190] width 840 height 88
paste textarea "completed attaching labels to cables began dressing cables should be completed …"
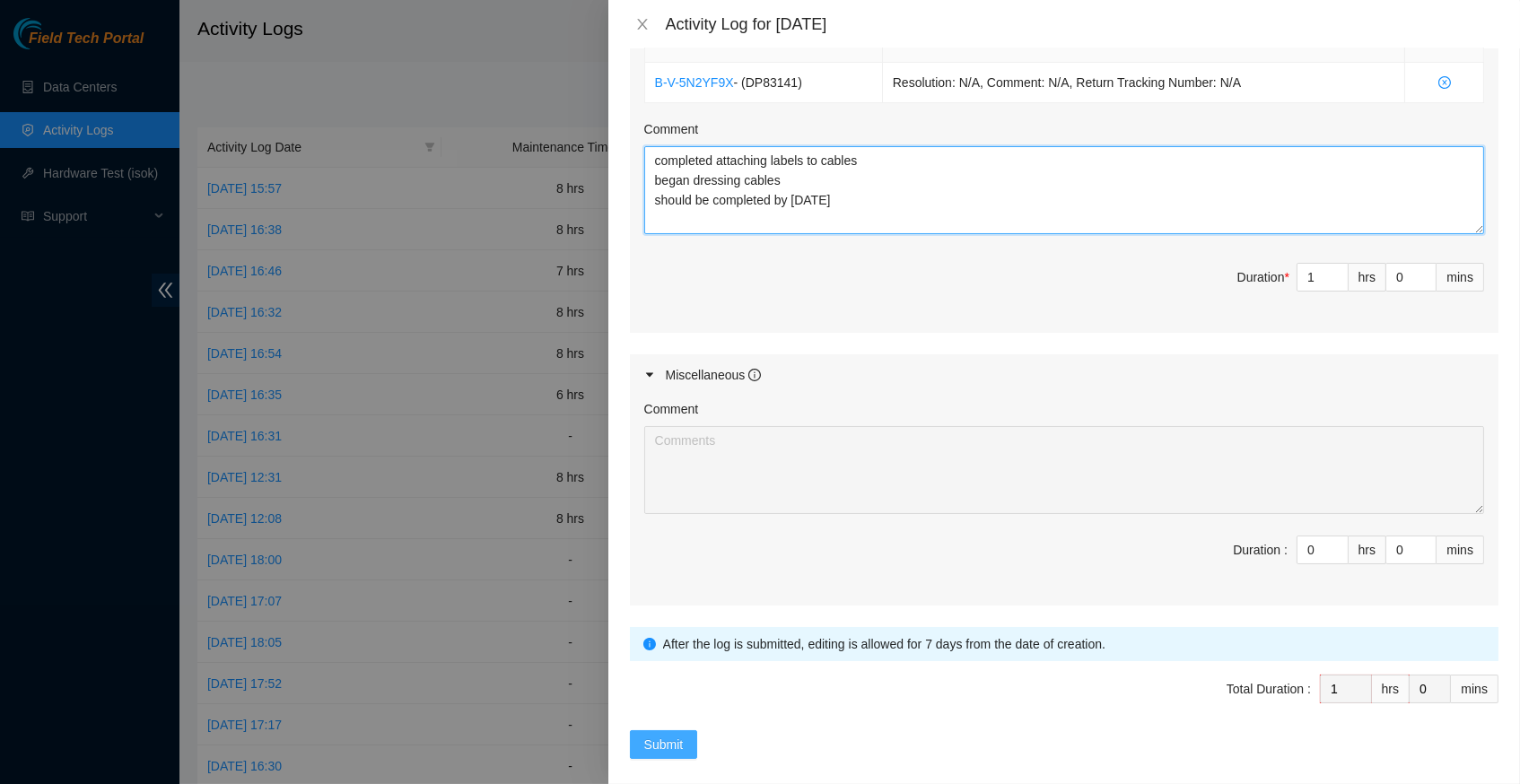
type textarea "completed attaching labels to cables began dressing cables should be completed …"
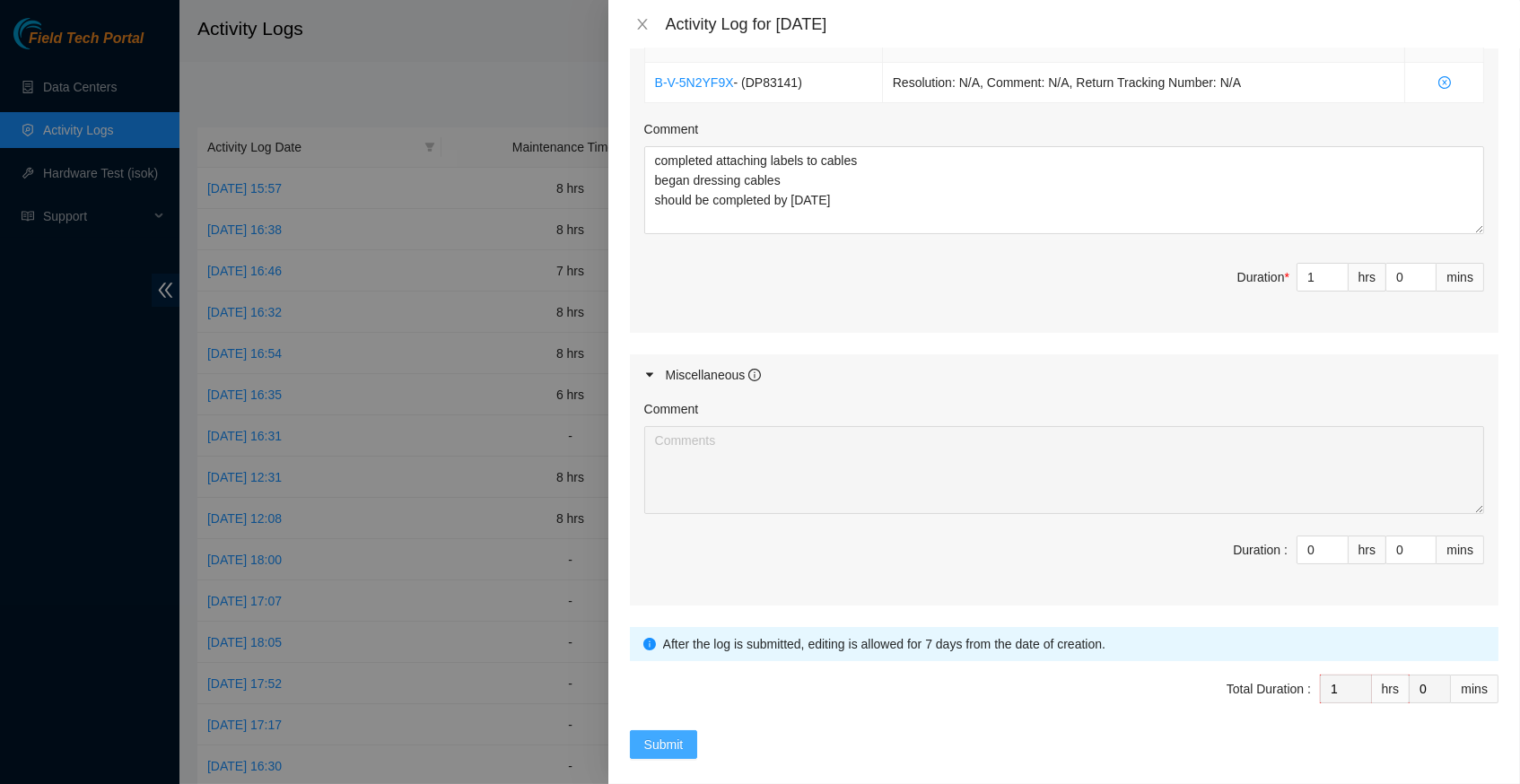
click at [660, 734] on span "Submit" at bounding box center [664, 744] width 40 height 19
